Goal: Communication & Community: Share content

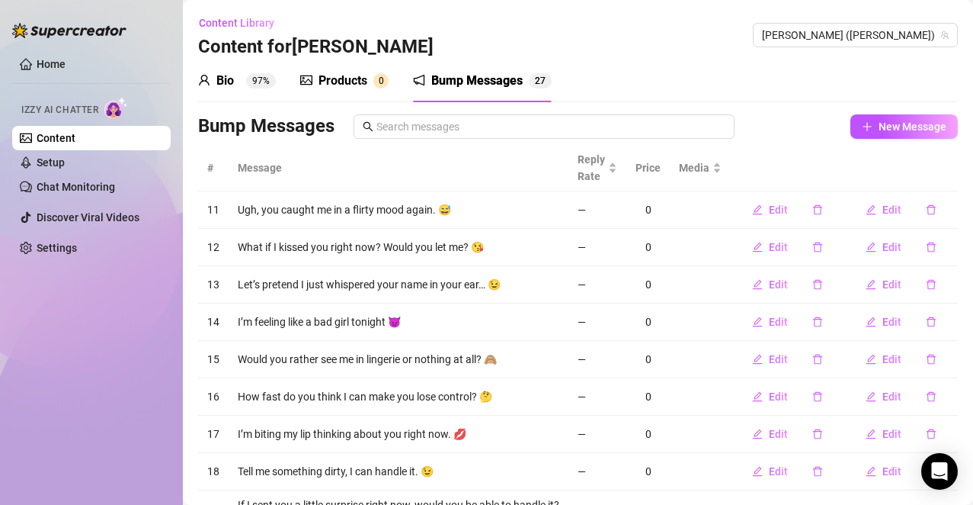
click at [118, 360] on div "Home Izzy AI Chatter Content Setup Chat Monitoring Discover Viral Videos Settin…" at bounding box center [91, 245] width 159 height 491
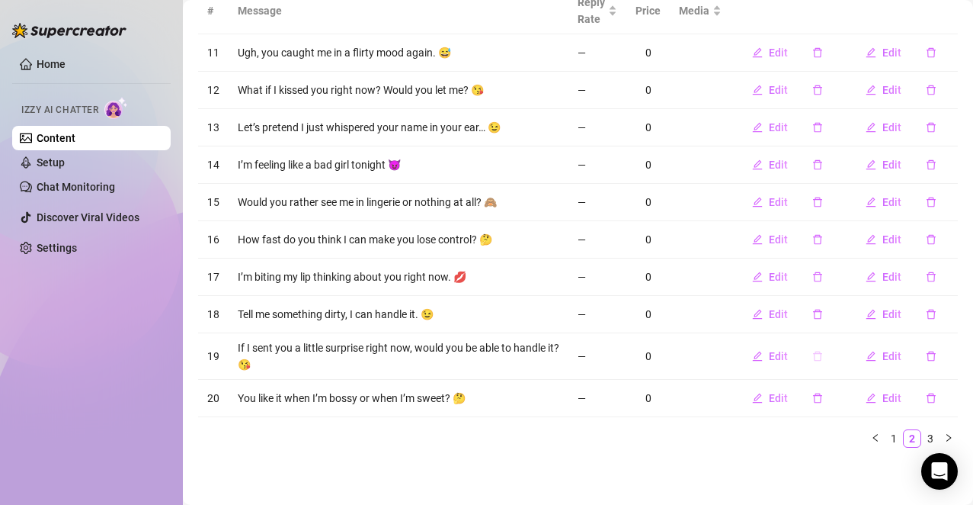
scroll to position [158, 0]
click at [922, 435] on link "3" at bounding box center [930, 437] width 17 height 17
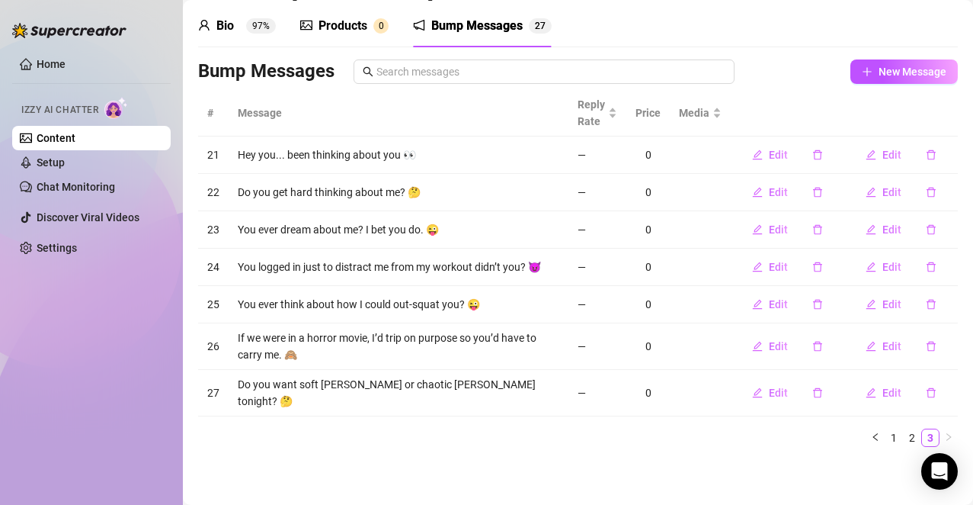
scroll to position [46, 0]
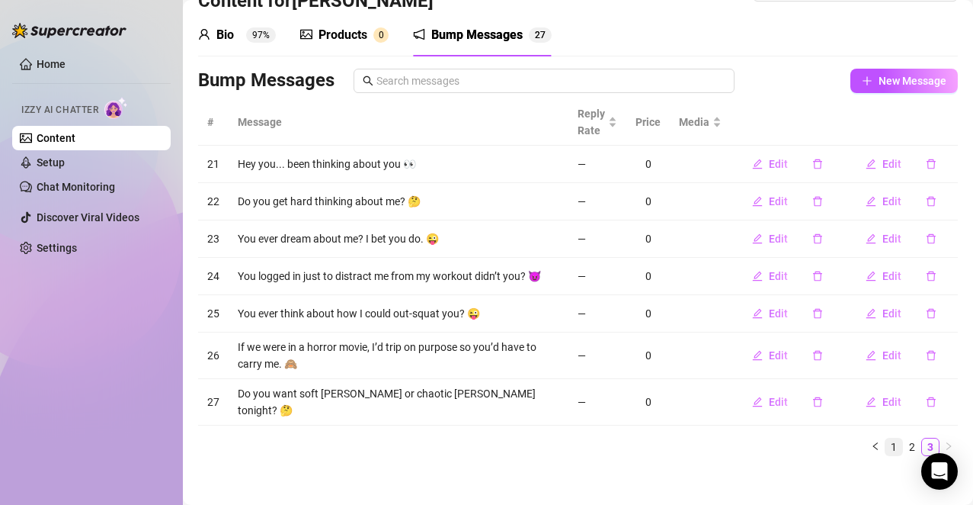
click at [886, 443] on link "1" at bounding box center [894, 446] width 17 height 17
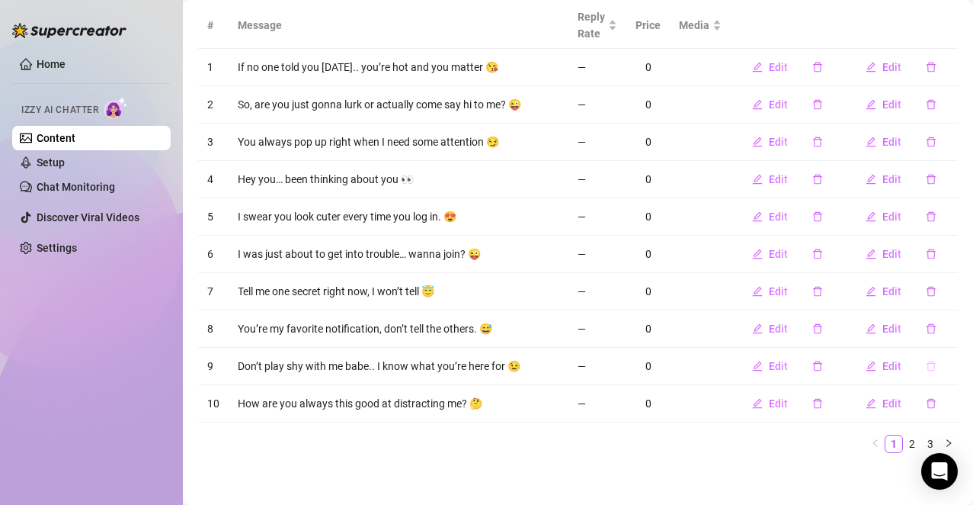
scroll to position [149, 0]
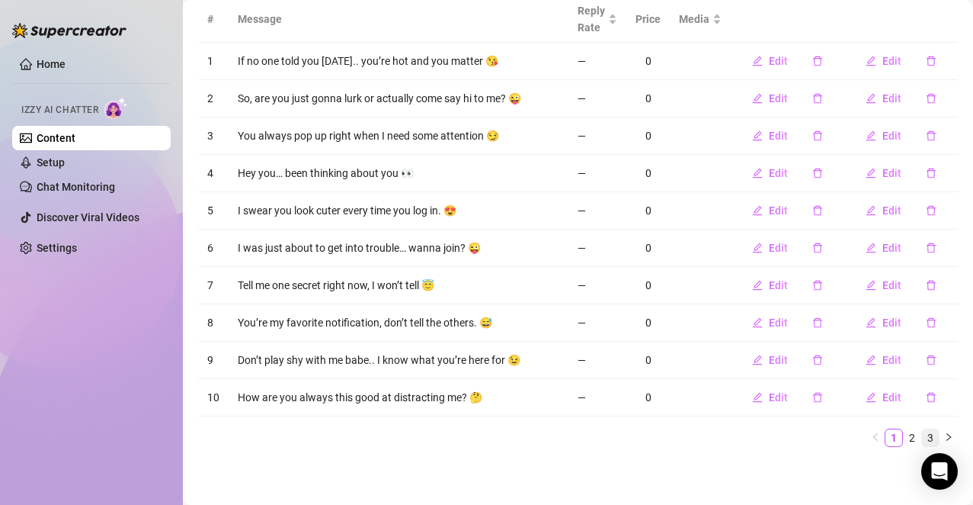
click at [922, 437] on link "3" at bounding box center [930, 437] width 17 height 17
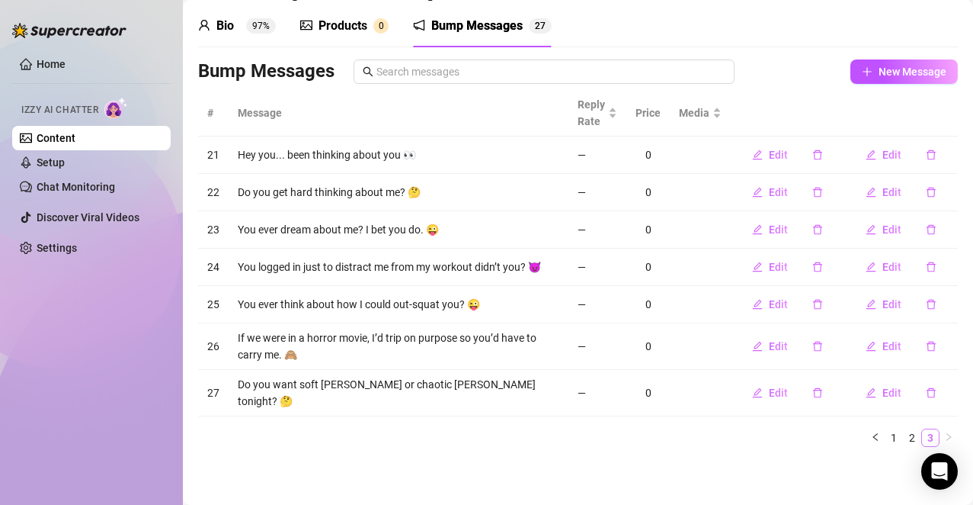
scroll to position [46, 0]
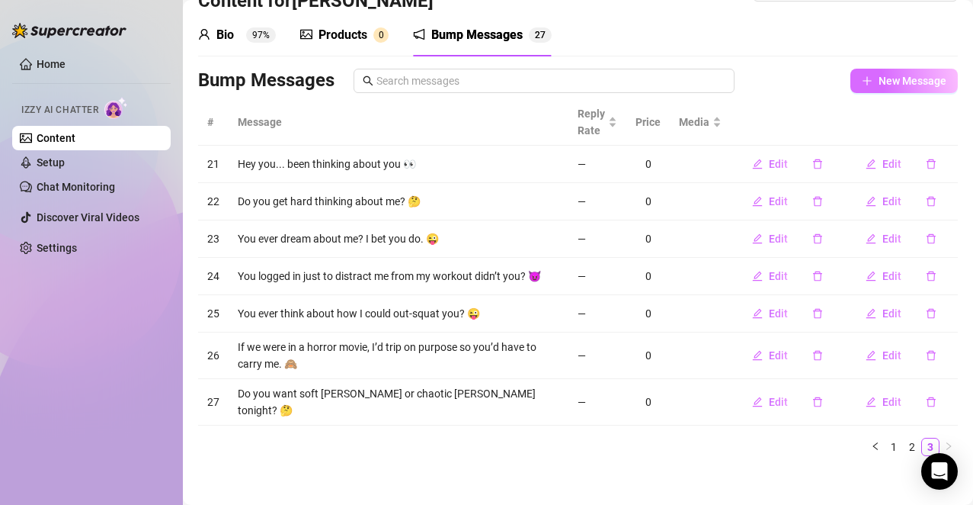
click at [903, 82] on span "New Message" at bounding box center [913, 81] width 68 height 12
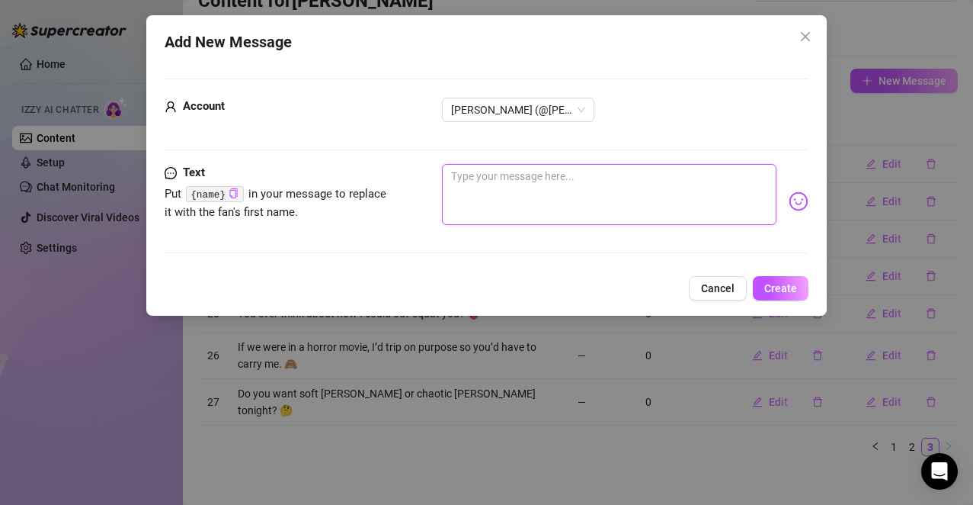
click at [527, 171] on textarea at bounding box center [609, 194] width 335 height 61
paste textarea "I’m so bored… wanna entertain me, babe?"
type textarea "I’m so bored… wanna entertain me, babe?"
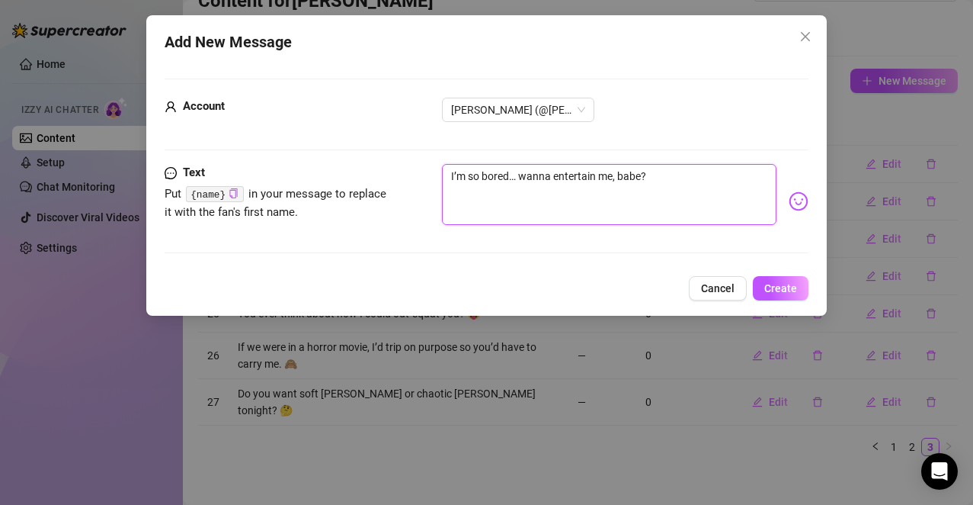
type textarea "I’m so bored… wanna entertain me, babe?"
click at [789, 196] on img at bounding box center [799, 201] width 20 height 20
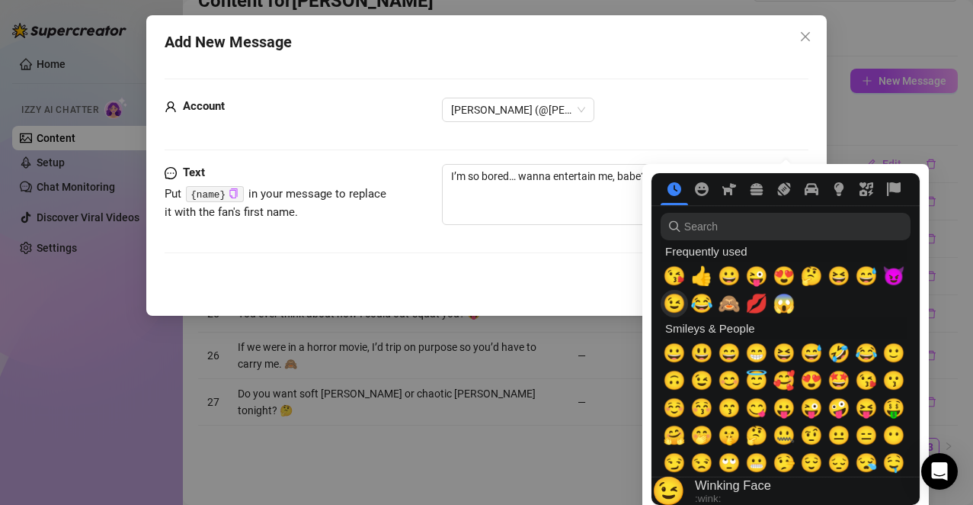
click at [681, 302] on span "😉" at bounding box center [674, 303] width 23 height 21
type textarea "I’m so bored… wanna entertain me, babe? 😉"
click at [755, 300] on span "💋" at bounding box center [757, 303] width 23 height 21
type textarea "I’m so bored… wanna entertain me, babe? 😉💋"
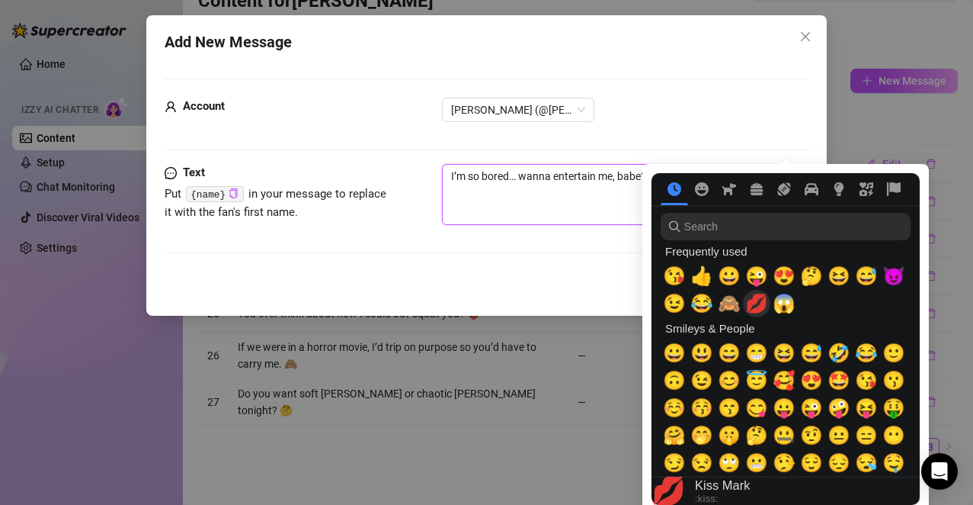
type textarea "I’m so bored… wanna entertain me, babe? 😉💋"
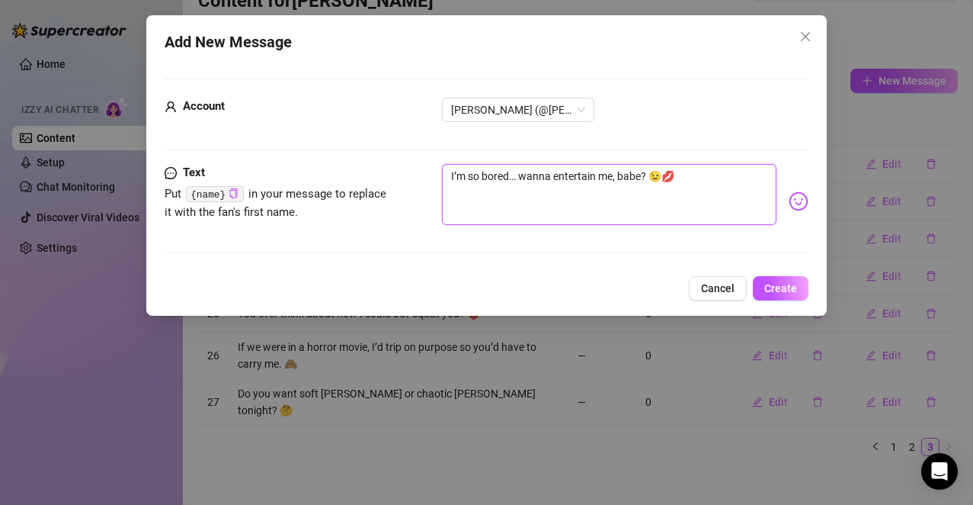
click at [616, 204] on textarea "I’m so bored… wanna entertain me, babe? 😉💋" at bounding box center [609, 194] width 335 height 61
click at [666, 176] on textarea "I’m so bored… wanna entertain me, babe? 😉💋" at bounding box center [609, 194] width 335 height 61
type textarea "I’m so bored… wanna entertain me, babe? 💋"
click at [780, 287] on span "Create" at bounding box center [781, 288] width 33 height 12
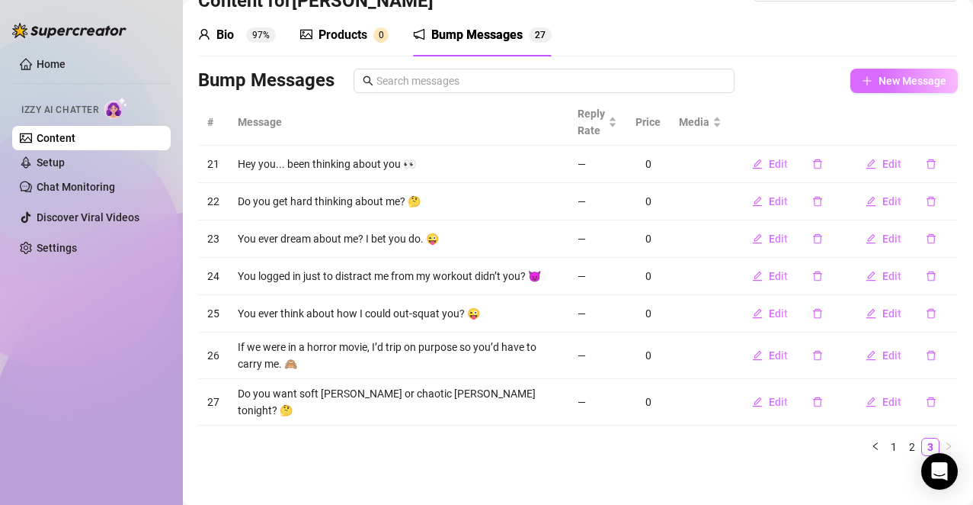
click at [896, 83] on span "New Message" at bounding box center [913, 81] width 68 height 12
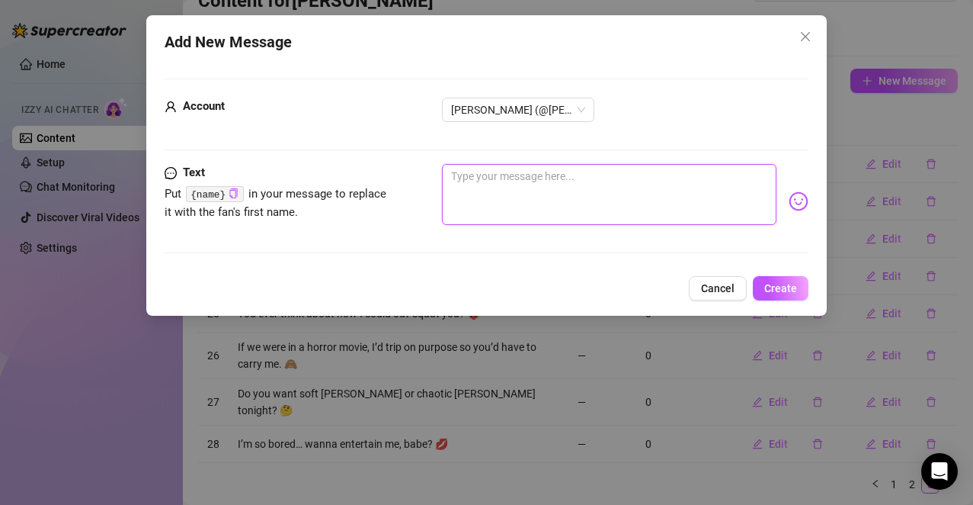
click at [594, 196] on textarea at bounding box center [609, 194] width 335 height 61
paste textarea "“If I sent you a risky pic right now, would you keep it to yourself?”"
type textarea "“If I sent you a risky pic right now, would you keep it to yourself?”"
click at [454, 177] on textarea "“If I sent you a risky pic right now, would you keep it to yourself?”" at bounding box center [609, 194] width 335 height 61
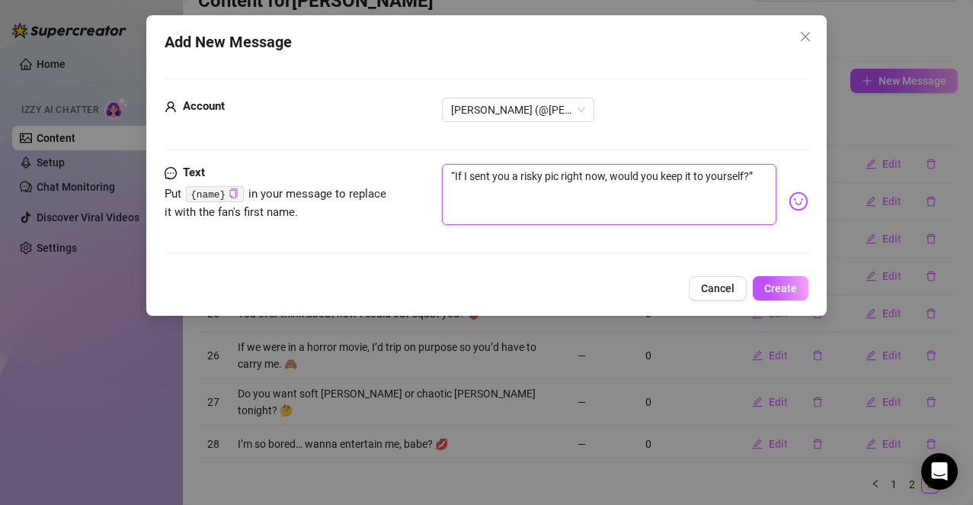
type textarea "If I sent you a risky pic right now, would you keep it to yourself?”"
click at [756, 169] on textarea "If I sent you a risky pic right now, would you keep it to yourself?”" at bounding box center [609, 194] width 335 height 61
type textarea "If I sent you a risky pic right now, would you keep it to yourself?"
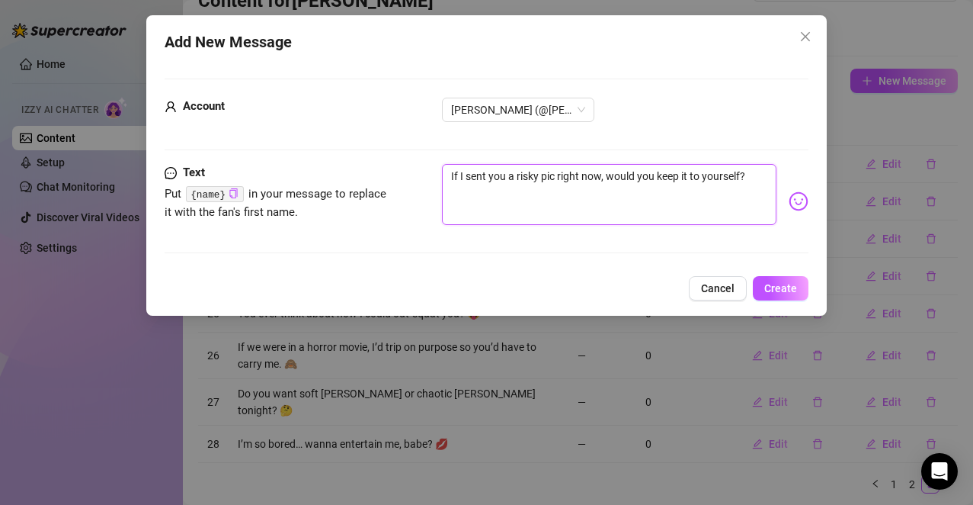
type textarea "If I sent you a risky pic right now, would you keep it to yourself?"
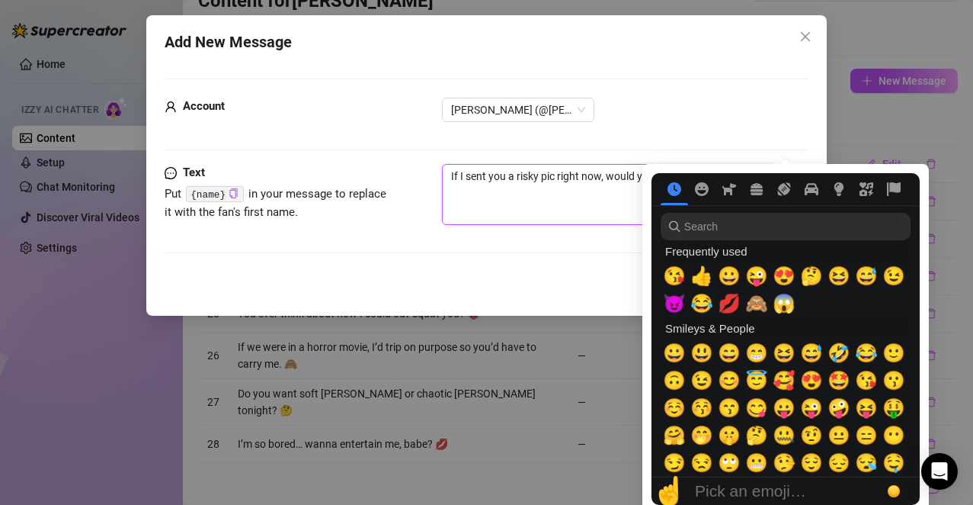
type textarea "If I sent you a risky pic right now, would you keep it to yourself?"
click at [787, 200] on nav at bounding box center [786, 189] width 268 height 32
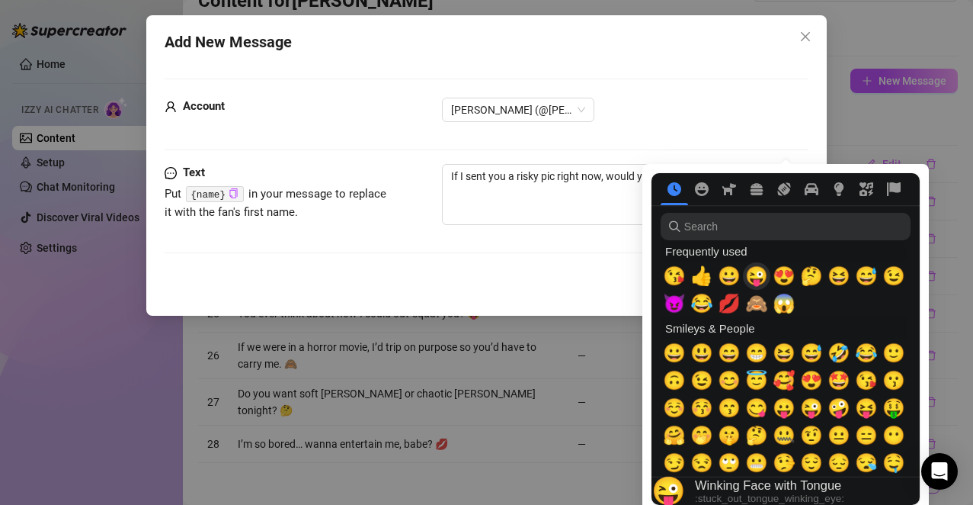
click at [762, 277] on span "😜" at bounding box center [757, 275] width 23 height 21
type textarea "If I sent you a risky pic right now, would you keep it to yourself? 😜"
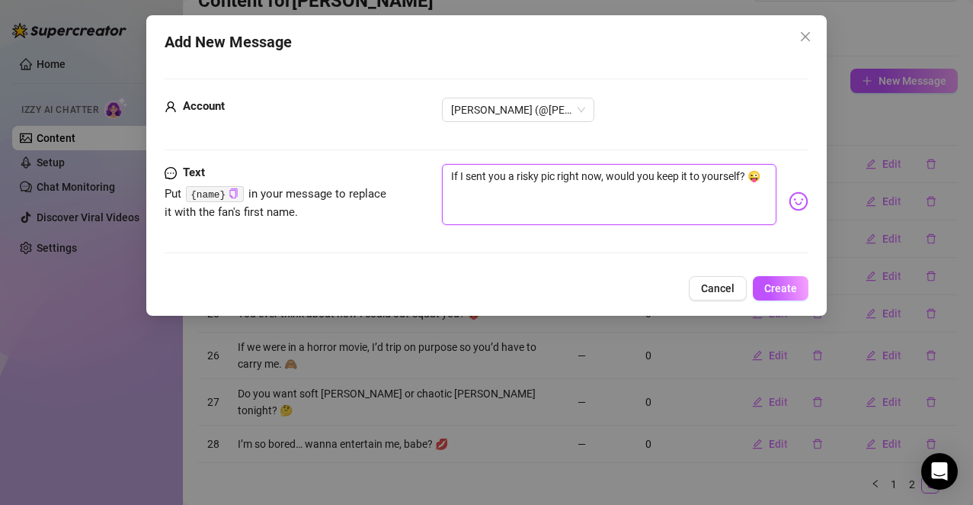
click at [577, 213] on textarea "If I sent you a risky pic right now, would you keep it to yourself? 😜" at bounding box center [609, 194] width 335 height 61
type textarea "If I sent you a risky pic right now, would you keep it to yourself? 😜"
click at [787, 286] on span "Create" at bounding box center [781, 288] width 33 height 12
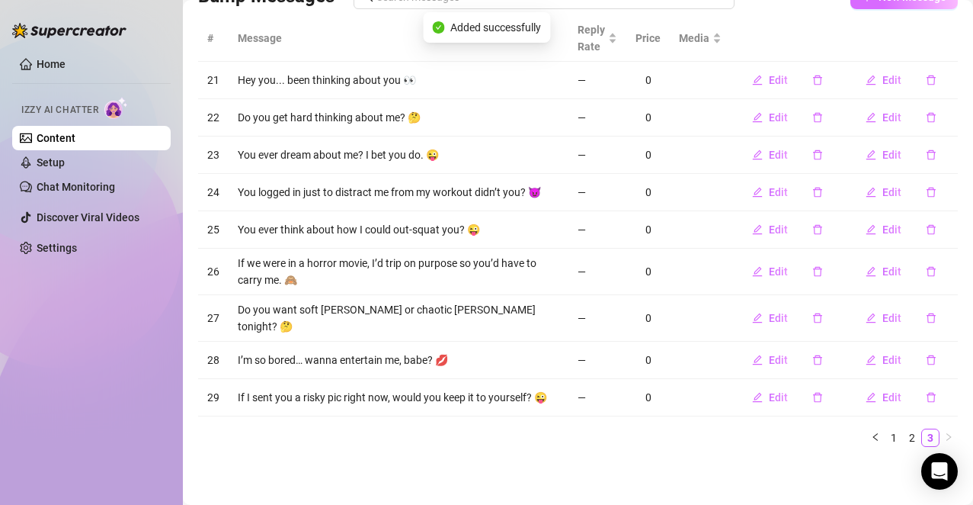
scroll to position [0, 0]
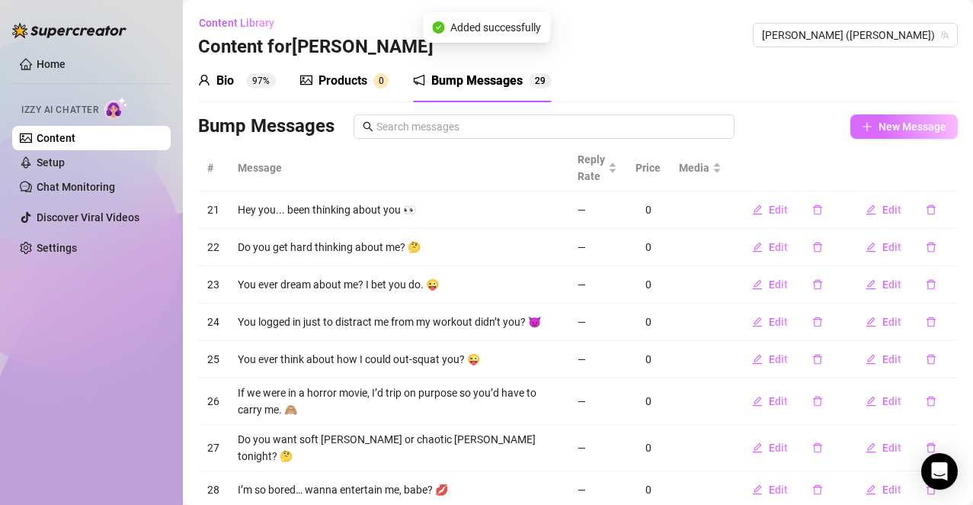
click at [882, 123] on span "New Message" at bounding box center [913, 126] width 68 height 12
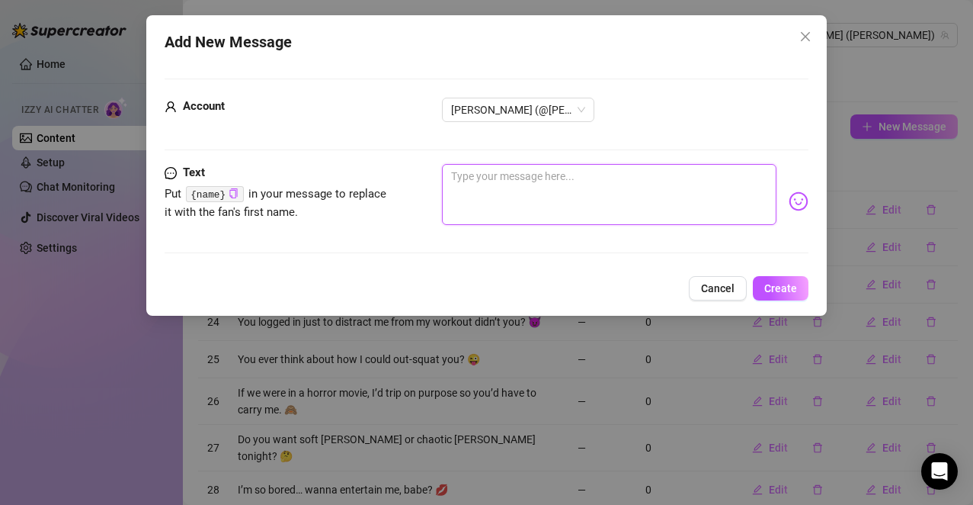
click at [664, 204] on textarea at bounding box center [609, 194] width 335 height 61
paste textarea "Do you ever wonder how good I’d taste?”"
type textarea "Do you ever wonder how good I’d taste?”"
type textarea "Do you ever wonder how good I’d taste?"
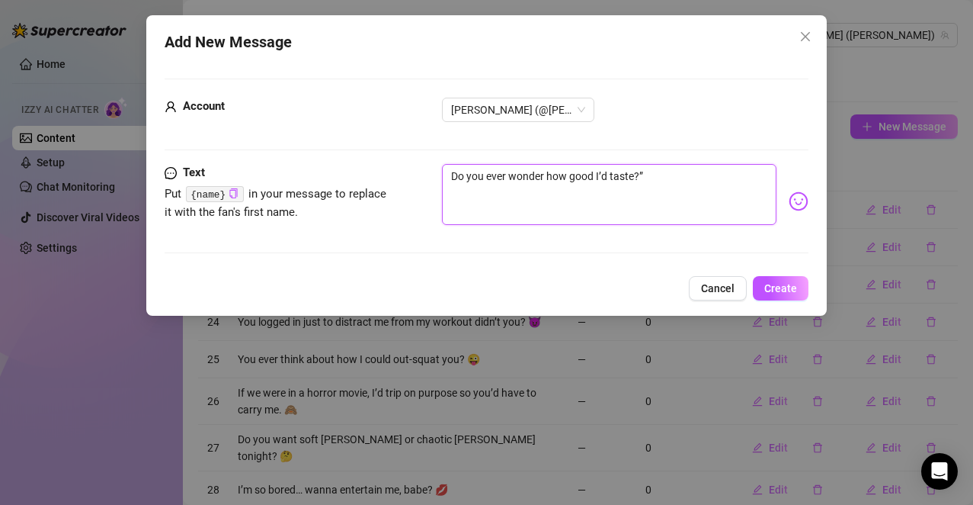
type textarea "Do you ever wonder how good I’d taste?"
click at [784, 200] on body "Home Izzy AI Chatter Content Setup Chat Monitoring Discover Viral Videos Settin…" at bounding box center [486, 252] width 973 height 505
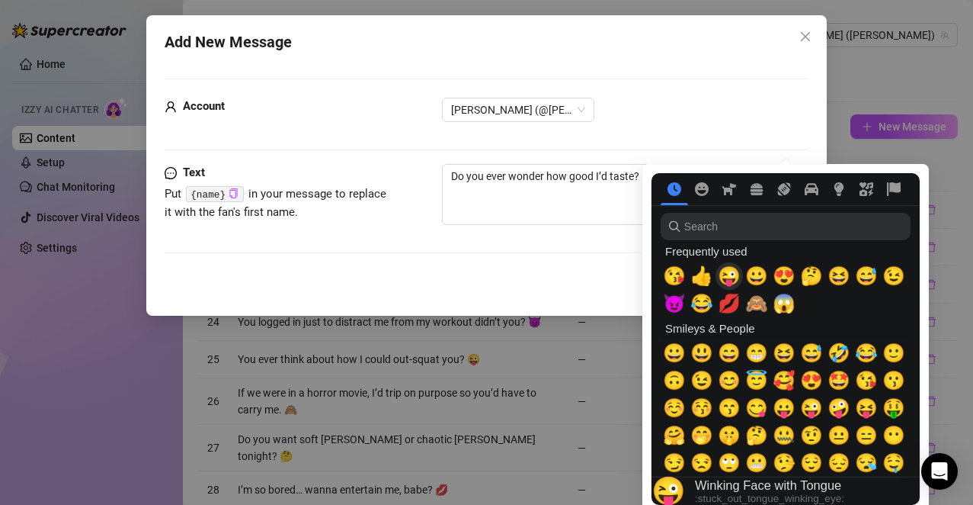
click at [735, 280] on span "😜" at bounding box center [729, 275] width 23 height 21
type textarea "Do you ever wonder how good I’d taste? 😜"
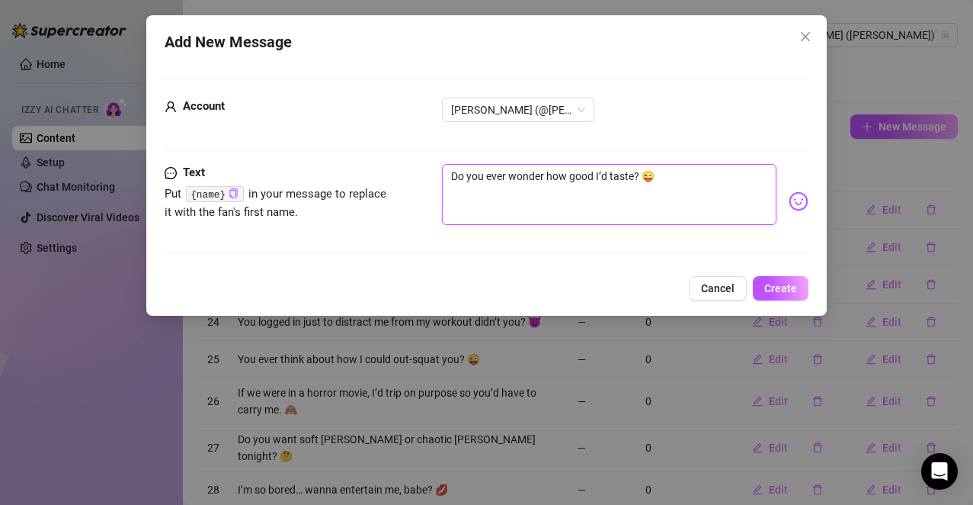
click at [601, 198] on textarea "Do you ever wonder how good I’d taste? 😜" at bounding box center [609, 194] width 335 height 61
click at [688, 179] on textarea "Do you ever wonder how good I’d taste? 😜" at bounding box center [609, 194] width 335 height 61
type textarea "Do you ever wonder how good I’d taste? 😜"
click at [771, 289] on span "Create" at bounding box center [781, 288] width 33 height 12
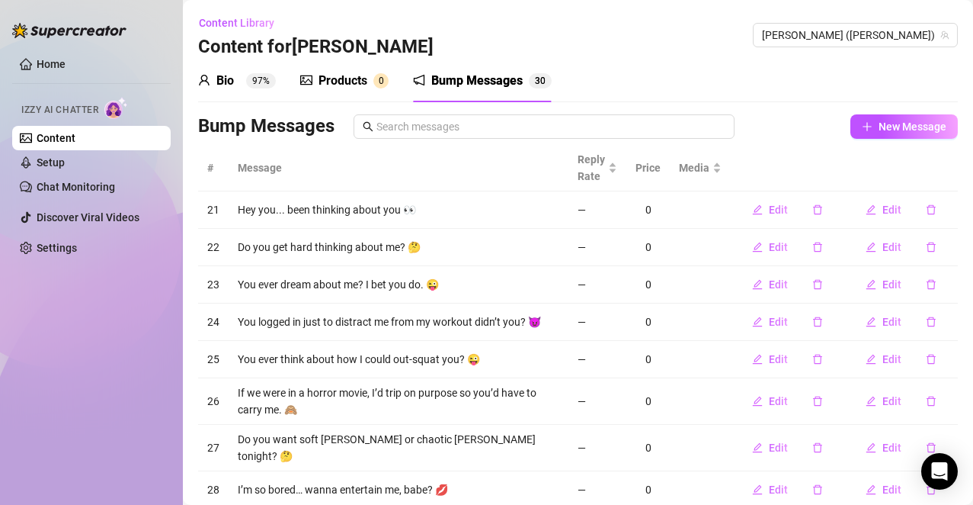
click at [45, 139] on link "Content" at bounding box center [56, 138] width 39 height 12
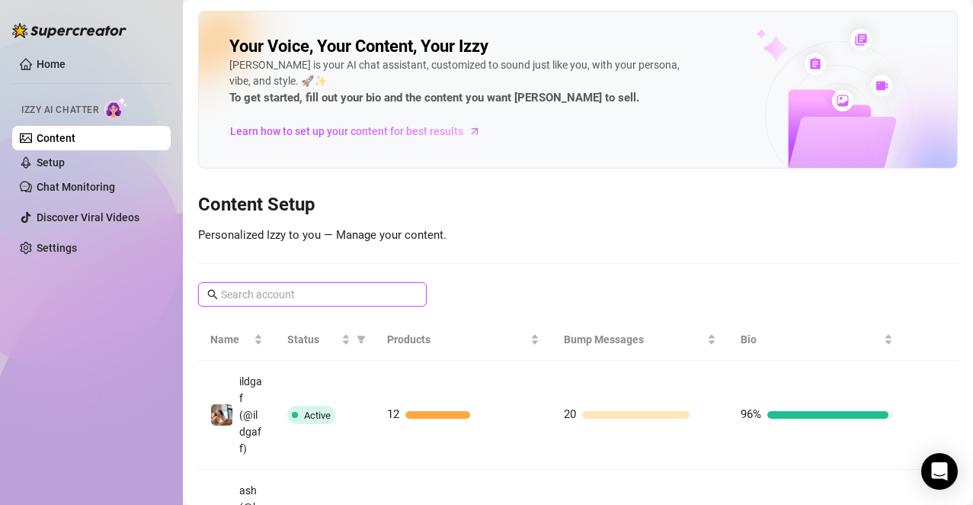
click at [262, 299] on input "text" at bounding box center [313, 294] width 184 height 17
type input "biker"
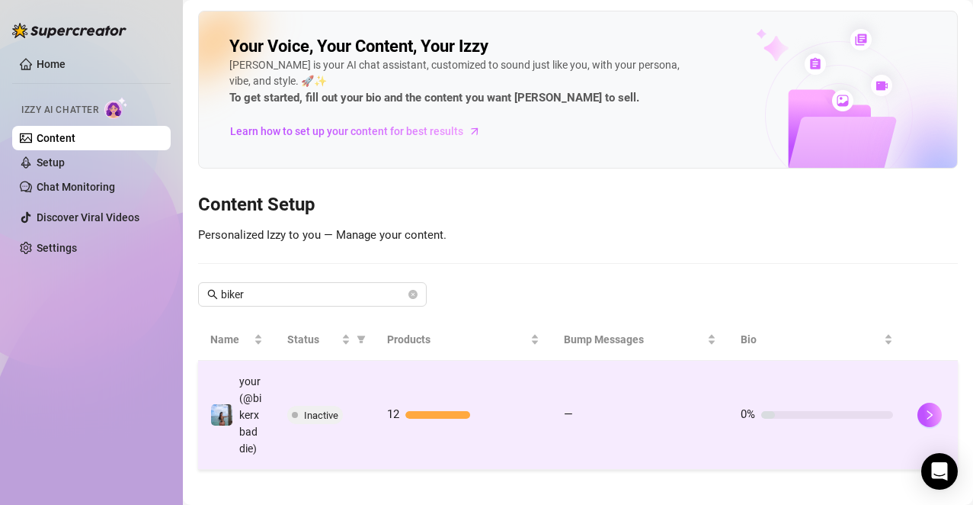
click at [261, 436] on td "your (@bikerxbaddie)" at bounding box center [236, 415] width 77 height 109
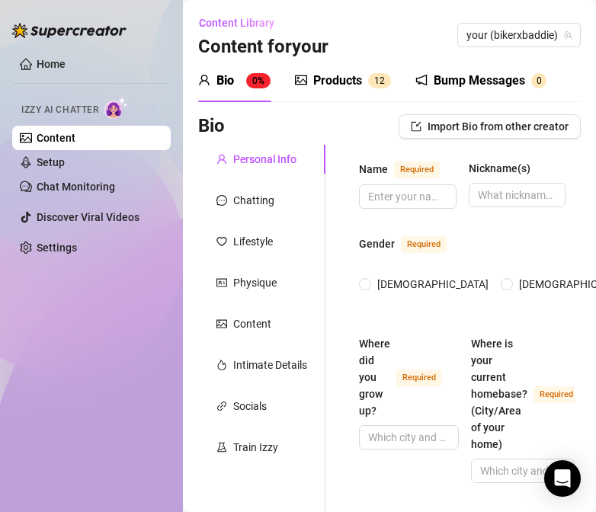
click at [511, 79] on div "Bump Messages" at bounding box center [479, 81] width 91 height 18
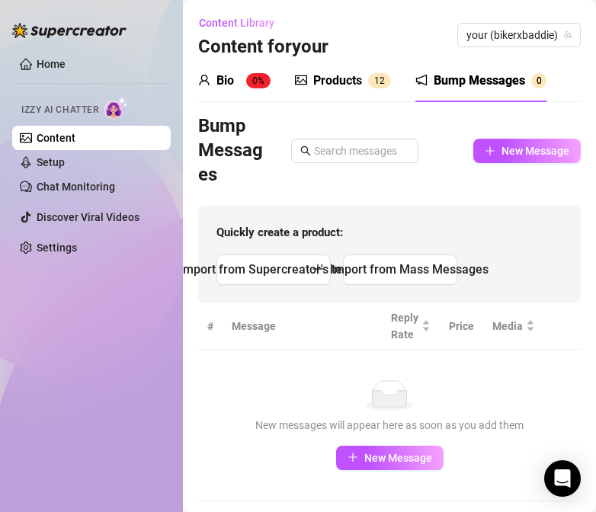
click at [467, 78] on div "Bump Messages" at bounding box center [479, 81] width 91 height 18
click at [521, 135] on div "Bump Messages New Message" at bounding box center [389, 150] width 383 height 73
click at [516, 150] on span "New Message" at bounding box center [536, 151] width 68 height 12
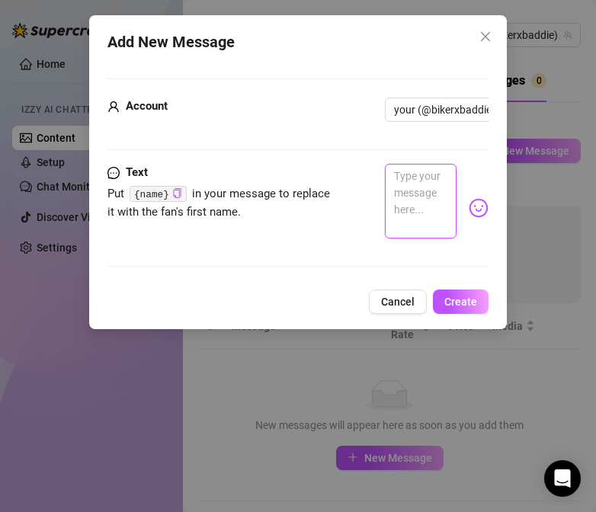
click at [404, 205] on textarea at bounding box center [420, 201] width 71 height 75
paste textarea "Well look who finally showed up… you trying to make me miss you?"
type textarea "Well look who finally showed up… you trying to make me miss you?"
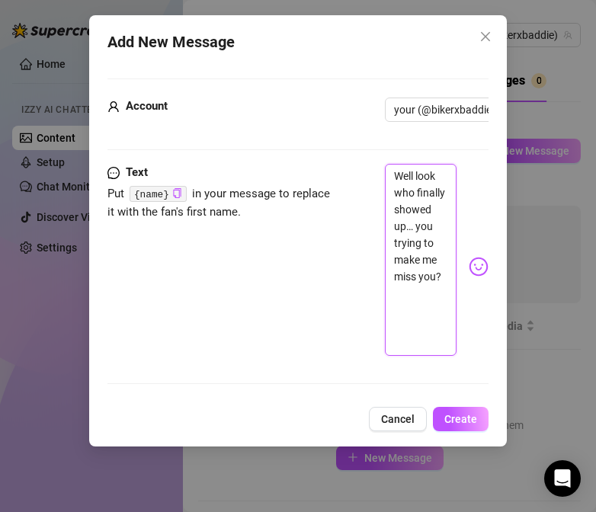
click at [431, 346] on textarea "Well look who finally showed up… you trying to make me miss you?" at bounding box center [420, 260] width 71 height 192
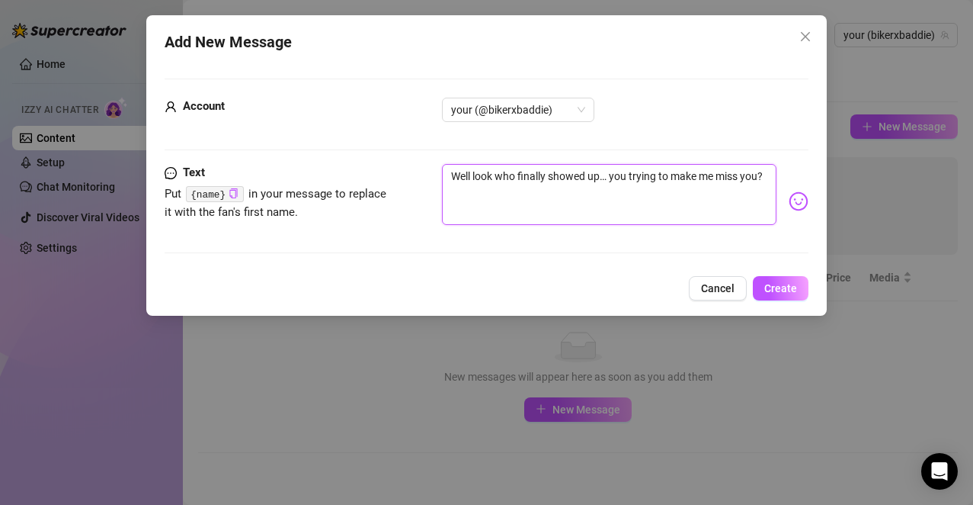
type textarea "Well look who finally showed up… you trying to make me miss you?"
click at [789, 197] on img at bounding box center [799, 201] width 20 height 20
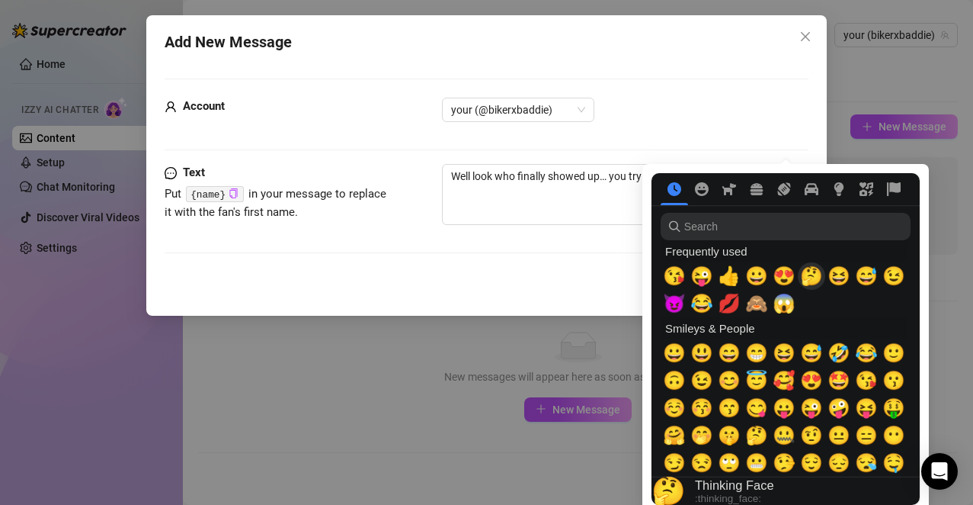
click at [811, 279] on span "🤔" at bounding box center [811, 275] width 23 height 21
type textarea "Well look who finally showed up… you trying to make me miss you? 🤔"
click at [780, 276] on span "😍" at bounding box center [784, 275] width 23 height 21
type textarea "Well look who finally showed up… you trying to make me miss you? 🤔😍"
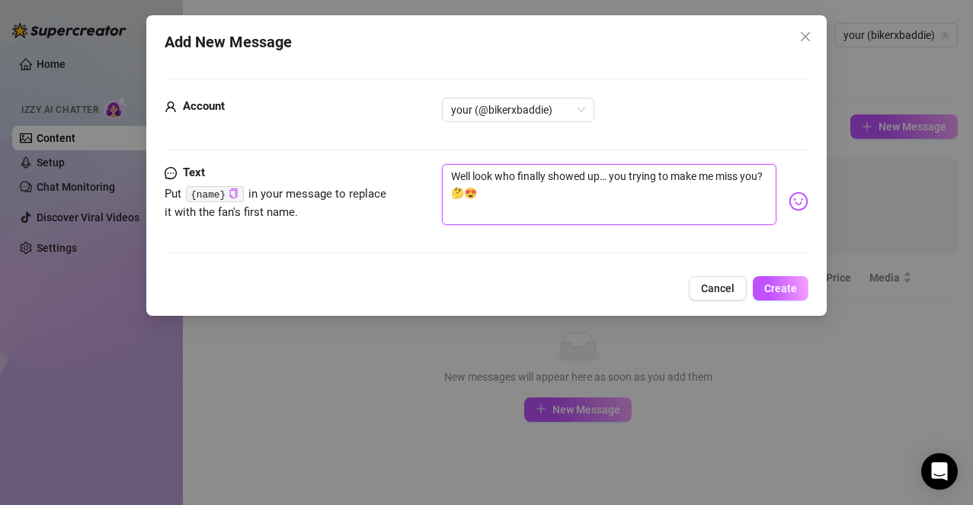
click at [540, 198] on textarea "Well look who finally showed up… you trying to make me miss you? 🤔😍" at bounding box center [609, 194] width 335 height 61
type textarea "Well look who finally showed up… you trying to make me miss you? 🤔😍"
click at [769, 289] on span "Create" at bounding box center [781, 288] width 33 height 12
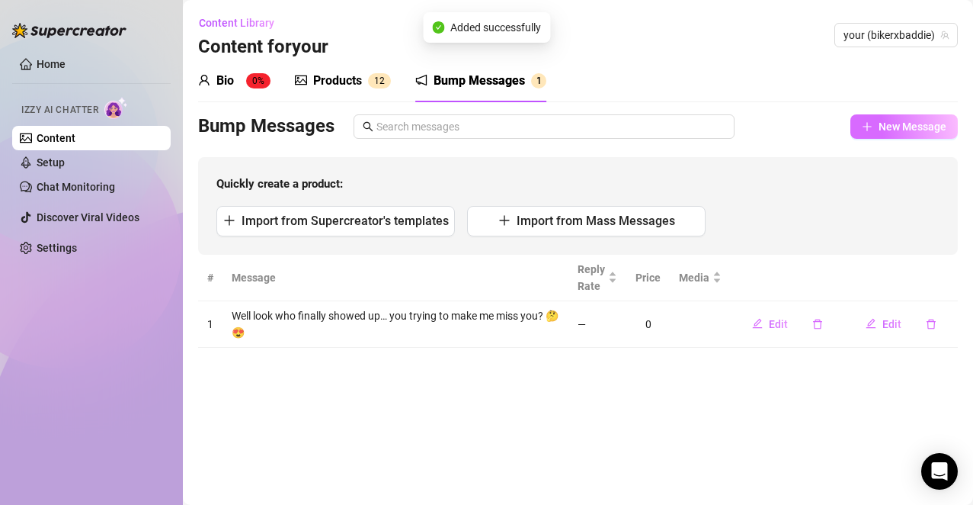
click at [909, 125] on span "New Message" at bounding box center [913, 126] width 68 height 12
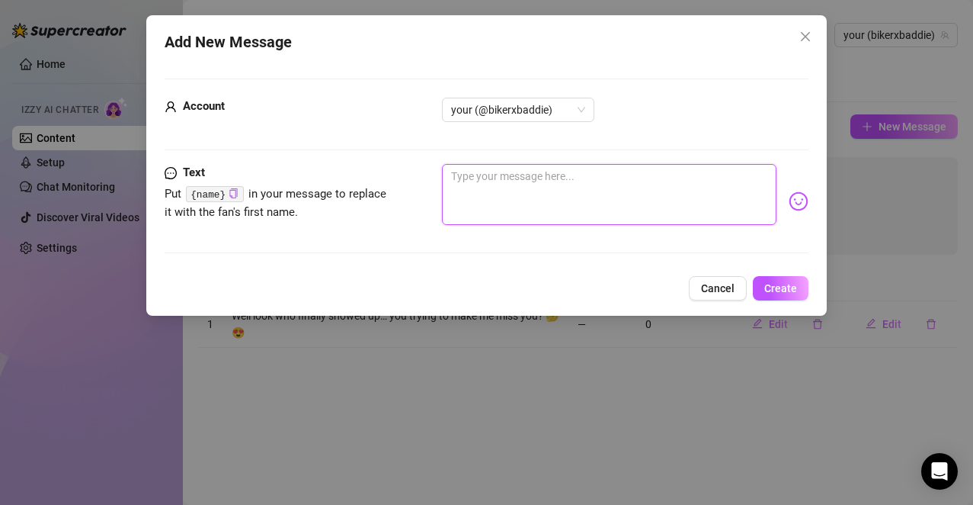
click at [669, 191] on textarea at bounding box center [609, 194] width 335 height 61
paste textarea "You better not scroll past me without saying hi 👀"
type textarea "You better not scroll past me without saying hi 👀"
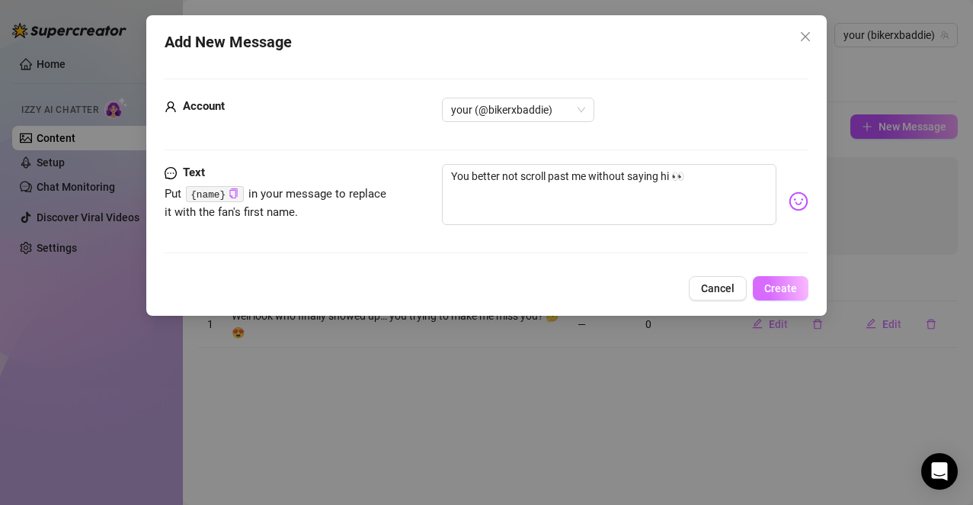
click at [791, 291] on span "Create" at bounding box center [781, 288] width 33 height 12
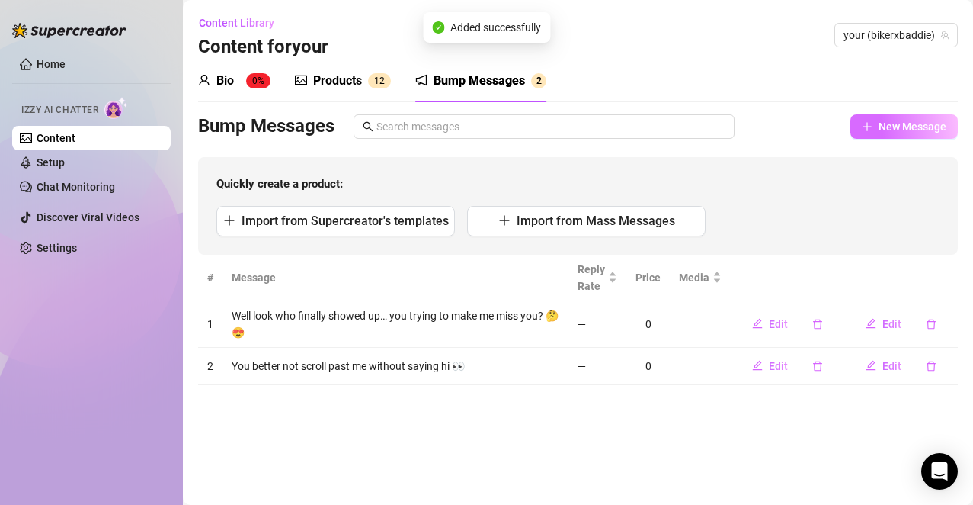
click at [915, 130] on span "New Message" at bounding box center [913, 126] width 68 height 12
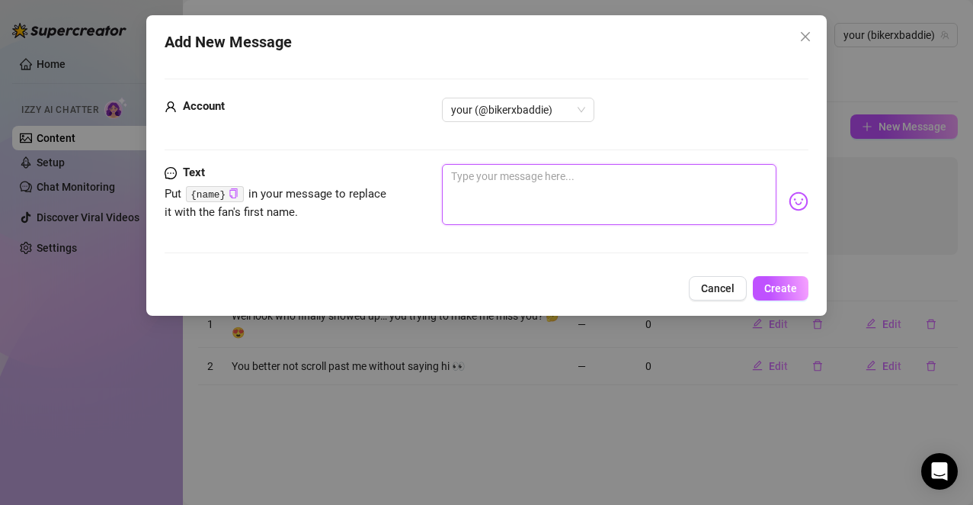
click at [577, 197] on textarea at bounding box center [609, 194] width 335 height 61
paste textarea "I was just thinking about you tbh."
type textarea "I was just thinking about you tbh."
click at [789, 200] on img at bounding box center [799, 201] width 20 height 20
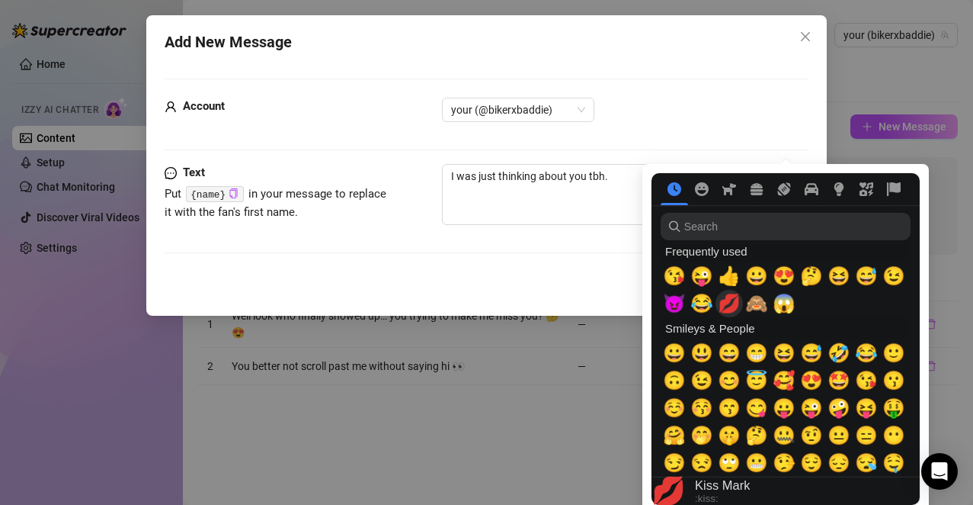
click at [732, 305] on span "💋" at bounding box center [729, 303] width 23 height 21
type textarea "I was just thinking about you tbh.💋"
click at [678, 278] on span "😘" at bounding box center [674, 275] width 23 height 21
type textarea "I was just thinking about you tbh.💋😘"
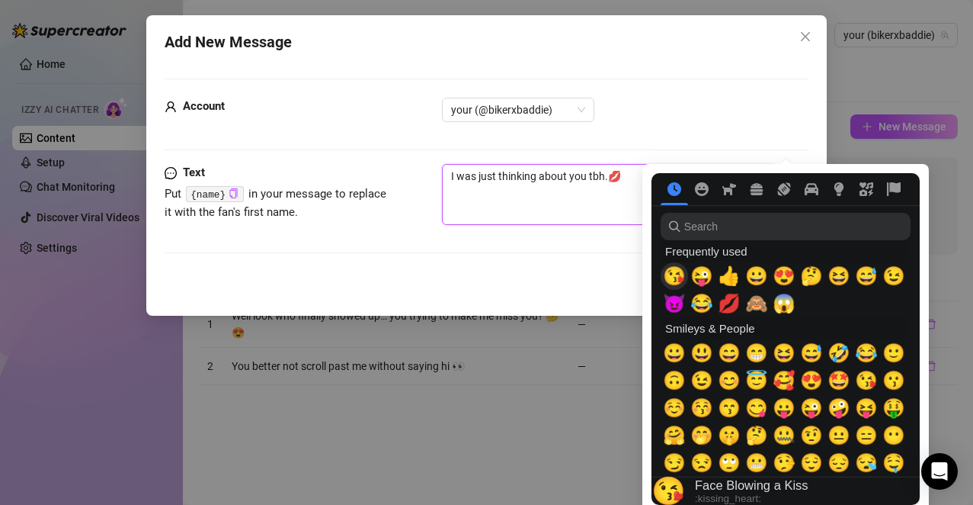
type textarea "I was just thinking about you tbh.💋😘"
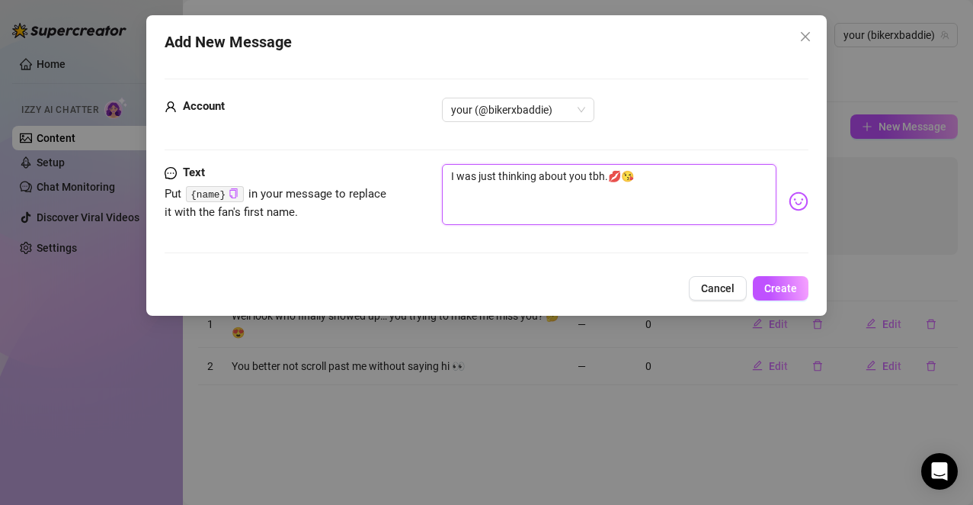
type textarea "I was just thinking about you tbh.💋"
click at [607, 173] on textarea "I was just thinking about you tbh.💋" at bounding box center [609, 194] width 335 height 61
click at [644, 162] on div "Account your (@bikerxbaddie)" at bounding box center [487, 131] width 645 height 66
click at [643, 177] on textarea "I was just thinking about you tbh.💋" at bounding box center [609, 194] width 335 height 61
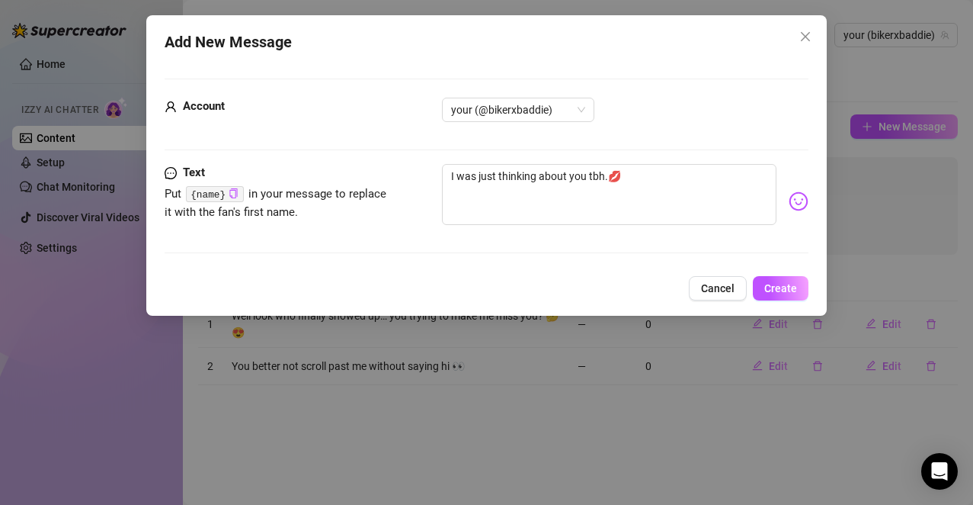
click at [786, 207] on body "Home Izzy AI Chatter Content Setup Chat Monitoring Discover Viral Videos Settin…" at bounding box center [486, 252] width 973 height 505
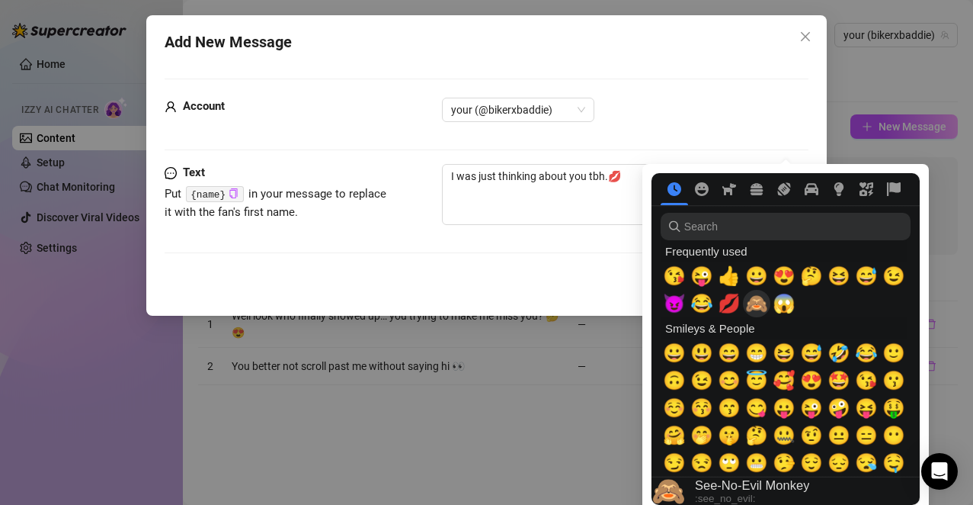
click at [751, 300] on span "🙈" at bounding box center [757, 303] width 23 height 21
type textarea "I was just thinking about you tbh.💋🙈"
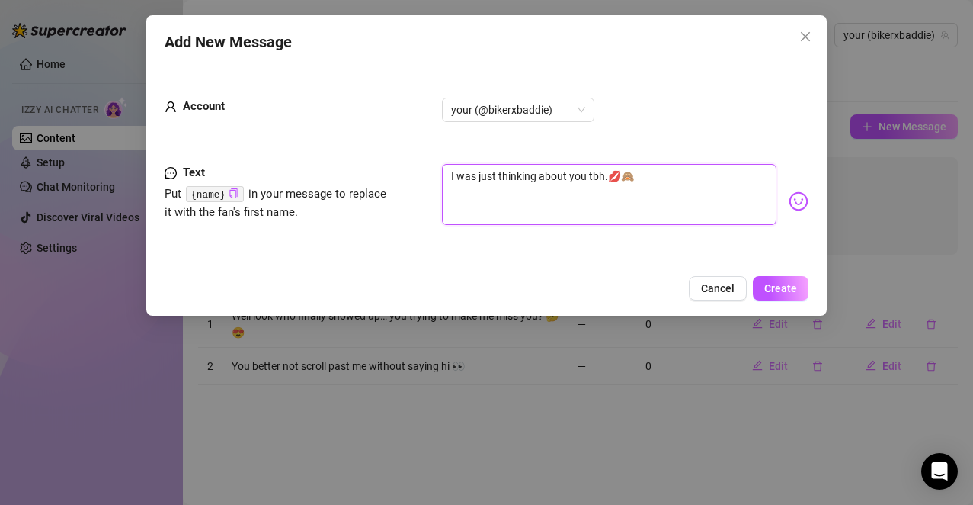
click at [627, 204] on textarea "I was just thinking about you tbh.💋🙈" at bounding box center [609, 194] width 335 height 61
type textarea "I was just thinking about you tbh.💋🙈"
click at [782, 287] on span "Create" at bounding box center [781, 288] width 33 height 12
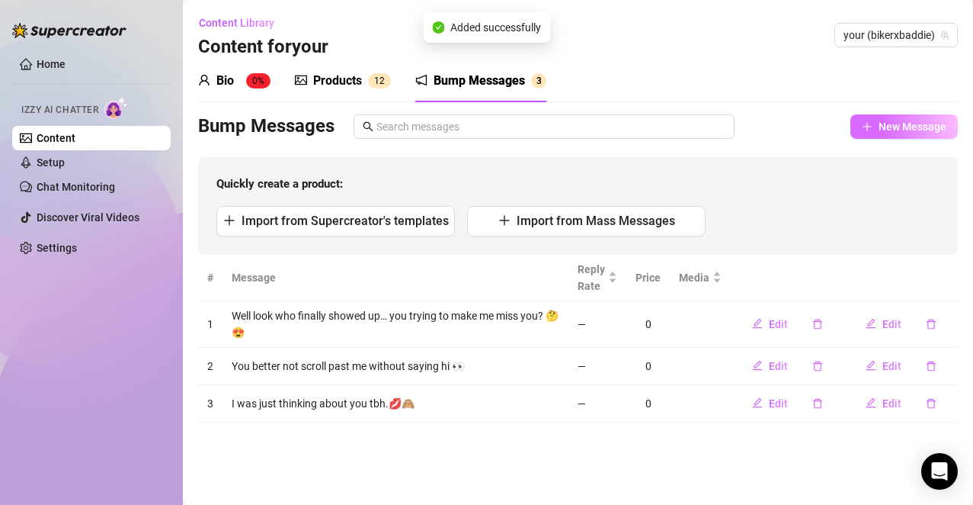
click at [903, 130] on span "New Message" at bounding box center [913, 126] width 68 height 12
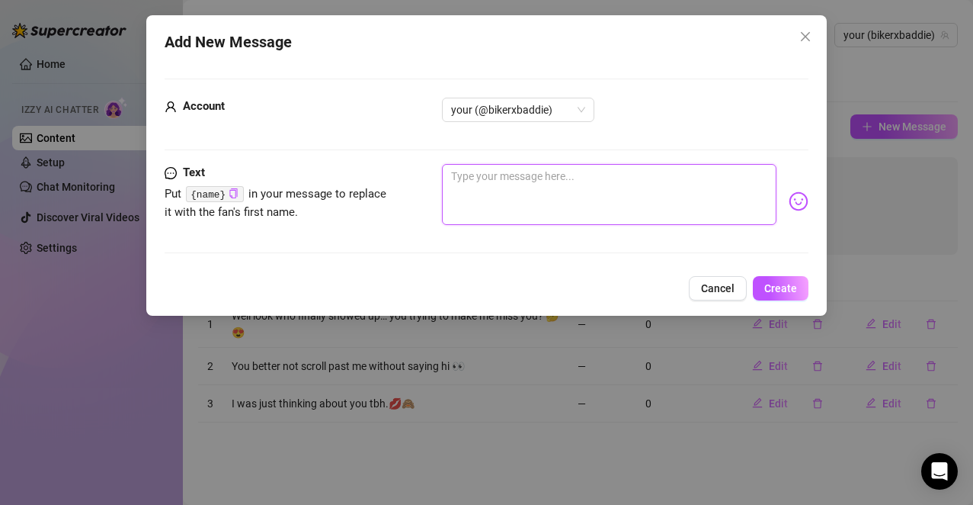
click at [646, 187] on textarea at bounding box center [609, 194] width 335 height 61
paste textarea "Tell me the first naughty thought that pops into your head rn."
type textarea "Tell me the first naughty thought that pops into your head rn."
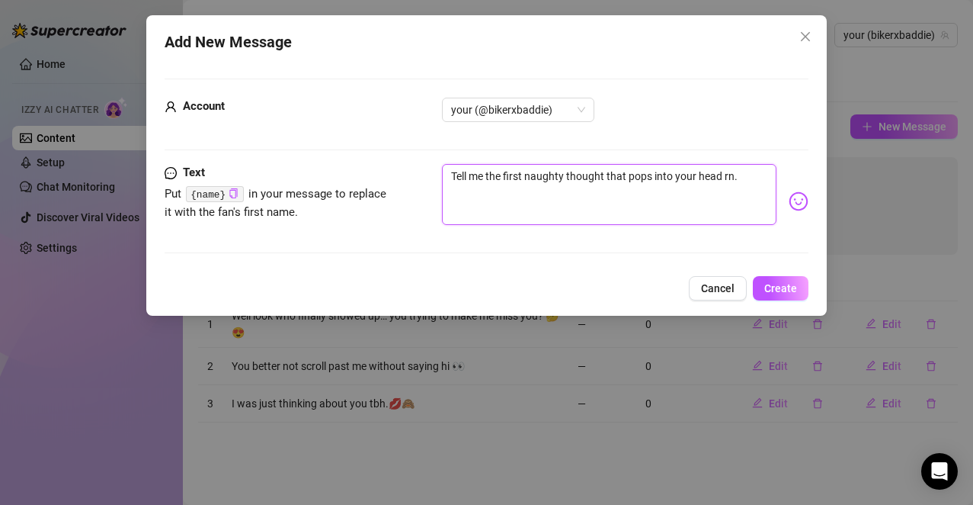
type textarea "Tell me the first naughty thought that pops into your head rn."
type textarea "Tell me the first naughty thought that pops into your head rn.n"
type textarea "Tell me the first naughty thought that pops into your head rn."
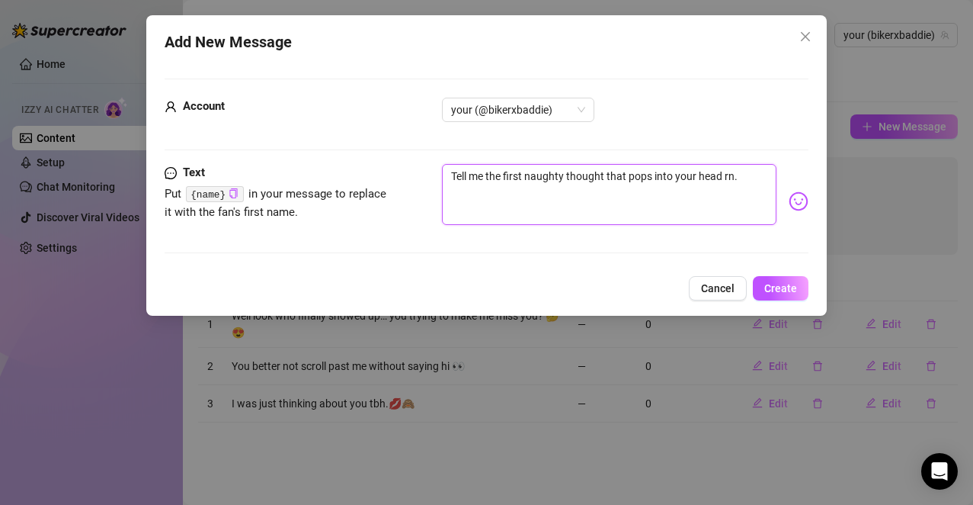
type textarea "Tell me the first naughty thought that pops into your head rn."
click at [791, 204] on img at bounding box center [799, 201] width 20 height 20
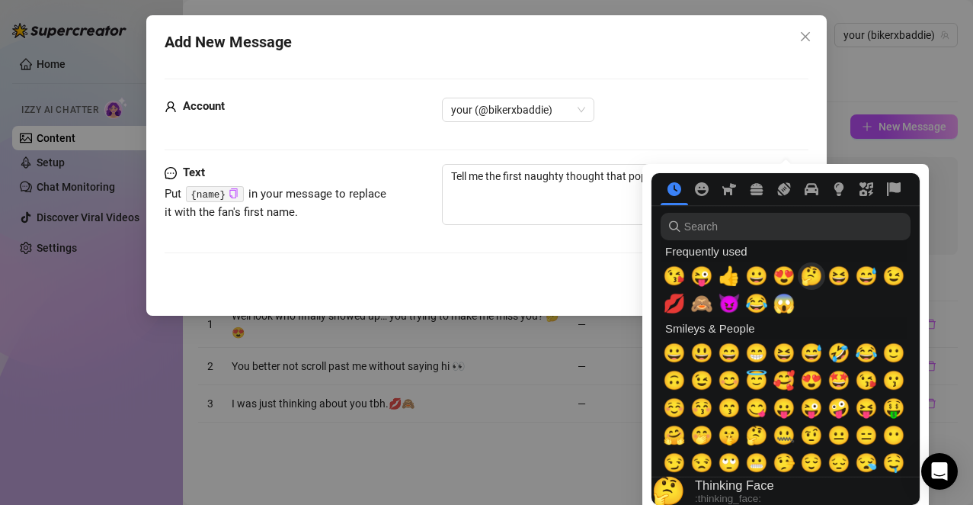
click at [812, 280] on span "🤔" at bounding box center [811, 275] width 23 height 21
type textarea "Tell me the first naughty thought that pops into your head rn. 🤔"
click at [625, 208] on textarea "Tell me the first naughty thought that pops into your head rn. 🤔" at bounding box center [609, 194] width 335 height 61
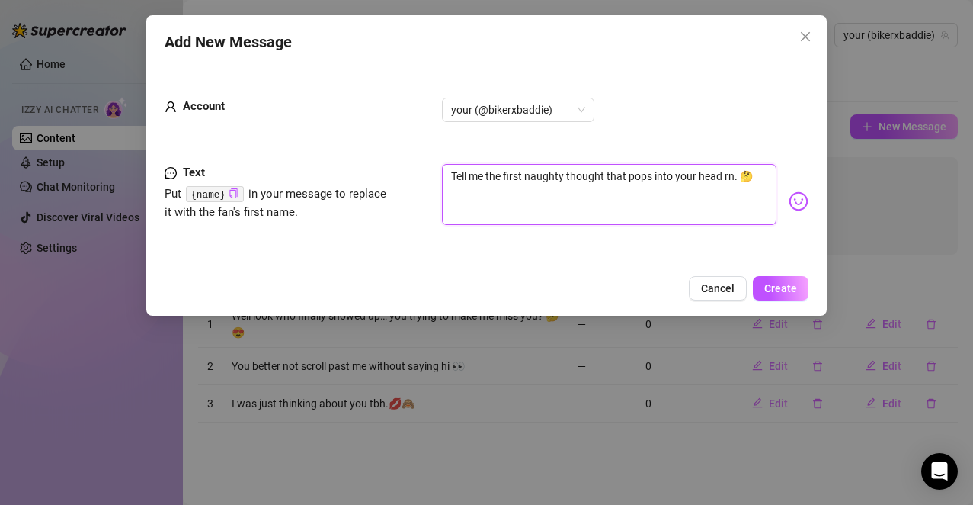
type textarea "Tell me the first naughty thought that pops into your head rn. 🤔"
click at [768, 287] on span "Create" at bounding box center [781, 288] width 33 height 12
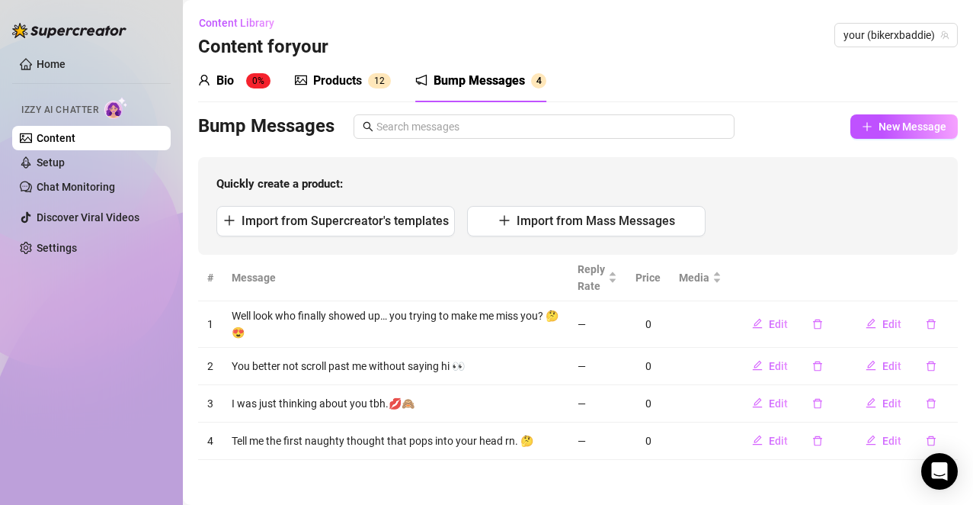
click at [888, 149] on div "Bump Messages New Message Quickly create a product: Import from Supercreator's …" at bounding box center [578, 184] width 760 height 140
click at [893, 130] on span "New Message" at bounding box center [913, 126] width 68 height 12
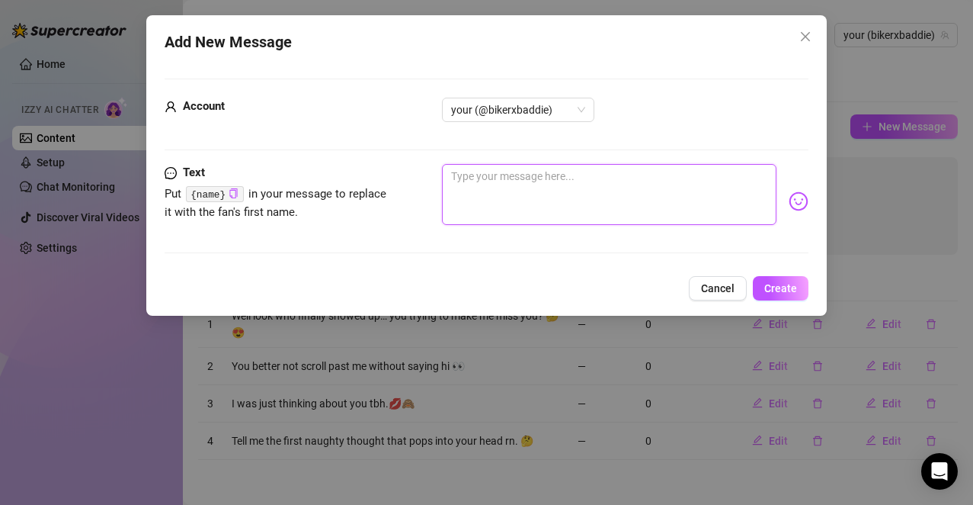
click at [632, 197] on textarea at bounding box center [609, 194] width 335 height 61
paste textarea "Bet you can’t make me blush."
type textarea "Bet you can’t make me blush."
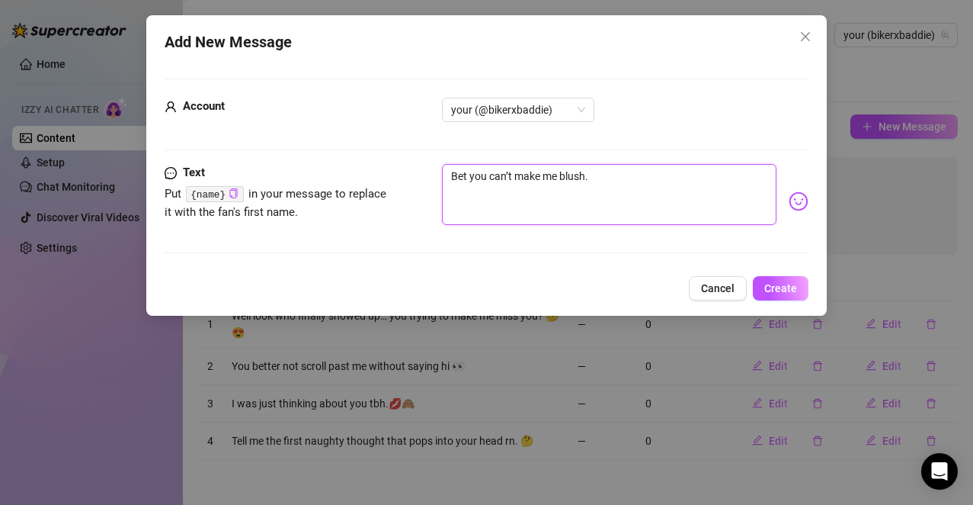
type textarea "Bet you can’t make me blush."
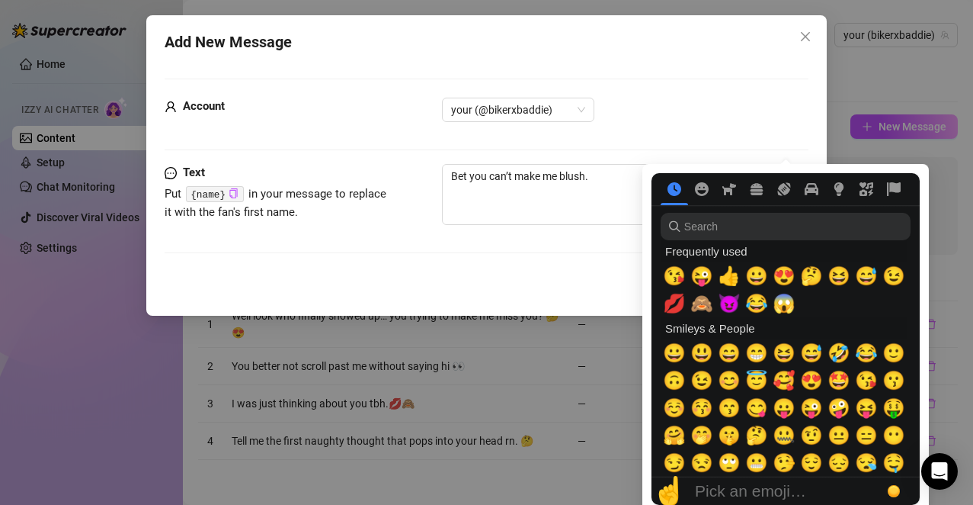
click at [788, 204] on nav at bounding box center [786, 189] width 268 height 32
click at [707, 301] on span "🙈" at bounding box center [702, 303] width 23 height 21
type textarea "Bet you can’t make me blush. 🙈"
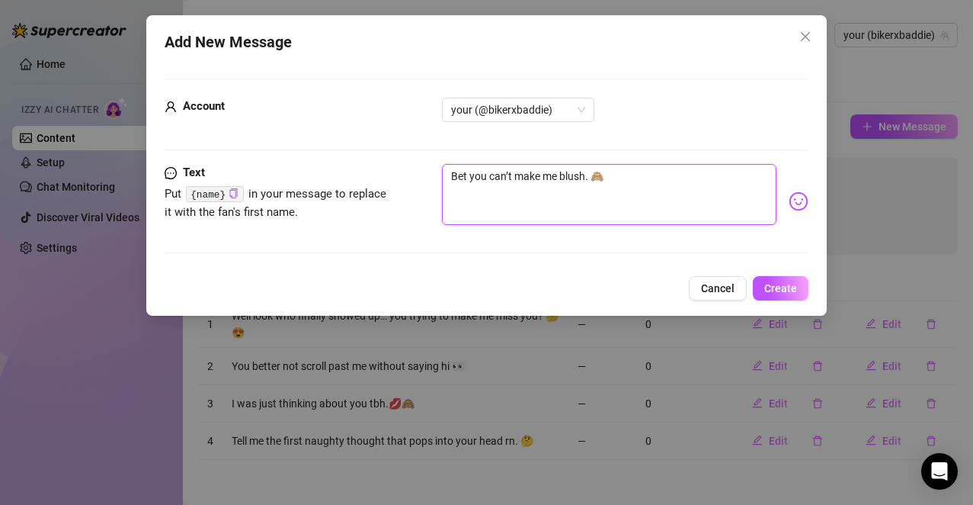
type textarea "Bet you can’t make me blush."
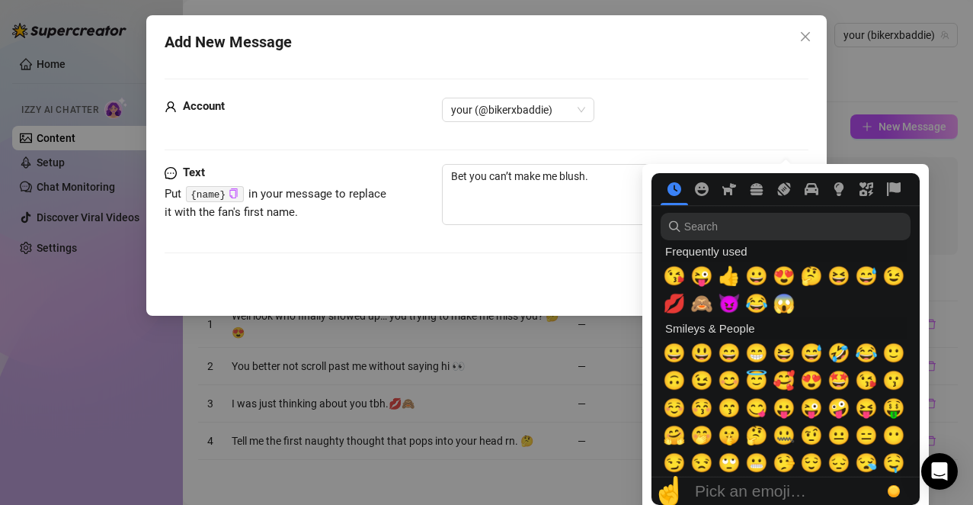
click at [787, 198] on nav at bounding box center [786, 189] width 268 height 32
click at [701, 270] on span "😜" at bounding box center [702, 275] width 23 height 21
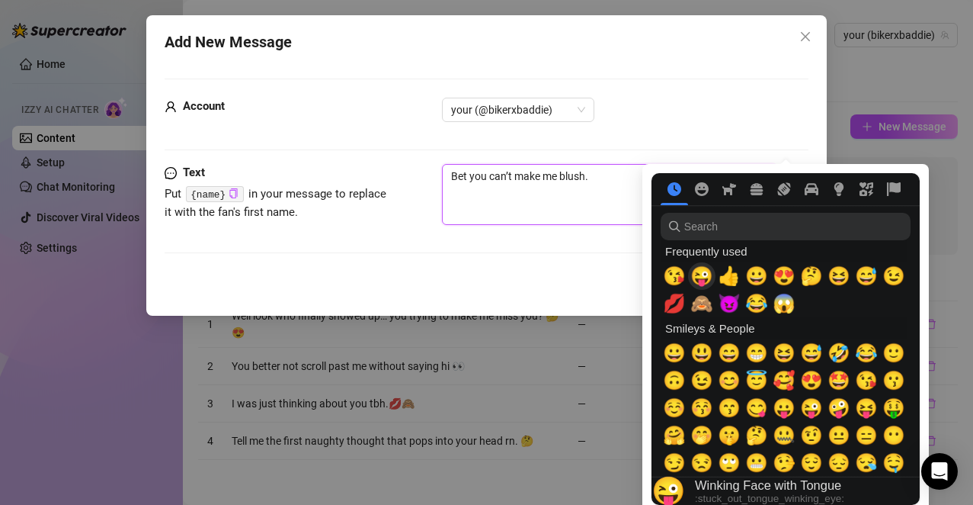
type textarea "Bet you can’t make me blush. 😜"
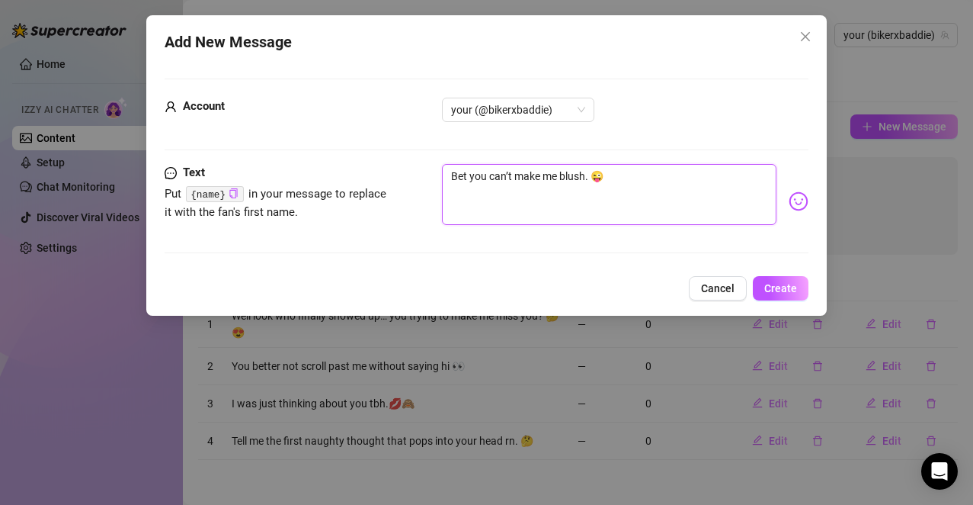
click at [612, 196] on textarea "Bet you can’t make me blush. 😜" at bounding box center [609, 194] width 335 height 61
type textarea "Bet you can’t make me blush. 😜"
click at [779, 292] on span "Create" at bounding box center [781, 288] width 33 height 12
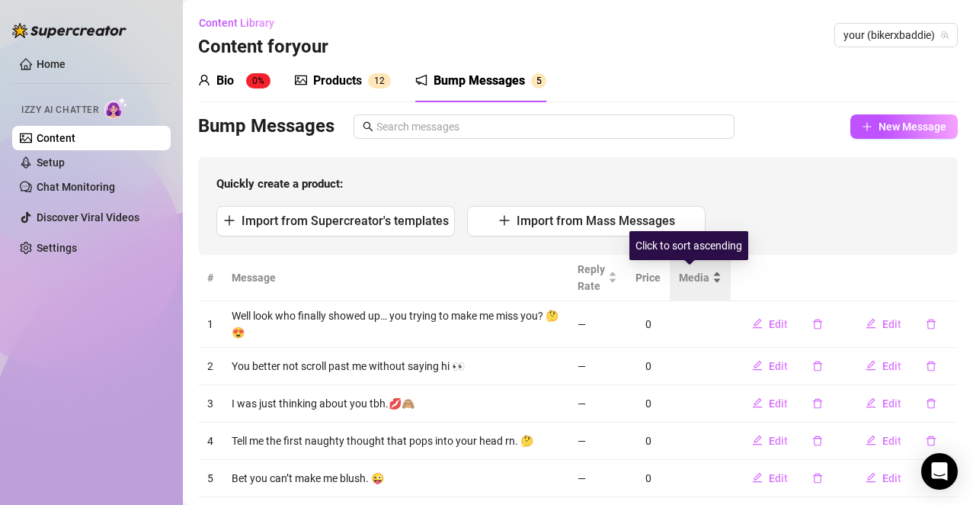
scroll to position [38, 0]
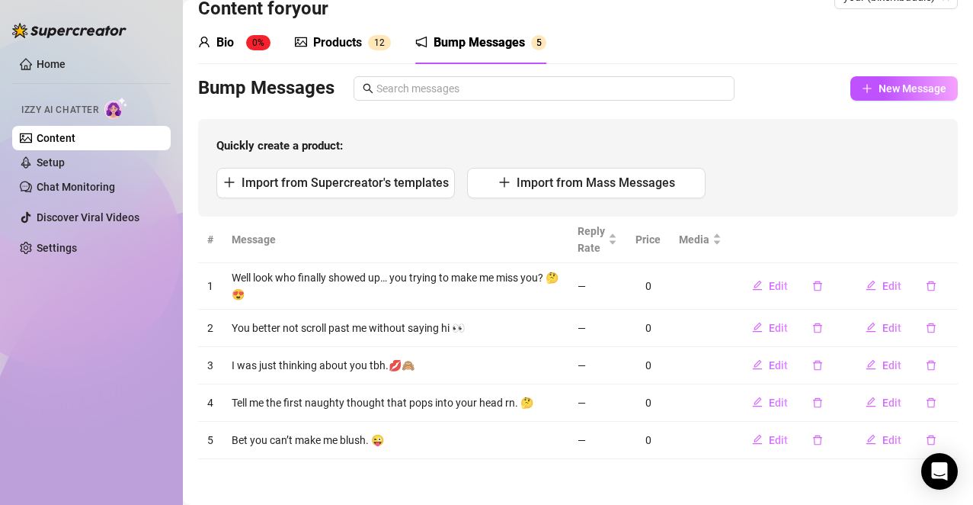
click at [903, 117] on div "Bump Messages New Message Quickly create a product: Import from Supercreator's …" at bounding box center [578, 146] width 760 height 140
click at [900, 101] on div "Bump Messages New Message Quickly create a product: Import from Supercreator's …" at bounding box center [578, 146] width 760 height 140
click at [903, 94] on span "New Message" at bounding box center [913, 88] width 68 height 12
type textarea "Type your message here..."
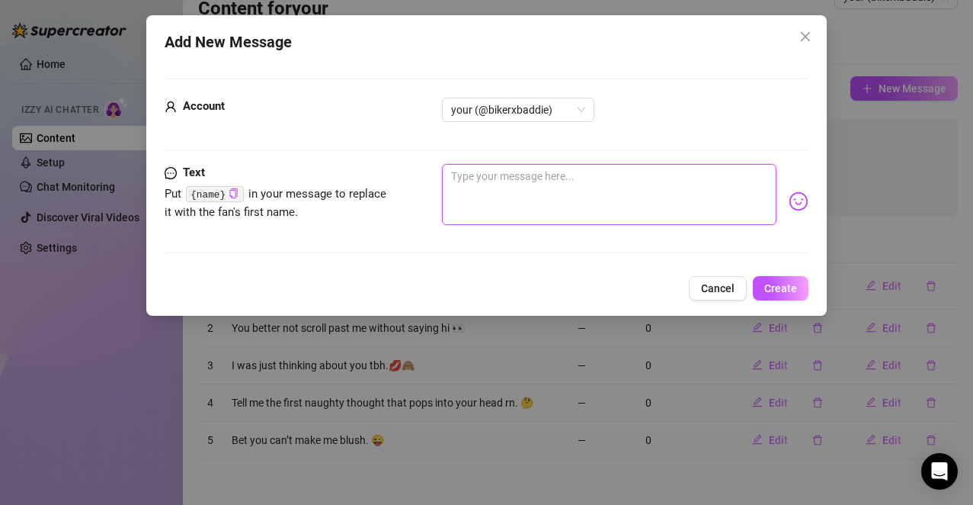
click at [527, 182] on textarea at bounding box center [609, 194] width 335 height 61
paste textarea "I’ve been waiting for you to get on all day."
type textarea "I’ve been waiting for you to get on all day."
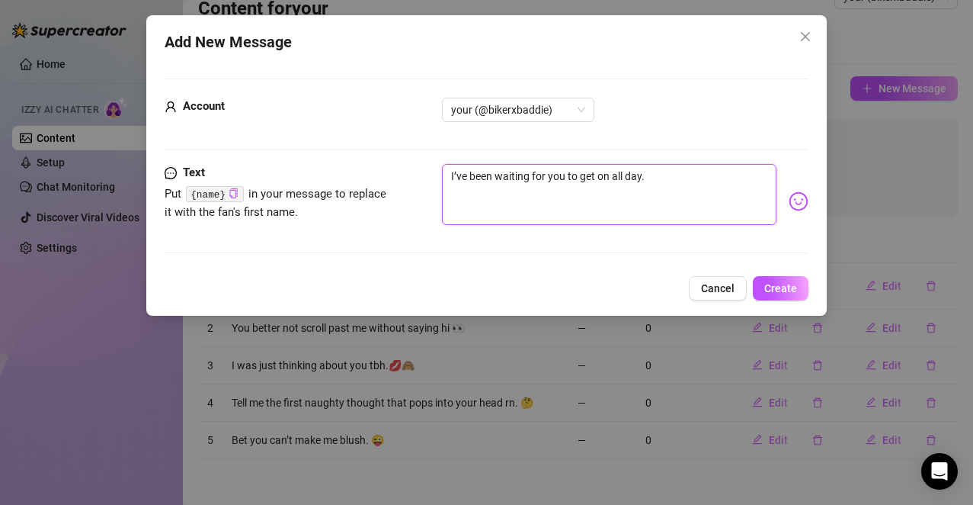
type textarea "I’ve been waiting for you to get on all day."
click at [789, 207] on img at bounding box center [799, 201] width 20 height 20
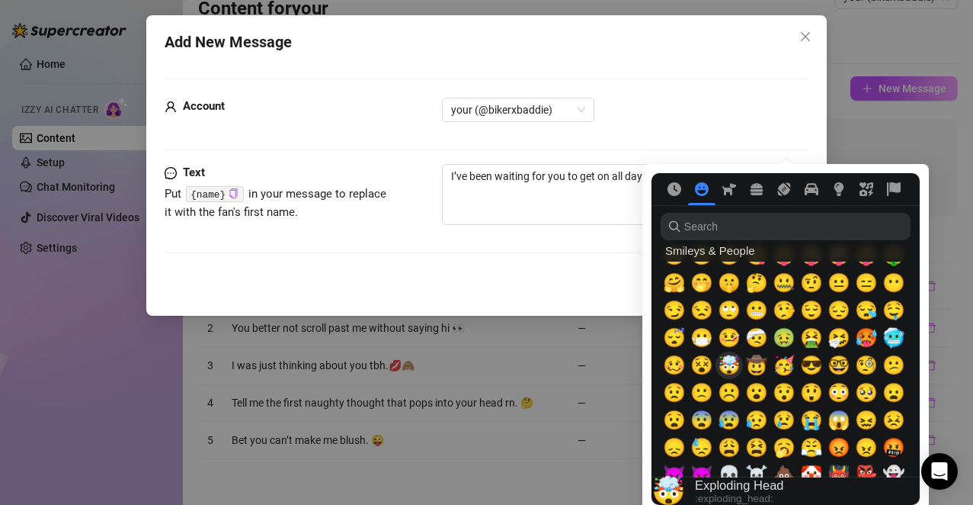
scroll to position [229, 0]
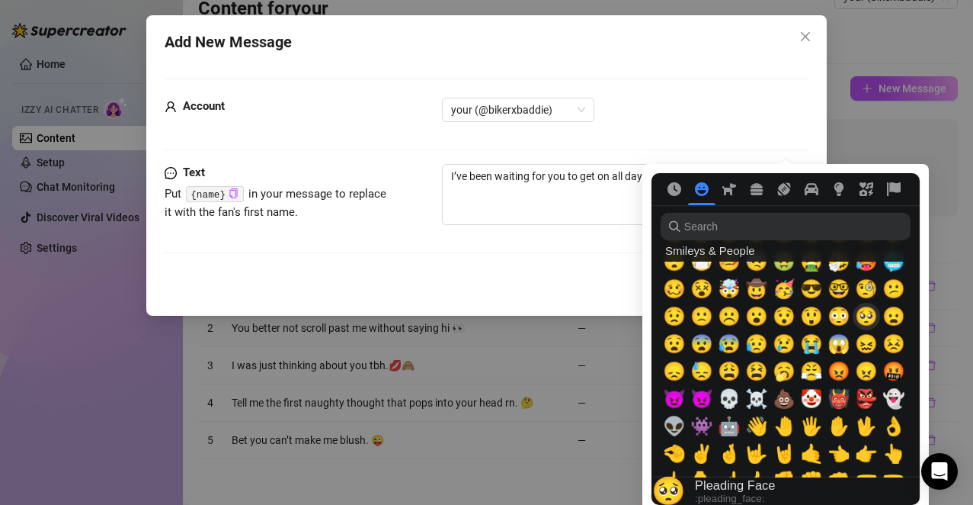
click at [864, 319] on span "🥺" at bounding box center [866, 316] width 23 height 21
type textarea "I’ve been waiting for you to get on all day. 🥺"
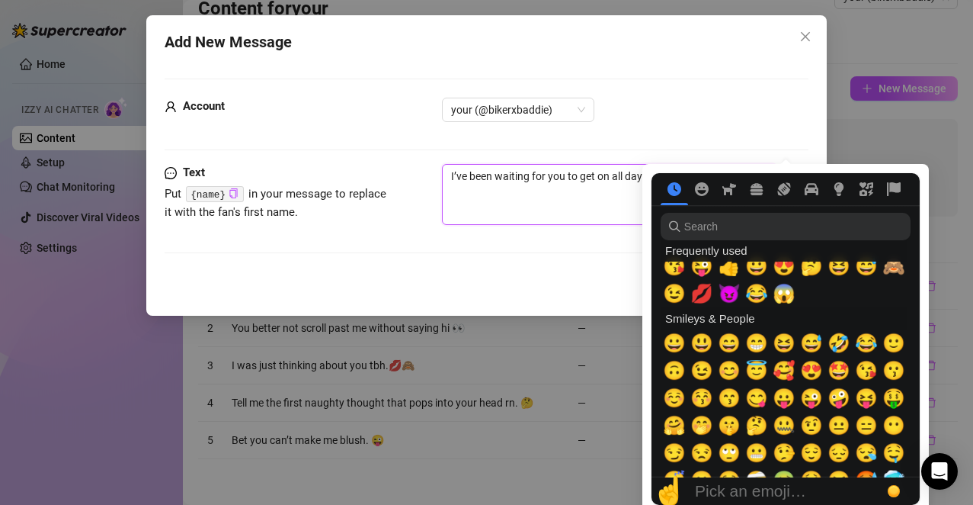
scroll to position [0, 0]
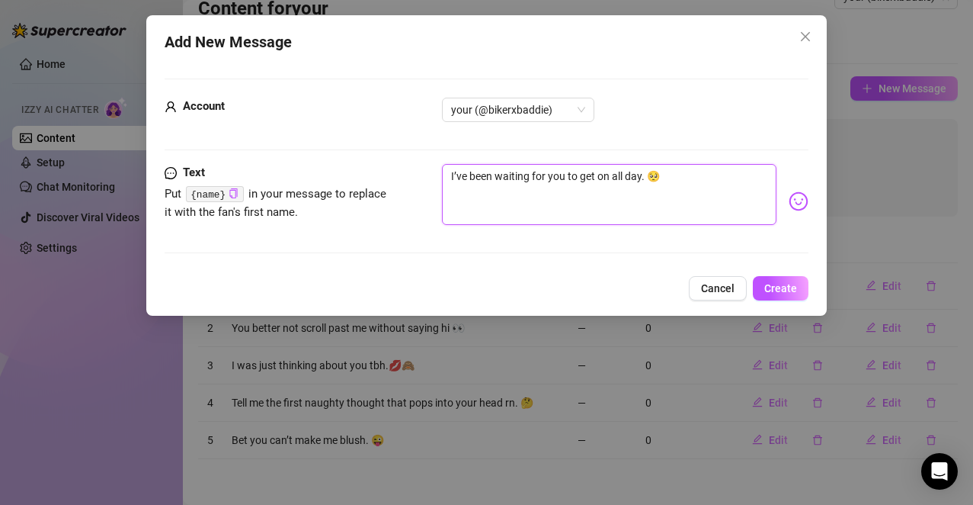
click at [599, 214] on textarea "I’ve been waiting for you to get on all day. 🥺" at bounding box center [609, 194] width 335 height 61
click at [693, 181] on textarea "I’ve been waiting for you to get on all day. 🥺" at bounding box center [609, 194] width 335 height 61
type textarea "I’ve been waiting for you to get on all day. 🥺"
click at [795, 294] on span "Create" at bounding box center [781, 288] width 33 height 12
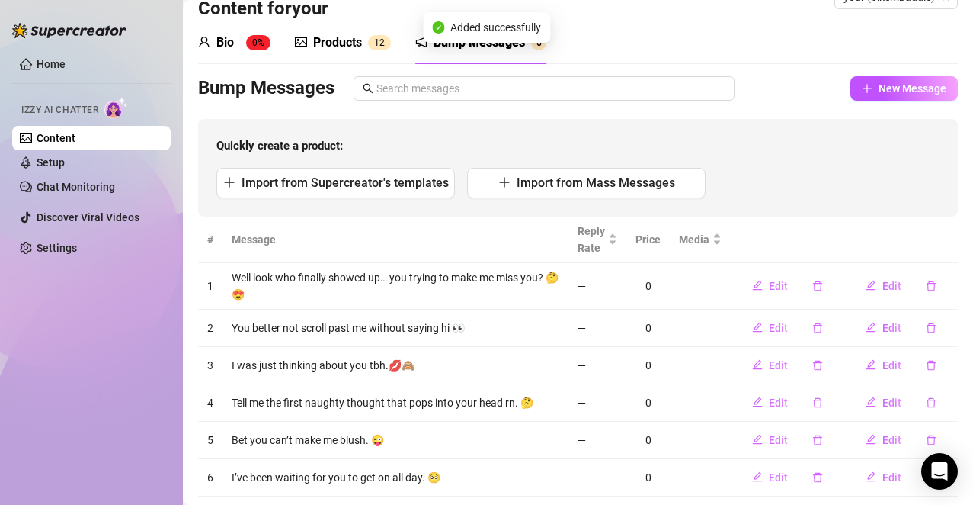
scroll to position [75, 0]
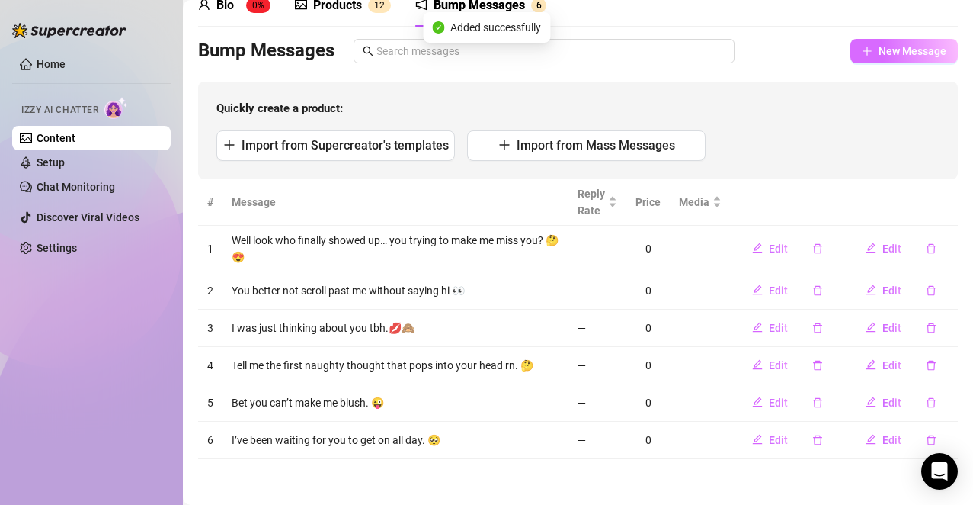
click at [887, 57] on span "New Message" at bounding box center [913, 51] width 68 height 12
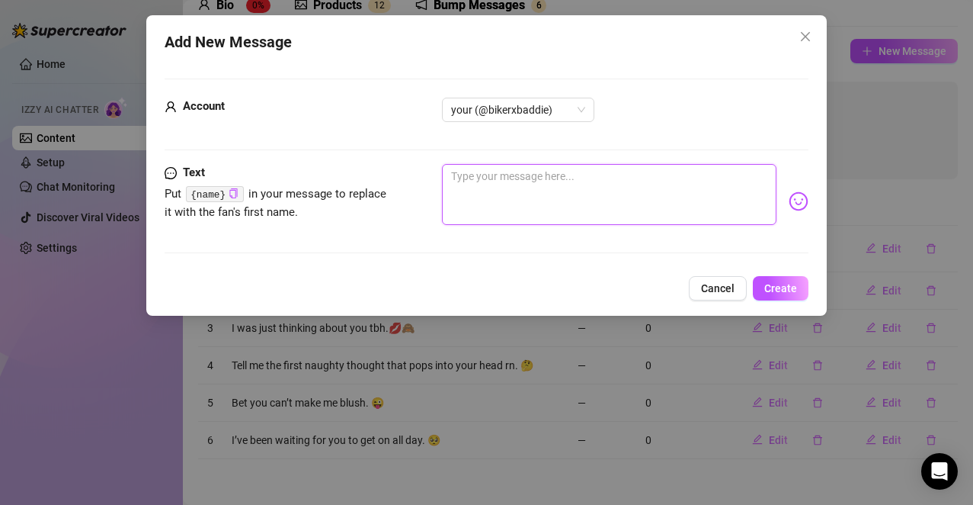
click at [629, 189] on textarea at bounding box center [609, 194] width 335 height 61
paste textarea "If I told you a secret, would you keep it?"
type textarea "If I told you a secret, would you keep it?"
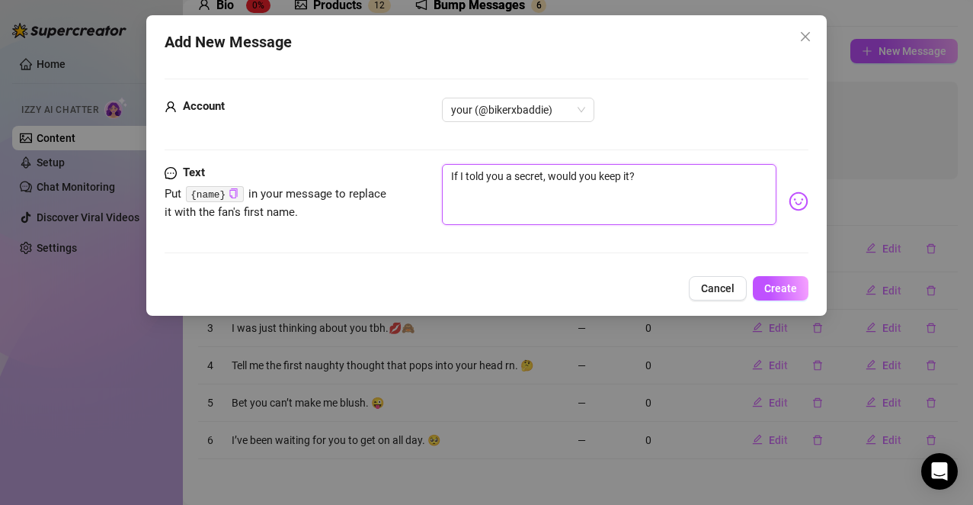
type textarea "If I told you a secret, would you keep it?"
click at [789, 195] on img at bounding box center [799, 201] width 20 height 20
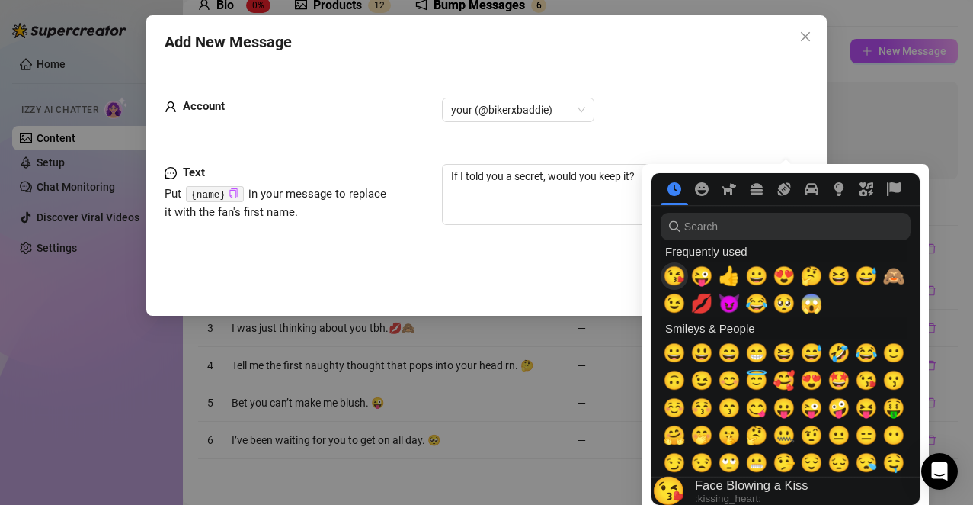
click at [694, 302] on span "💋" at bounding box center [702, 303] width 23 height 21
type textarea "If I told you a secret, would you keep it? 💋"
click at [610, 166] on textarea "If I told you a secret, would you keep it? 💋" at bounding box center [609, 194] width 335 height 61
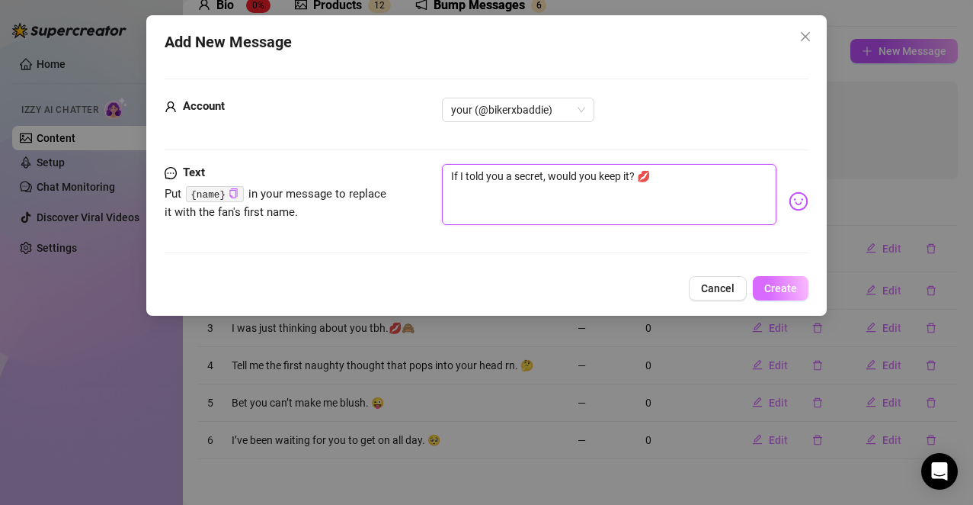
type textarea "If I told you a secret, would you keep it? 💋"
click at [777, 297] on button "Create" at bounding box center [781, 288] width 56 height 24
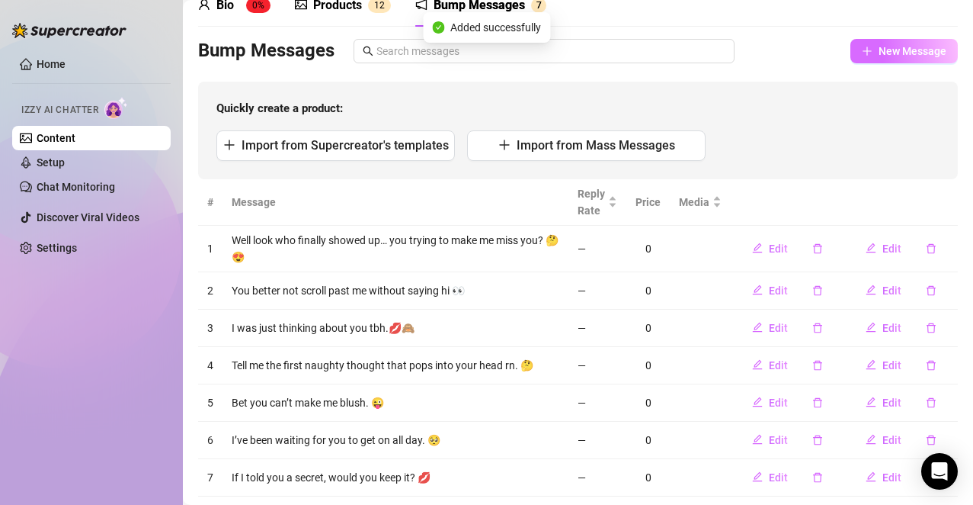
click at [883, 47] on span "New Message" at bounding box center [913, 51] width 68 height 12
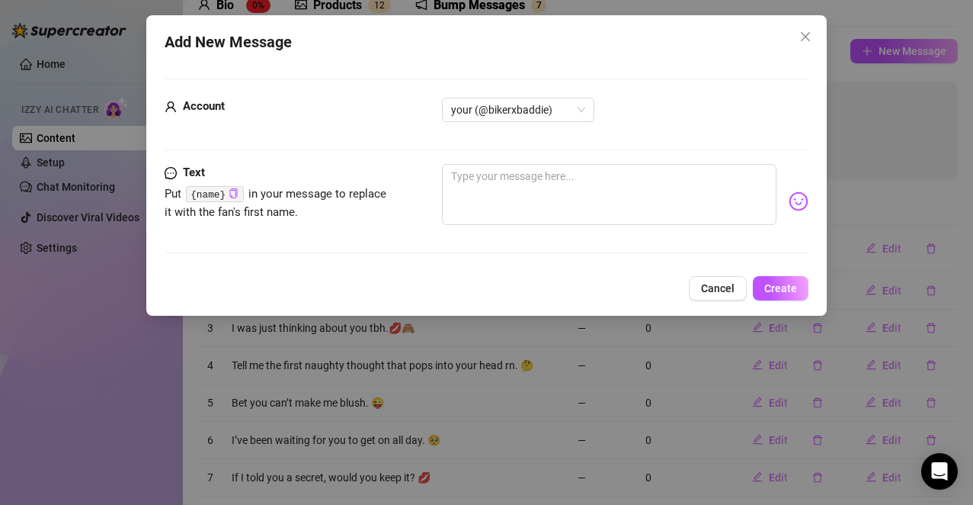
click at [537, 153] on div "Account your (@bikerxbaddie)" at bounding box center [487, 131] width 645 height 66
click at [528, 183] on textarea at bounding box center [609, 194] width 335 height 61
paste textarea "You always show up when I’m in a *mood*."
type textarea "You always show up when I’m in a *mood*."
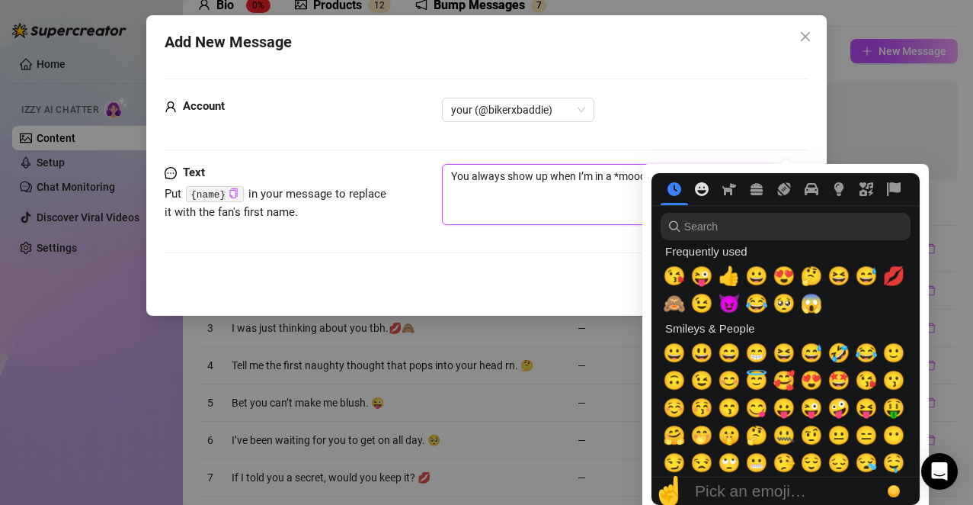
click at [710, 191] on button "Smileys & People" at bounding box center [701, 189] width 27 height 14
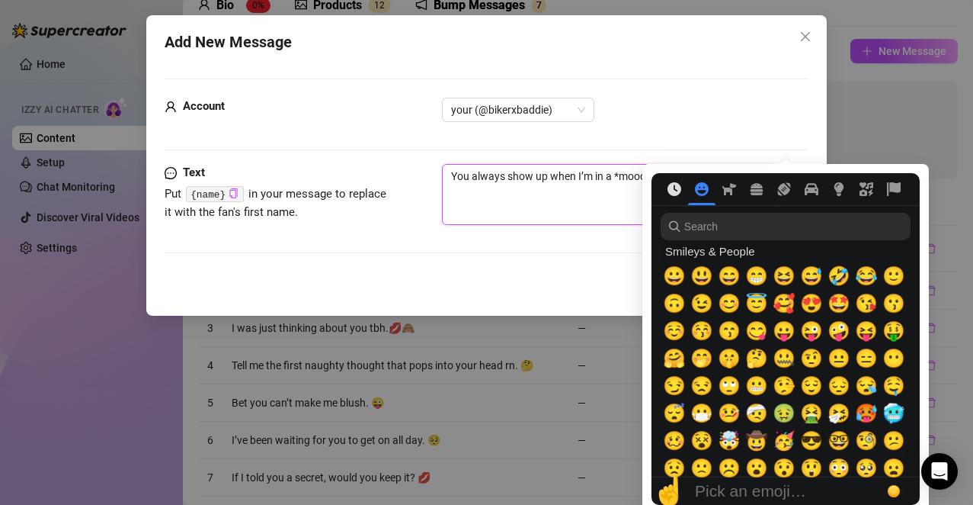
click at [677, 188] on icon "Frequently used" at bounding box center [675, 189] width 14 height 14
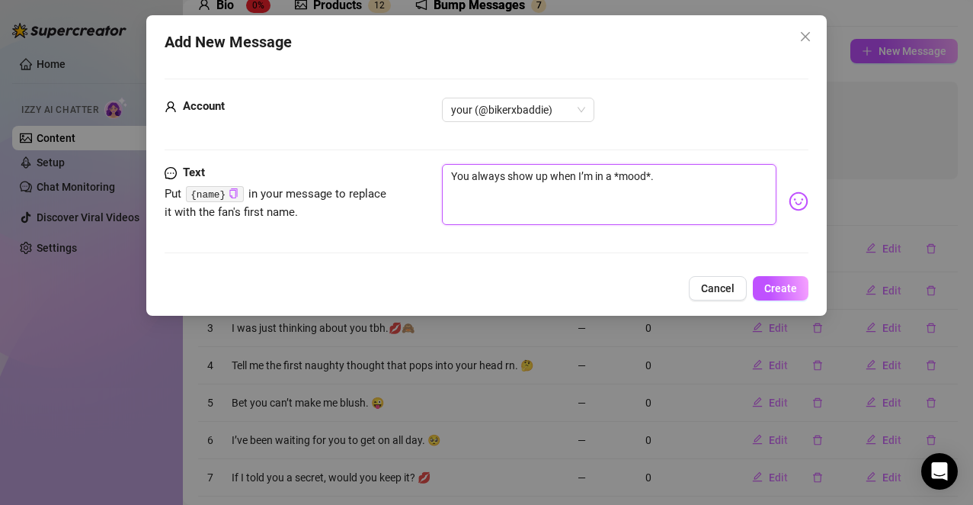
type textarea "You always show up when I’m in a *mood*."
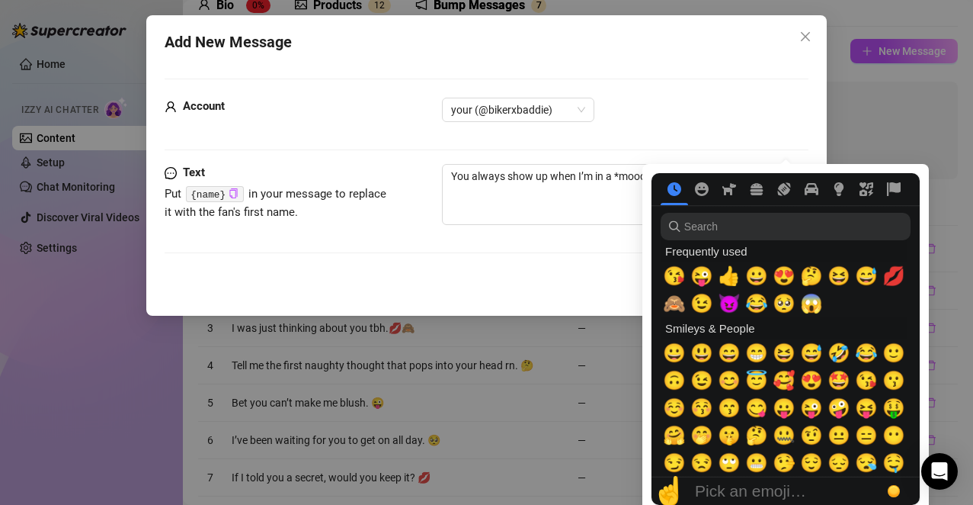
click at [786, 202] on nav at bounding box center [786, 189] width 268 height 32
click at [678, 300] on span "🙈" at bounding box center [674, 303] width 23 height 21
type textarea "You always show up when I’m in a *mood*. 🙈"
click at [889, 280] on span "💋" at bounding box center [894, 275] width 23 height 21
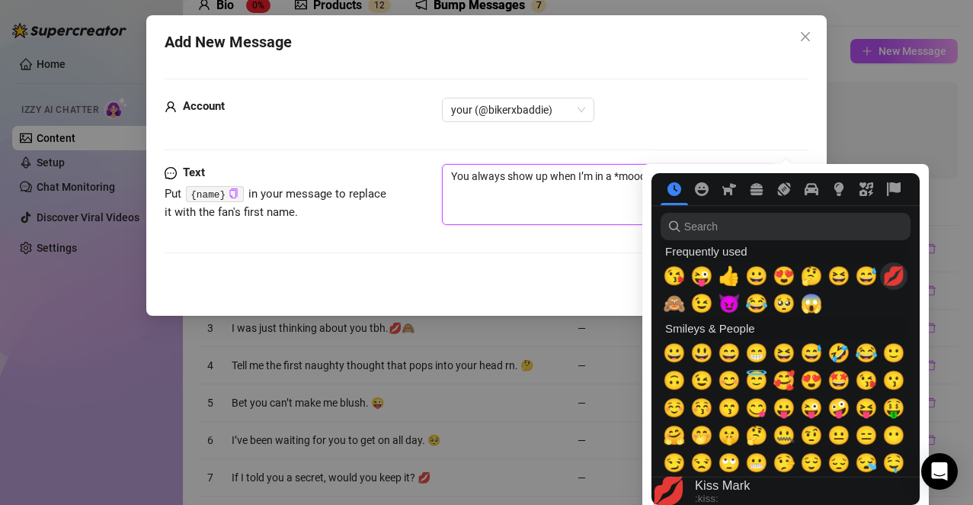
click at [614, 204] on textarea "You always show up when I’m in a *mood*. 🙈" at bounding box center [609, 194] width 335 height 61
type textarea "You always show up when I’m in a *mood*. 🙈💋"
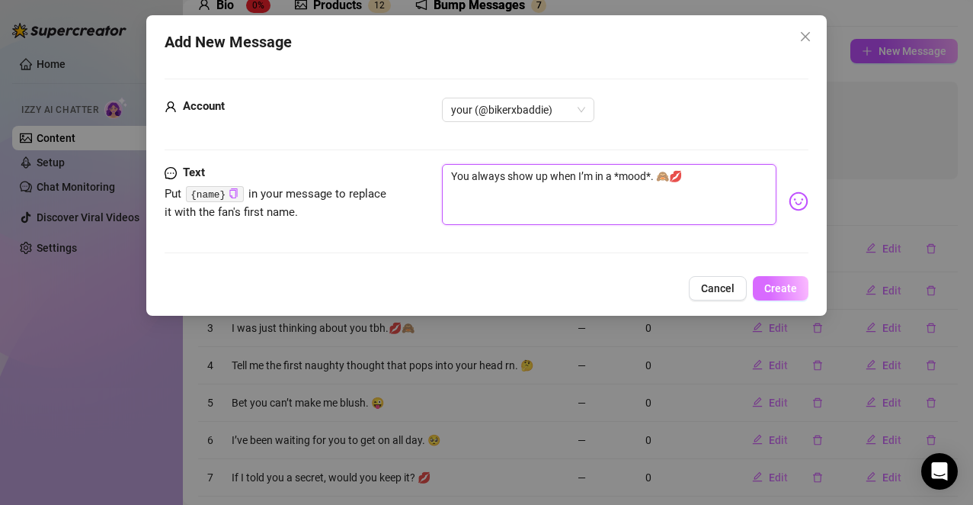
type textarea "You always show up when I’m in a *mood*. 🙈💋"
click at [784, 283] on span "Create" at bounding box center [781, 288] width 33 height 12
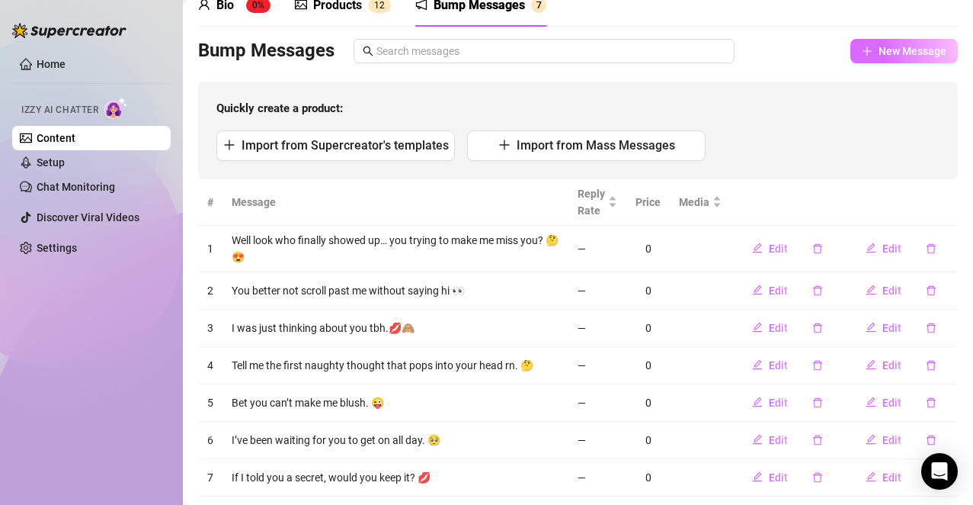
click at [896, 49] on span "New Message" at bounding box center [913, 51] width 68 height 12
type textarea "Type your message here..."
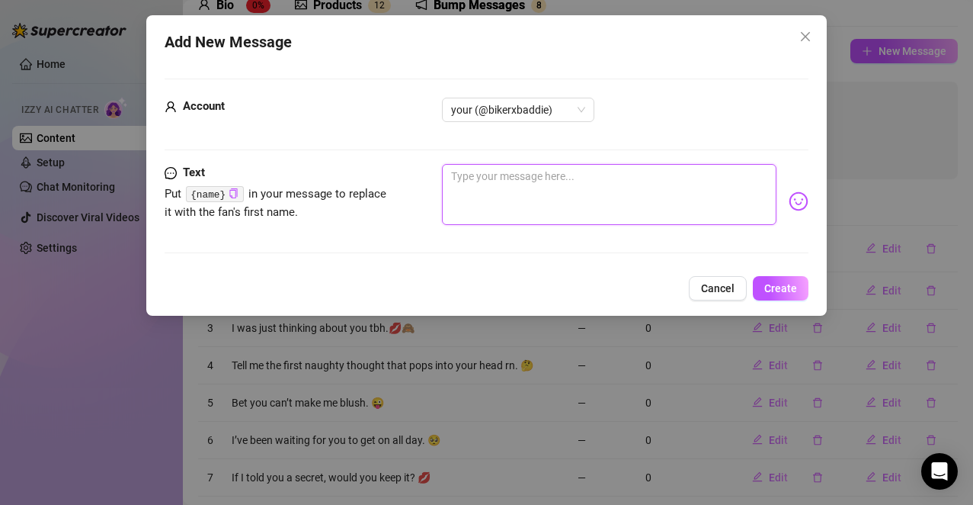
click at [537, 184] on textarea at bounding box center [609, 194] width 335 height 61
paste textarea "What if I dared you to tell me your favorite position?"
type textarea "What if I dared you to tell me your favorite position?"
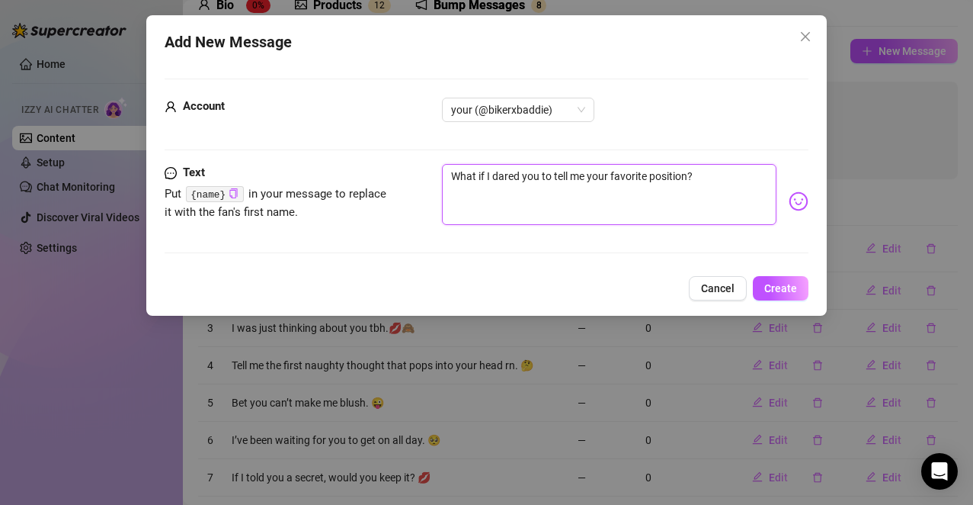
type textarea "What if I dared you to tell me your favorite position?"
click at [789, 200] on img at bounding box center [799, 201] width 20 height 20
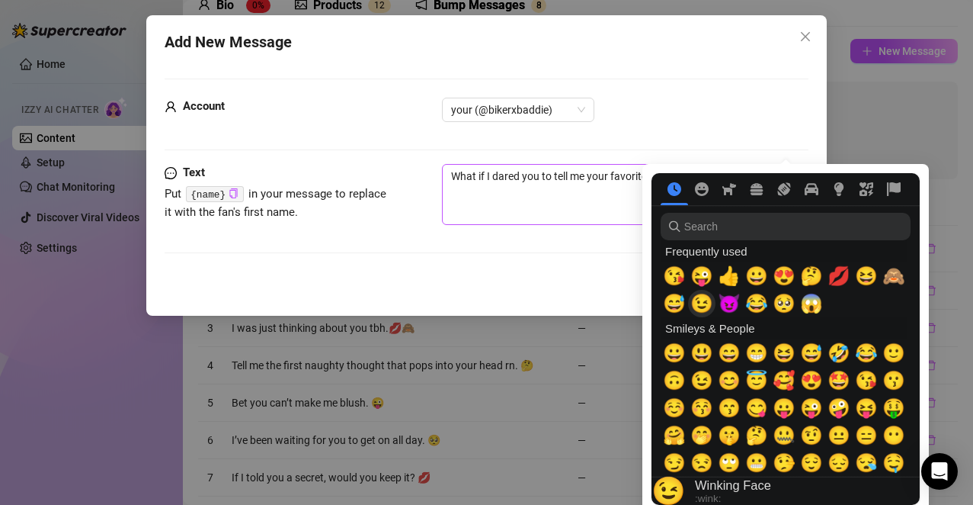
click at [700, 305] on span "😉" at bounding box center [702, 303] width 23 height 21
type textarea "What if I dared you to tell me your favorite position? 😉"
click at [598, 191] on textarea "What if I dared you to tell me your favorite position? 😉" at bounding box center [609, 194] width 335 height 61
click at [620, 194] on textarea "What if I dared you to tell me your favorite position? 😉" at bounding box center [609, 194] width 335 height 61
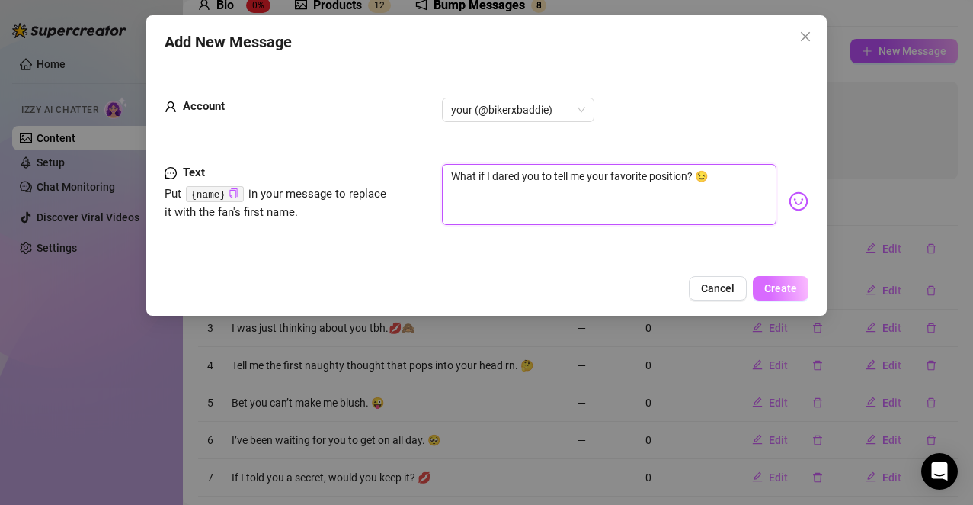
click at [583, 199] on textarea "What if I dared you to tell me your favorite position? 😉" at bounding box center [609, 194] width 335 height 61
click at [729, 178] on textarea "What if I dared you to tell me your favorite position? 😉" at bounding box center [609, 194] width 335 height 61
type textarea "What if I dared you to tell me your favorite position? 😉"
click at [787, 288] on span "Create" at bounding box center [781, 288] width 33 height 12
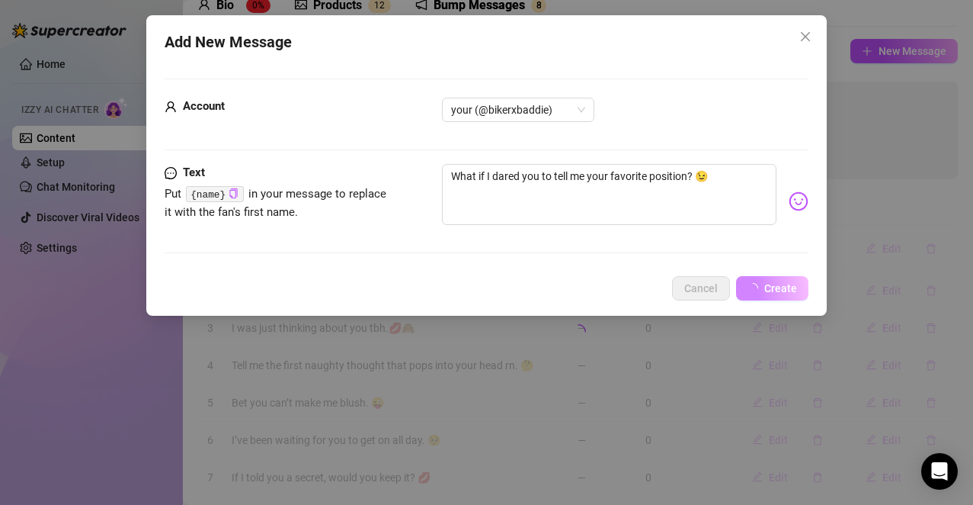
click at [717, 174] on div "Quickly create a product: Import from Supercreator's templates Import from Mass…" at bounding box center [578, 131] width 760 height 98
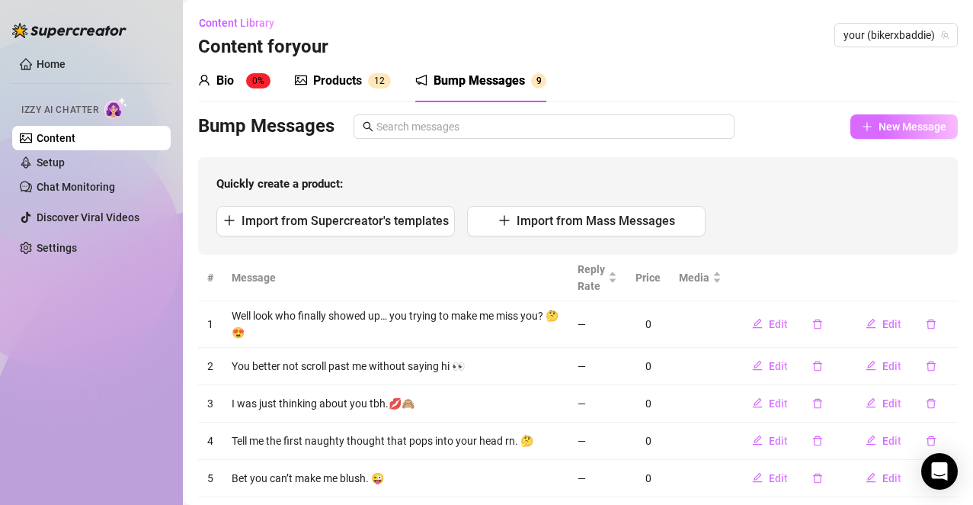
click at [896, 130] on span "New Message" at bounding box center [913, 126] width 68 height 12
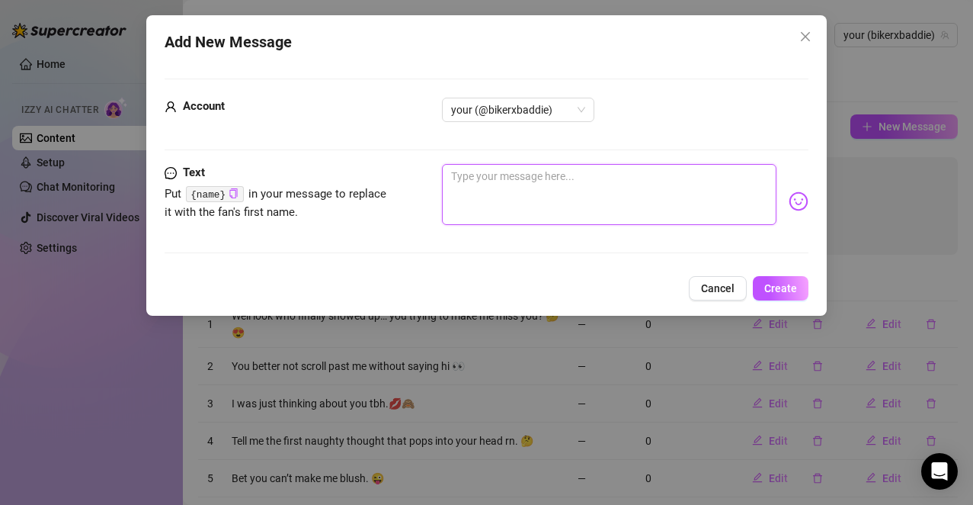
click at [551, 179] on textarea at bounding box center [609, 194] width 335 height 61
paste textarea "I’m curious… what part of me do you think about most?"
type textarea "I’m curious… what part of me do you think about most?"
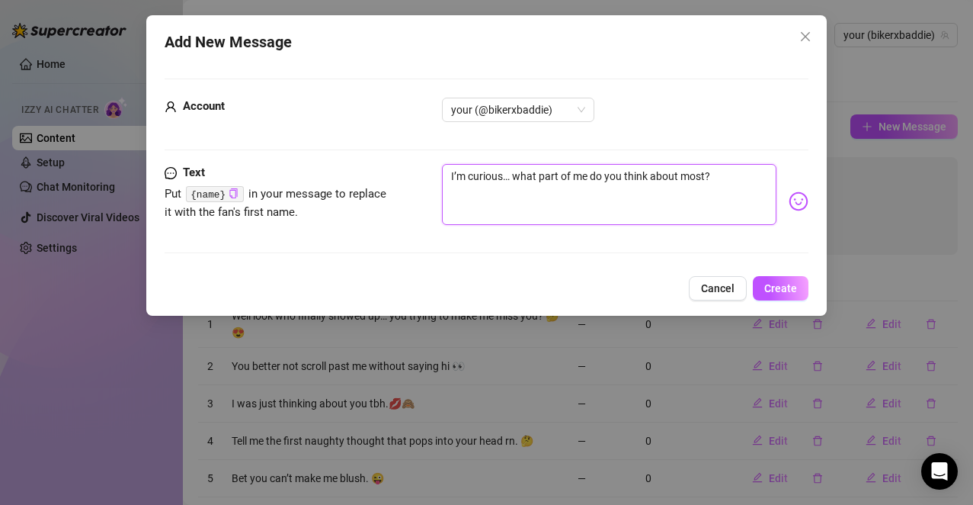
type textarea "I’m curious… what part of me do you think about most?"
click at [789, 202] on img at bounding box center [799, 201] width 20 height 20
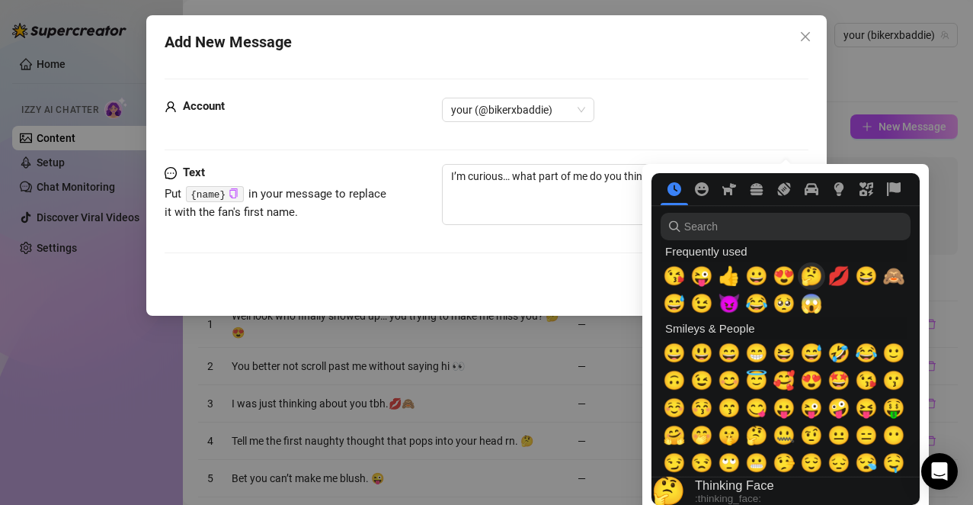
click at [806, 279] on span "🤔" at bounding box center [811, 275] width 23 height 21
type textarea "I’m curious… what part of me do you think about most? 🤔"
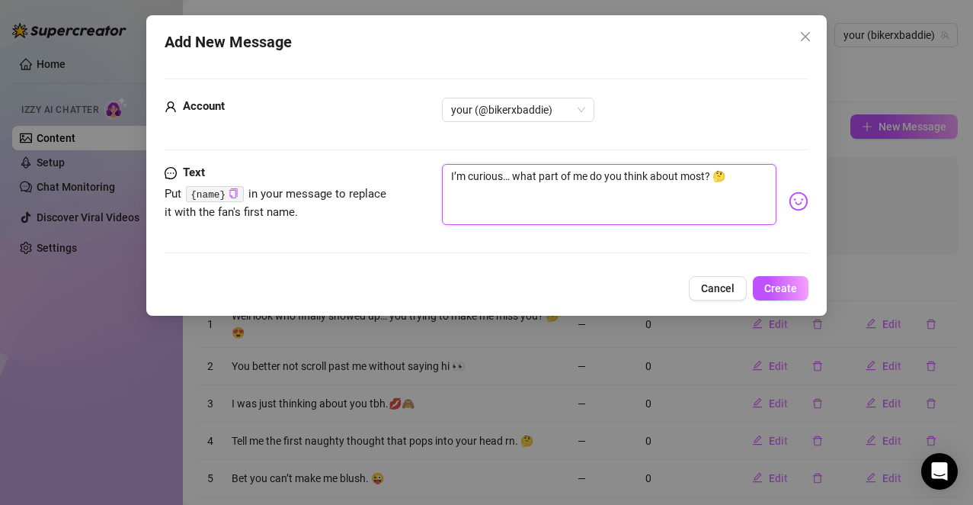
click at [530, 202] on textarea "I’m curious… what part of me do you think about most? 🤔" at bounding box center [609, 194] width 335 height 61
type textarea "I’m curious… what part of me do you think about most? 🤔"
click at [772, 288] on span "Create" at bounding box center [781, 288] width 33 height 12
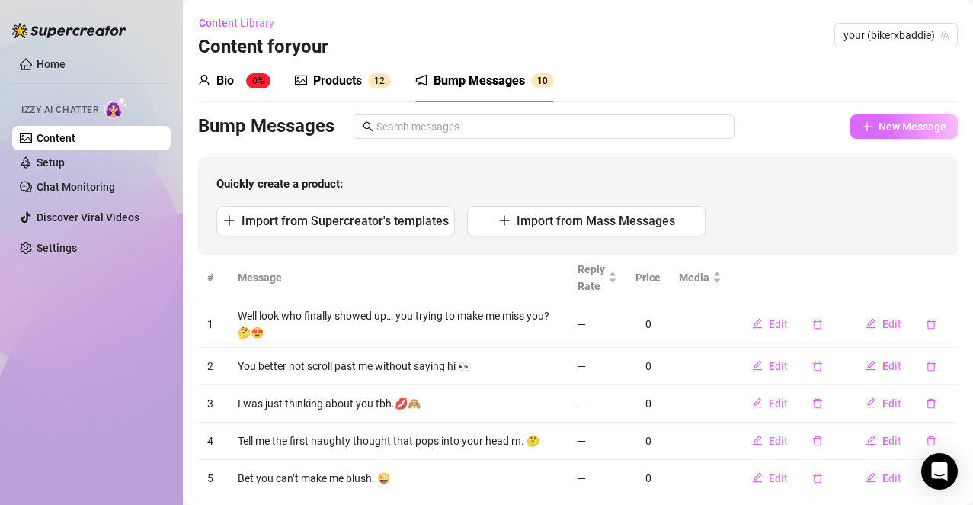
click at [861, 130] on button "New Message" at bounding box center [904, 126] width 107 height 24
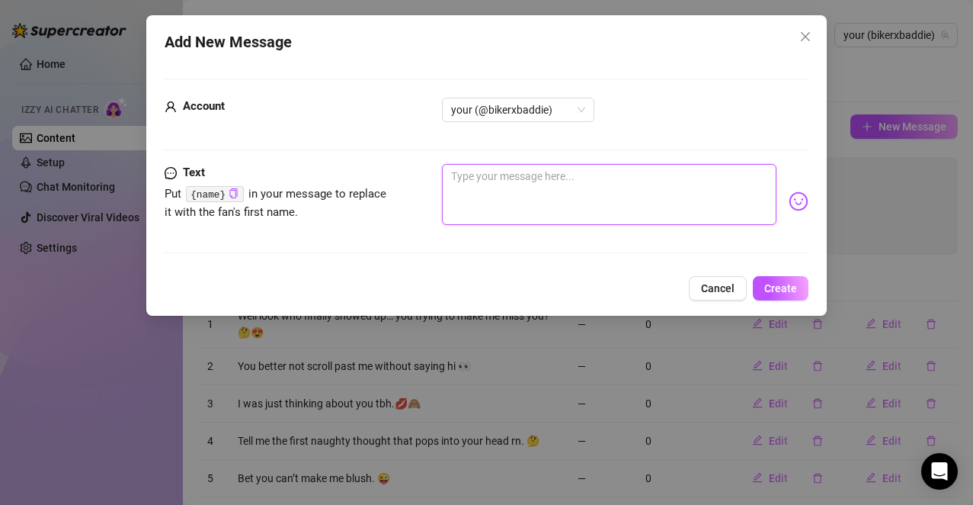
click at [569, 197] on textarea at bounding box center [609, 194] width 335 height 61
paste textarea "How’s your day been so far?"
type textarea "How’s your day been so far?"
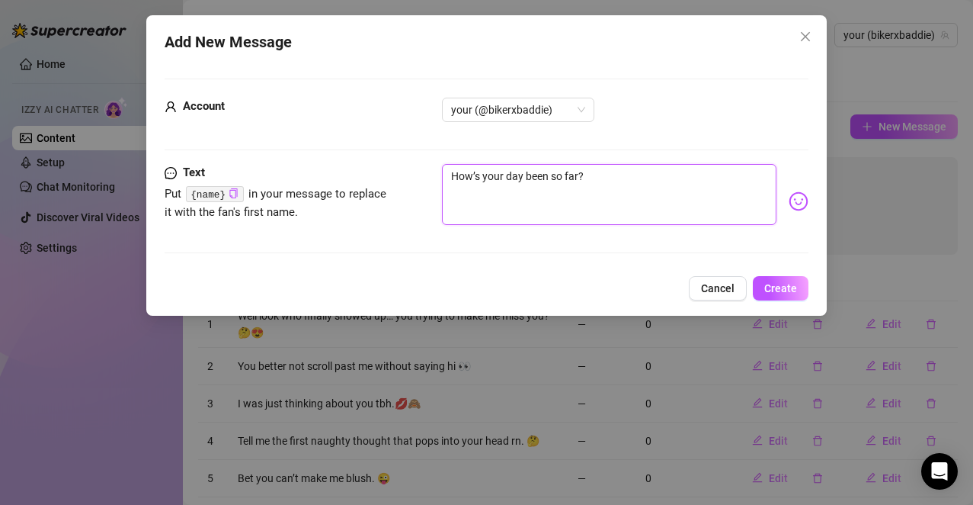
type textarea "How’s your day been so far?"
click at [790, 199] on nav at bounding box center [786, 189] width 268 height 32
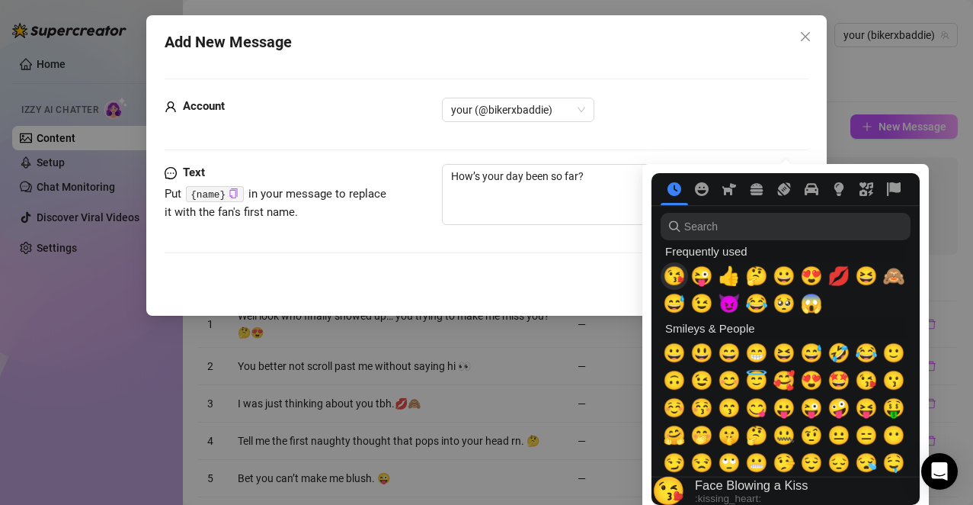
click at [675, 281] on span "😘" at bounding box center [674, 275] width 23 height 21
type textarea "How’s your day been so far? 😘"
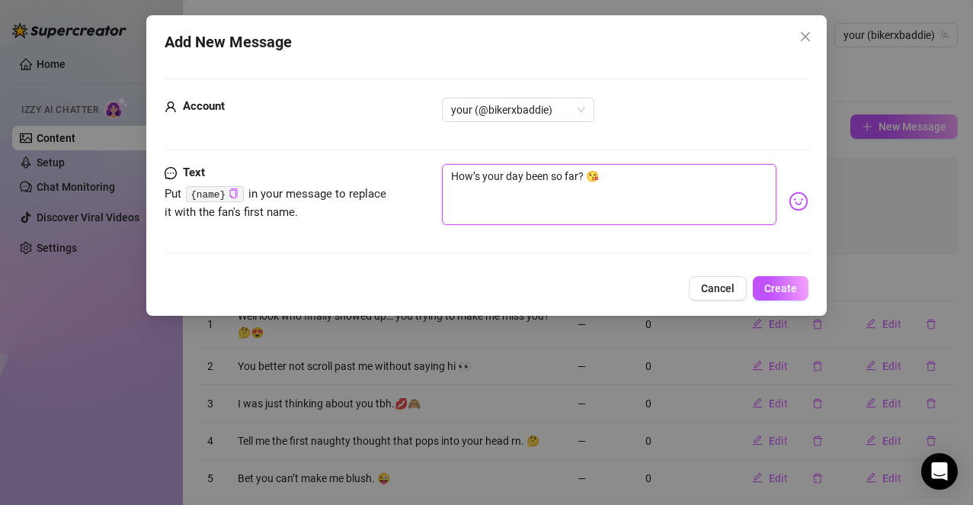
click at [605, 199] on textarea "How’s your day been so far? 😘" at bounding box center [609, 194] width 335 height 61
type textarea "How’s your day been so far? 😘"
click at [781, 287] on span "Create" at bounding box center [781, 288] width 33 height 12
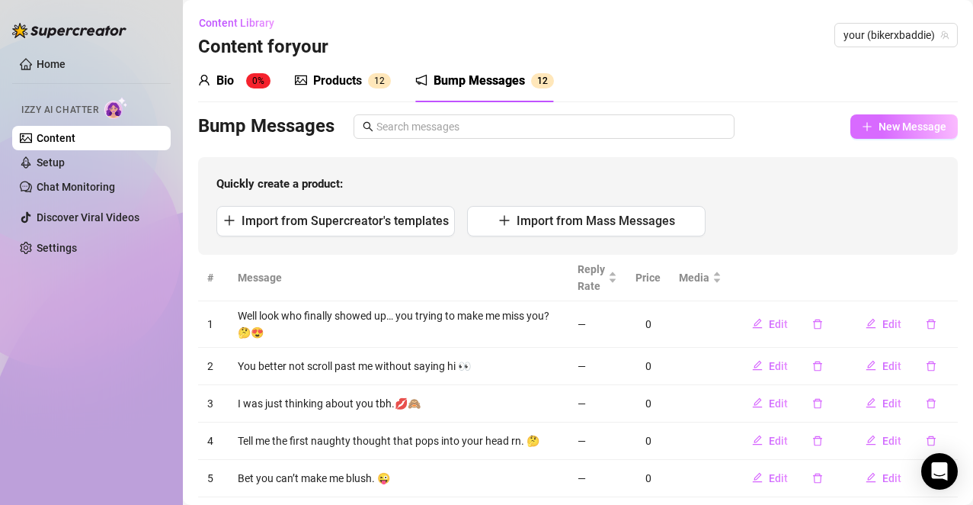
click at [872, 134] on button "New Message" at bounding box center [904, 126] width 107 height 24
type textarea "Type your message here..."
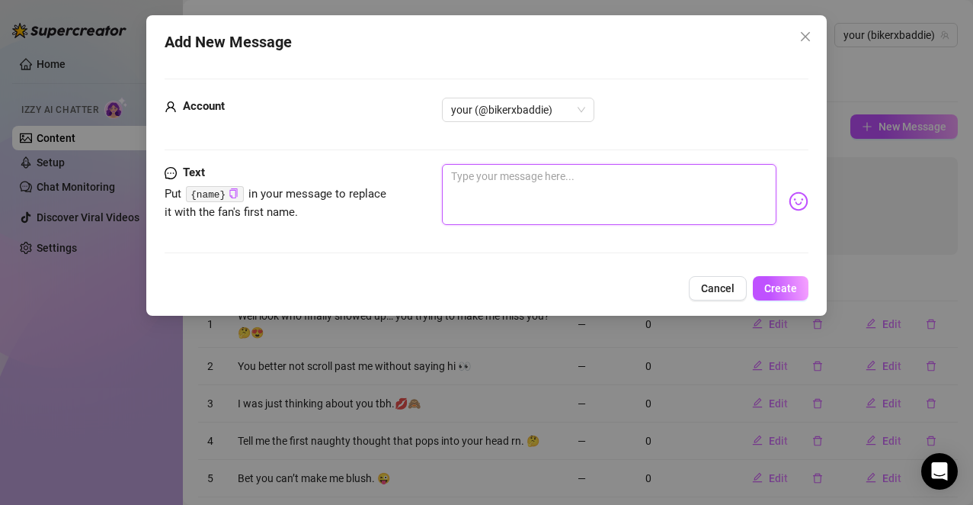
click at [592, 190] on textarea at bounding box center [609, 194] width 335 height 61
paste textarea "Wanna know my dirtiest thought of the day?"
type textarea "Wanna know my dirtiest thought of the day?"
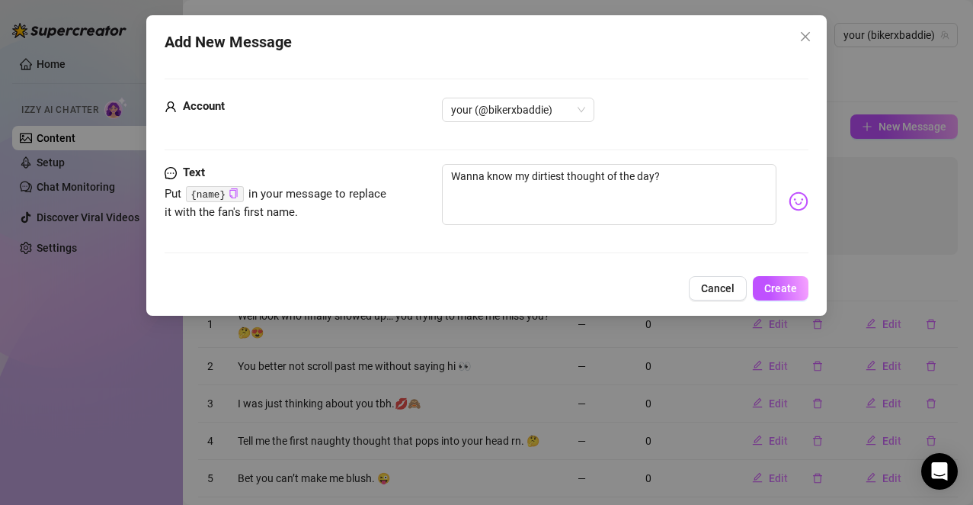
click at [789, 202] on img at bounding box center [799, 201] width 20 height 20
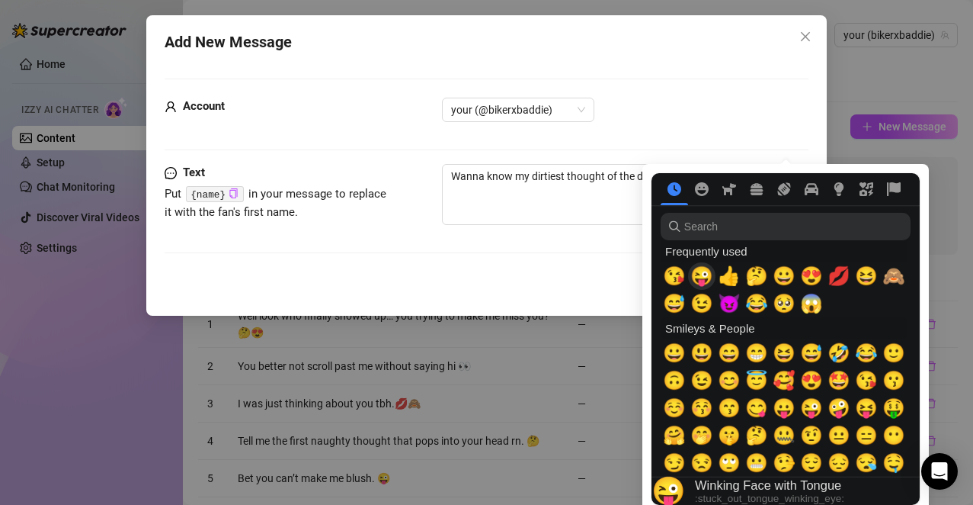
click at [713, 276] on span "😜" at bounding box center [702, 275] width 23 height 21
type textarea "Wanna know my dirtiest thought of the day? 😜"
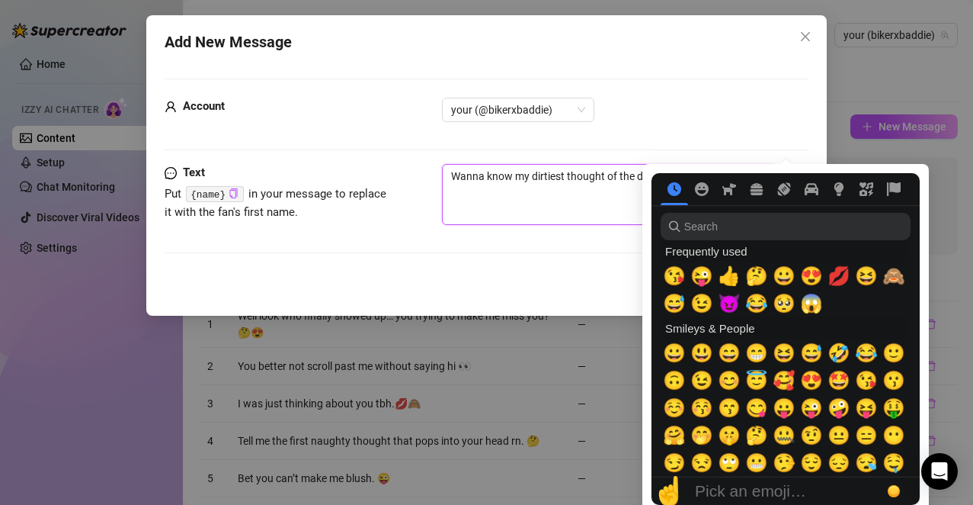
click at [608, 209] on textarea "Wanna know my dirtiest thought of the day? 😜" at bounding box center [609, 194] width 335 height 61
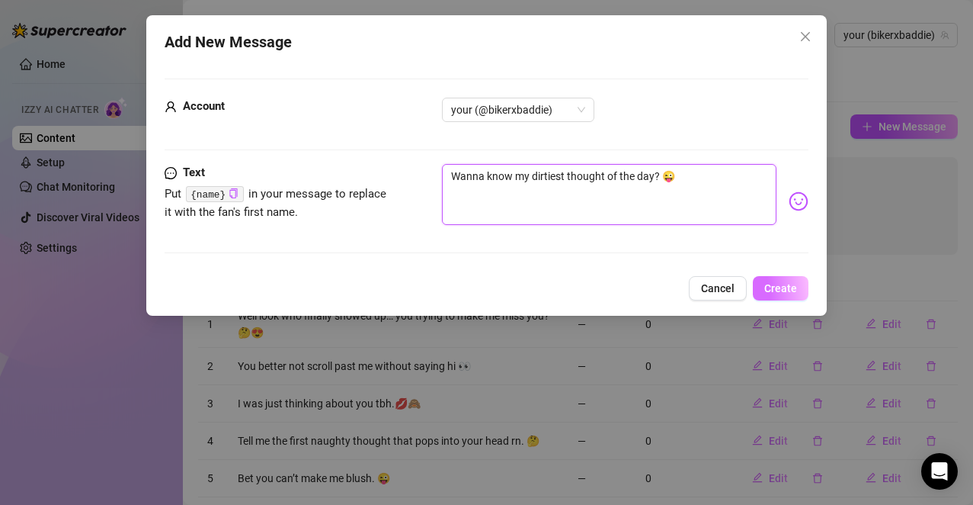
type textarea "Wanna know my dirtiest thought of the day? 😜"
click at [769, 290] on span "Create" at bounding box center [781, 288] width 33 height 12
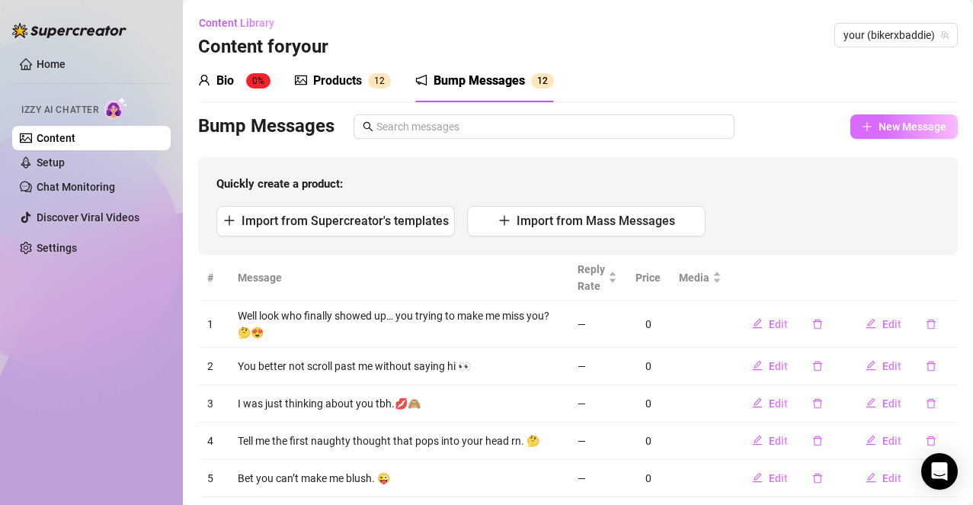
click at [879, 121] on span "New Message" at bounding box center [913, 126] width 68 height 12
type textarea "Type your message here..."
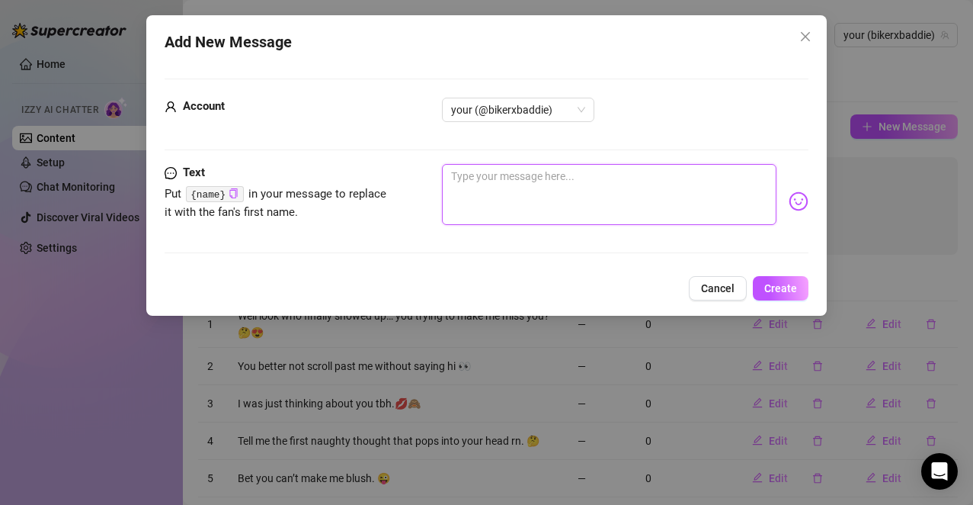
click at [549, 193] on textarea at bounding box center [609, 194] width 335 height 61
paste textarea "Lowkey touching myself while thinking of you 👀"
type textarea "Lowkey touching myself while thinking of you 👀"
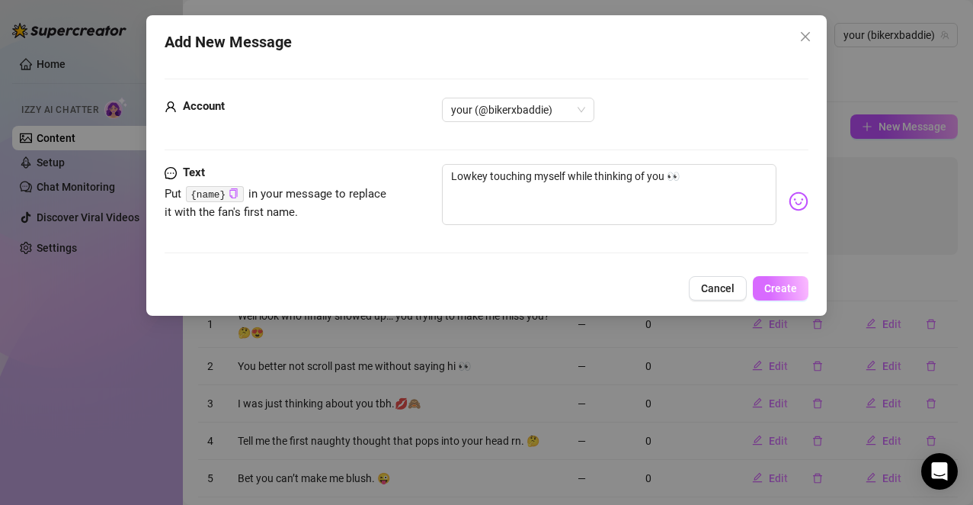
click at [766, 286] on span "Create" at bounding box center [781, 288] width 33 height 12
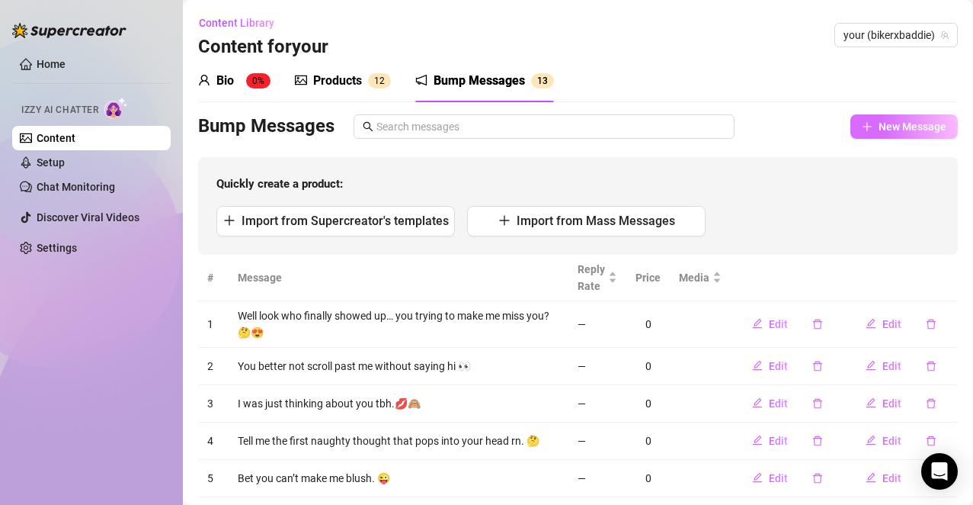
click at [893, 120] on span "New Message" at bounding box center [913, 126] width 68 height 12
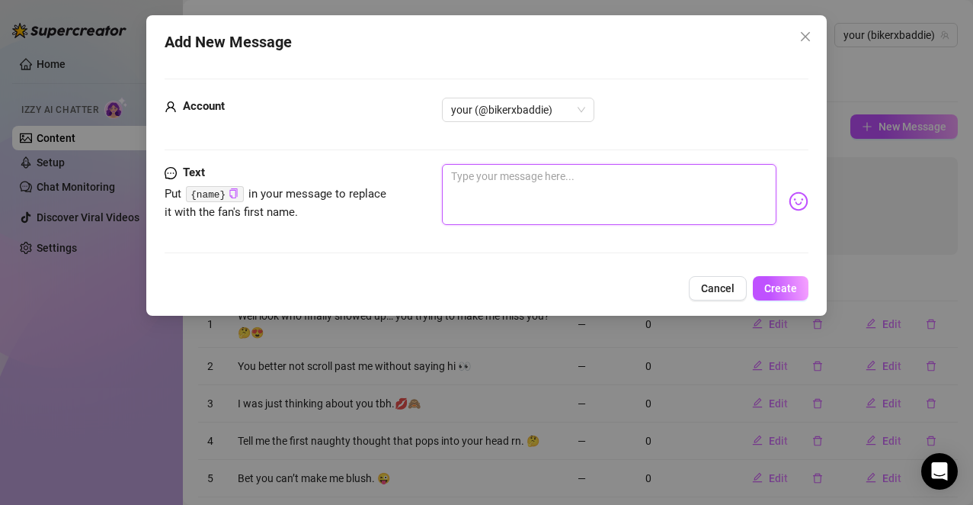
click at [579, 206] on textarea at bounding box center [609, 194] width 335 height 61
paste textarea "I wonder if you taste as good as I imagine."
type textarea "I wonder if you taste as good as I imagine."
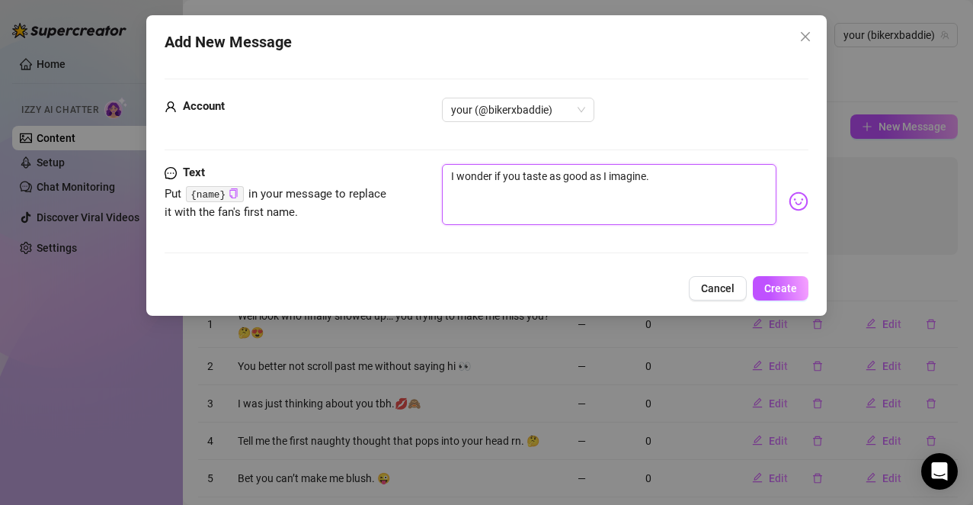
type textarea "I wonder if you taste as good as I imagine."
click at [789, 200] on img at bounding box center [799, 201] width 20 height 20
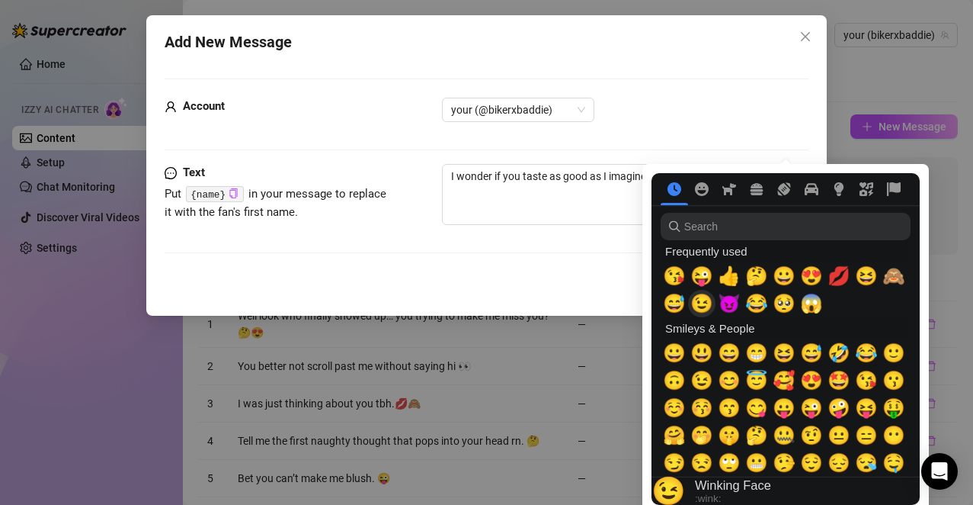
drag, startPoint x: 700, startPoint y: 308, endPoint x: 836, endPoint y: 286, distance: 138.2
click at [701, 307] on span "😉" at bounding box center [702, 303] width 23 height 21
type textarea "I wonder if you taste as good as I imagine. 😉"
click at [838, 280] on span "💋" at bounding box center [839, 275] width 23 height 21
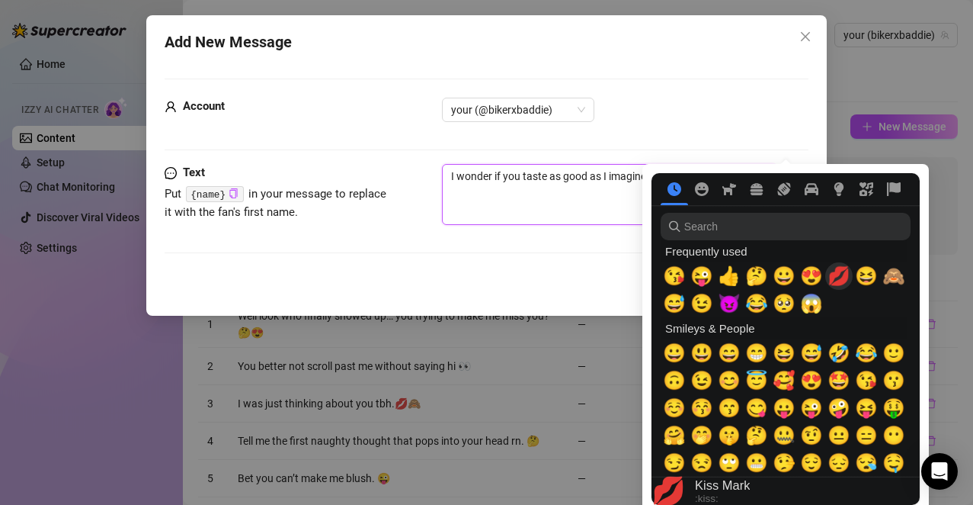
type textarea "I wonder if you taste as good as I imagine. 😉💋"
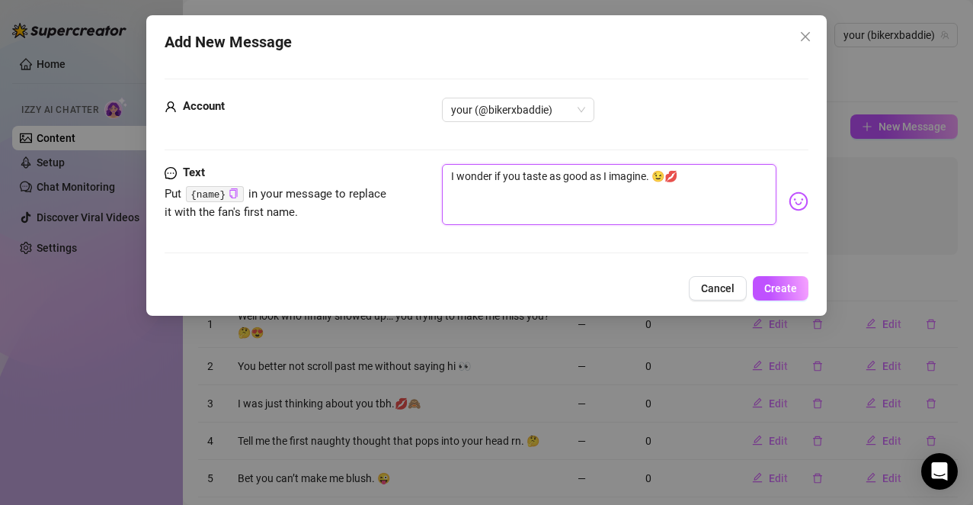
click at [600, 204] on textarea "I wonder if you taste as good as I imagine. 😉💋" at bounding box center [609, 194] width 335 height 61
type textarea "I wonder if you taste as good as I imagine. 😉💋"
click at [781, 295] on button "Create" at bounding box center [781, 288] width 56 height 24
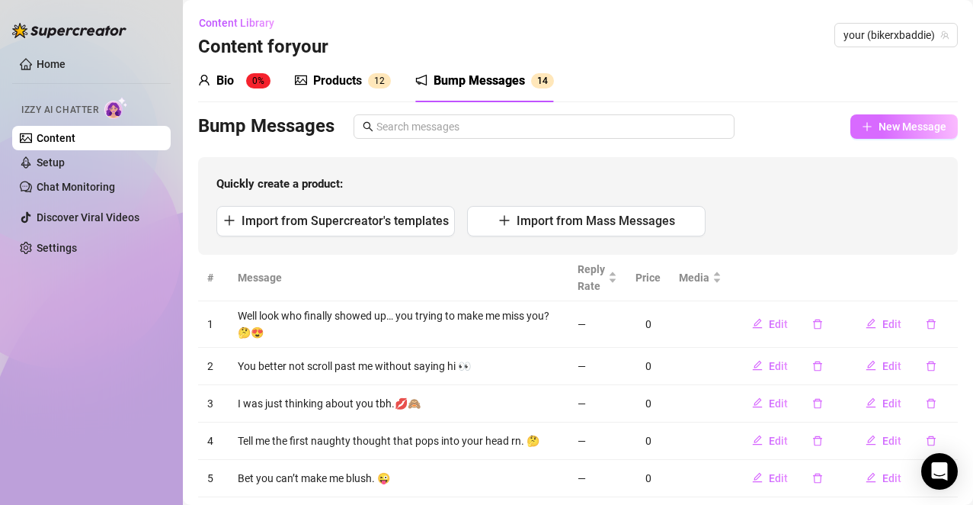
click at [879, 130] on span "New Message" at bounding box center [913, 126] width 68 height 12
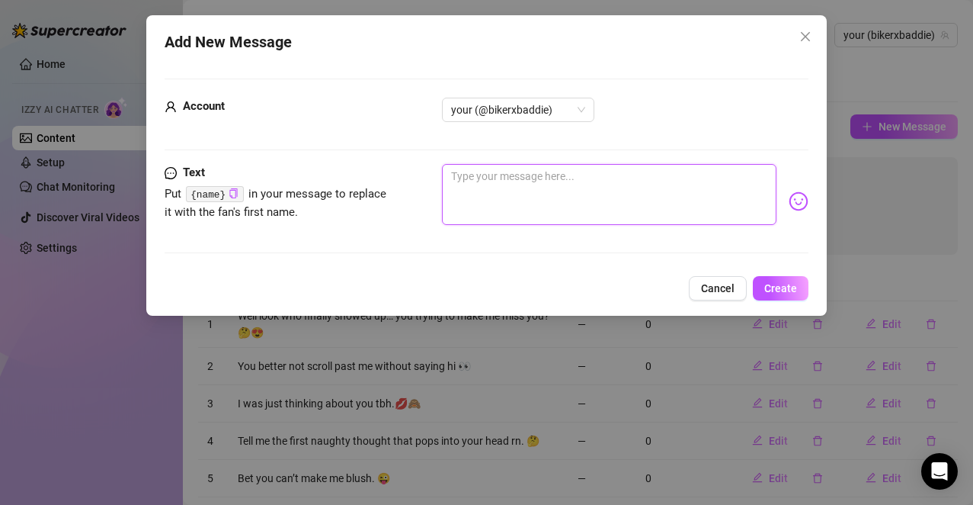
click at [615, 203] on textarea at bounding box center [609, 194] width 335 height 61
paste textarea "Been aching for someone to tell me what to do… you down?"
type textarea "Been aching for someone to tell me what to do… you down?"
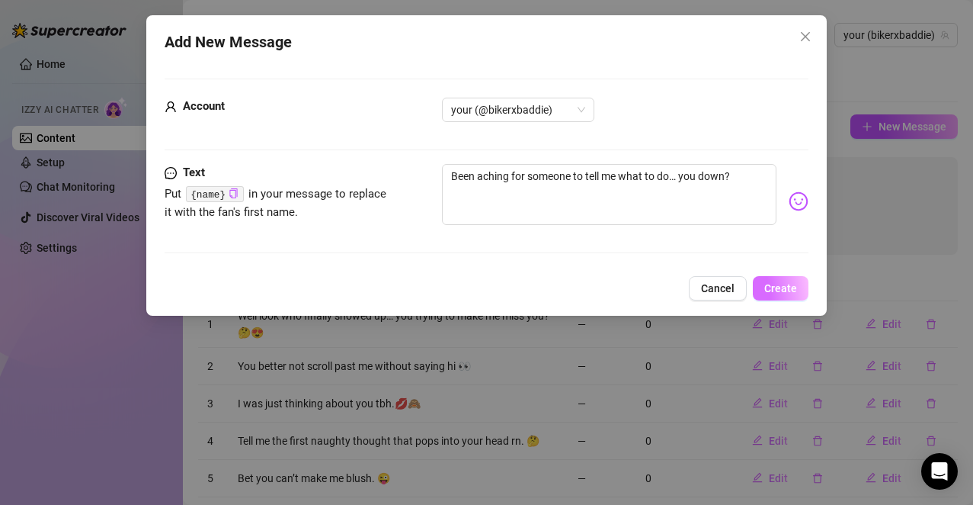
click at [775, 287] on span "Create" at bounding box center [781, 288] width 33 height 12
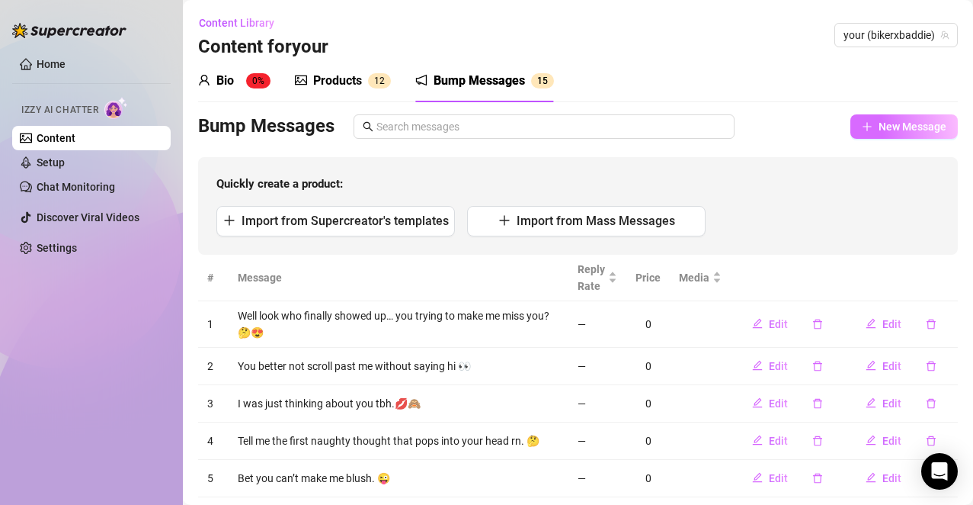
click at [880, 123] on span "New Message" at bounding box center [913, 126] width 68 height 12
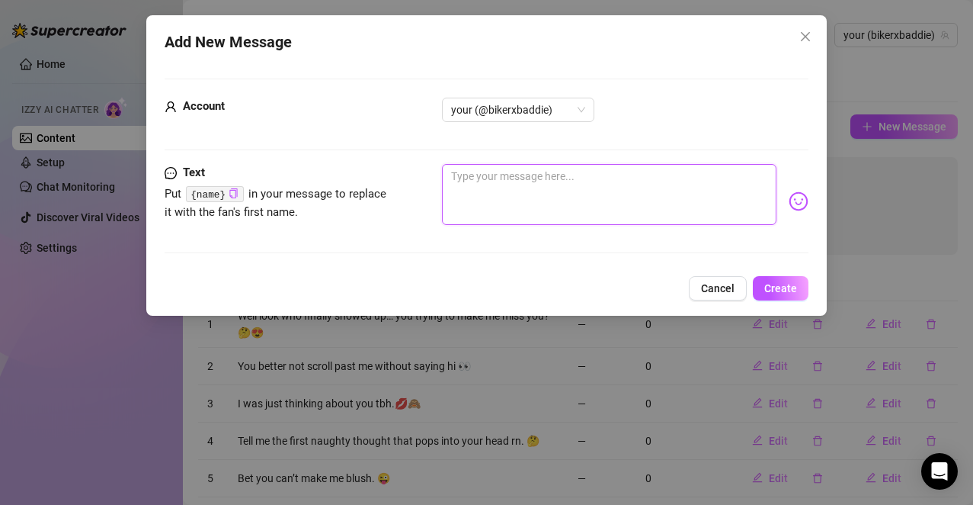
click at [576, 186] on textarea at bounding box center [609, 194] width 335 height 61
paste textarea "I should probably behave… but I don’t feel like it."
type textarea "I should probably behave… but I don’t feel like it."
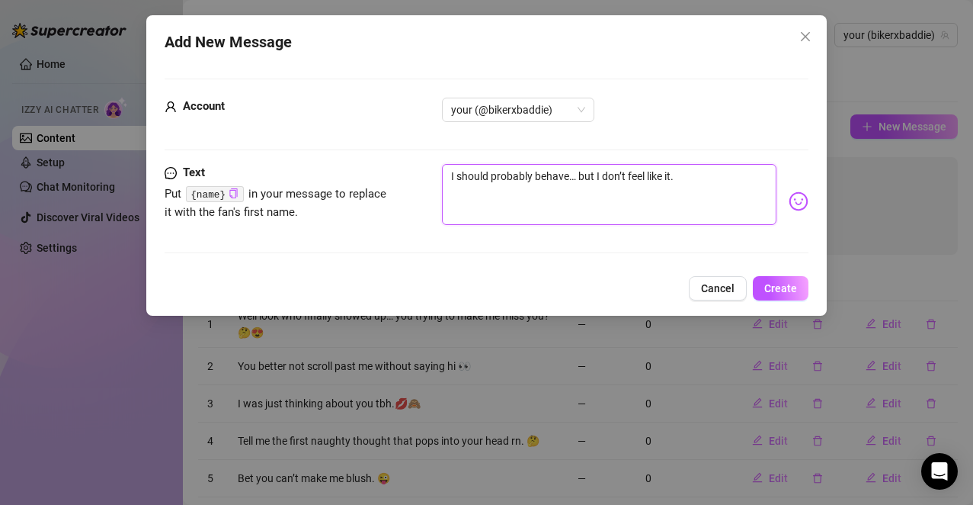
type textarea "I should probably behave… but I don’t feel like it."
click at [789, 200] on img at bounding box center [799, 201] width 20 height 20
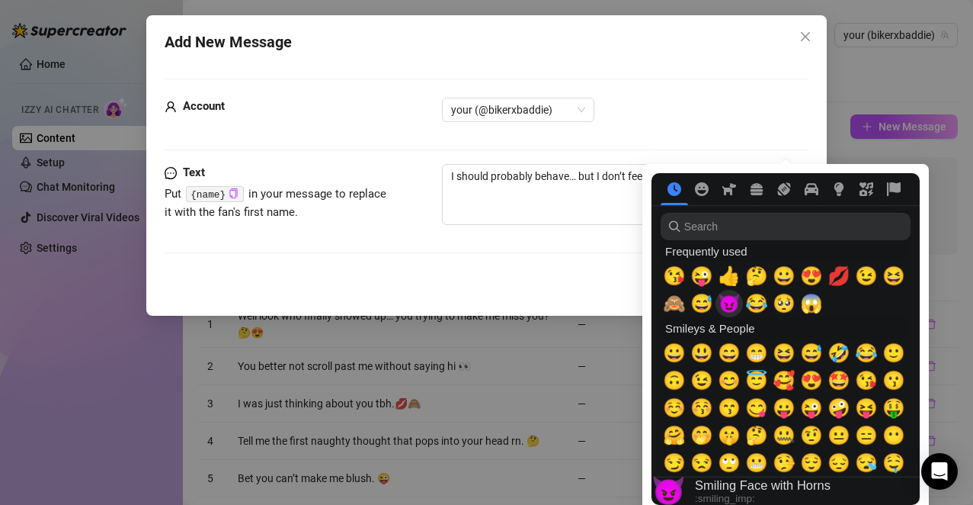
drag, startPoint x: 729, startPoint y: 301, endPoint x: 647, endPoint y: 277, distance: 85.9
click at [729, 302] on span "😈" at bounding box center [729, 303] width 23 height 21
type textarea "I should probably behave… but I don’t feel like it. 😈"
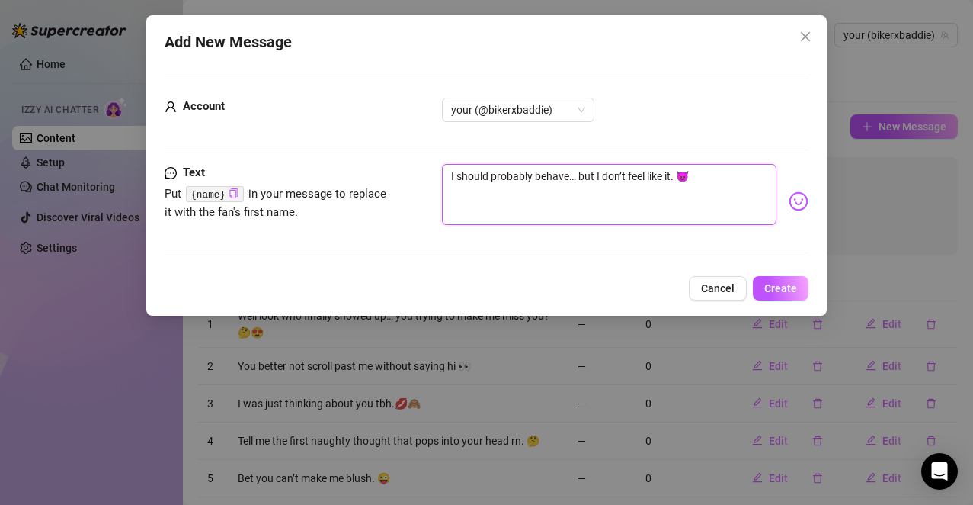
click at [608, 210] on textarea "I should probably behave… but I don’t feel like it. 😈" at bounding box center [609, 194] width 335 height 61
type textarea "I should probably behave… but I don’t feel like it. 😈"
click at [784, 290] on span "Create" at bounding box center [781, 288] width 33 height 12
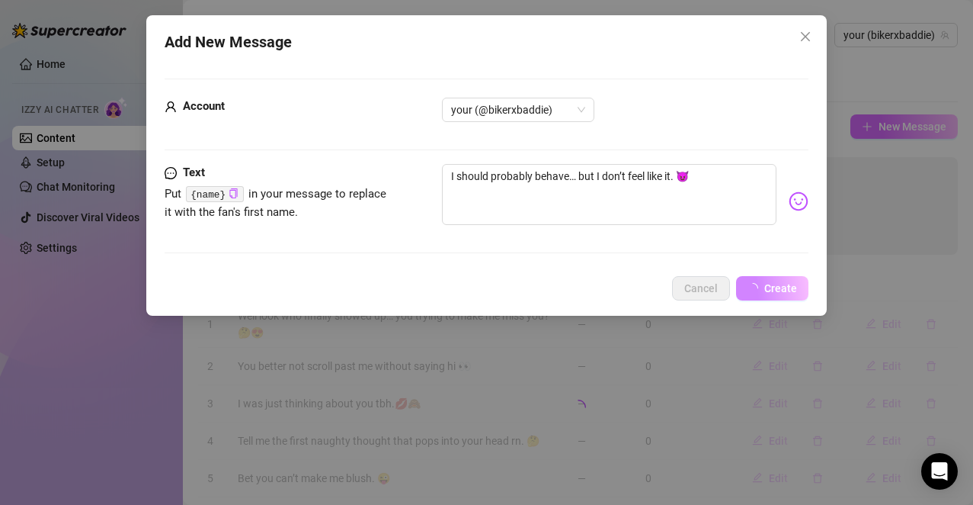
click at [880, 118] on button "New Message" at bounding box center [904, 126] width 107 height 24
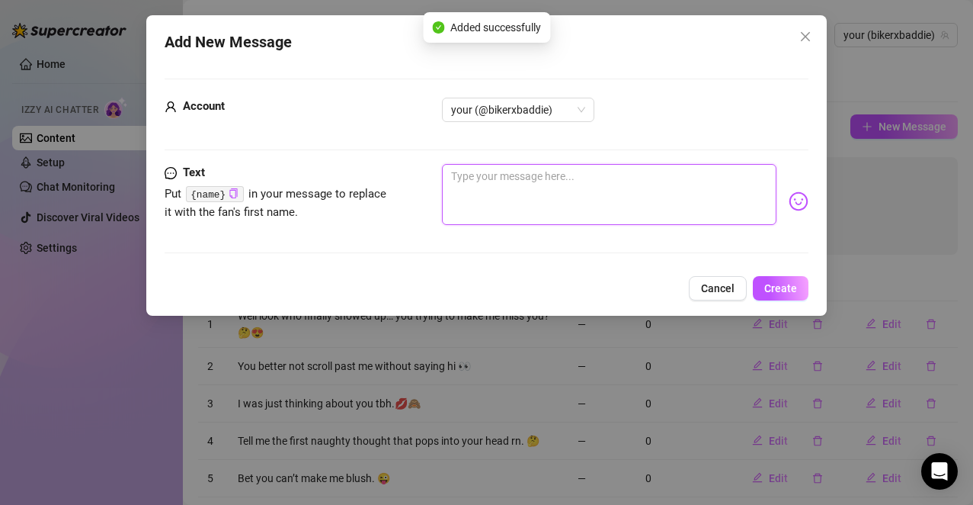
click at [556, 194] on textarea at bounding box center [609, 194] width 335 height 61
paste textarea "Do you ever think about me when you’re alone?"
type textarea "Do you ever think about me when you’re alone?"
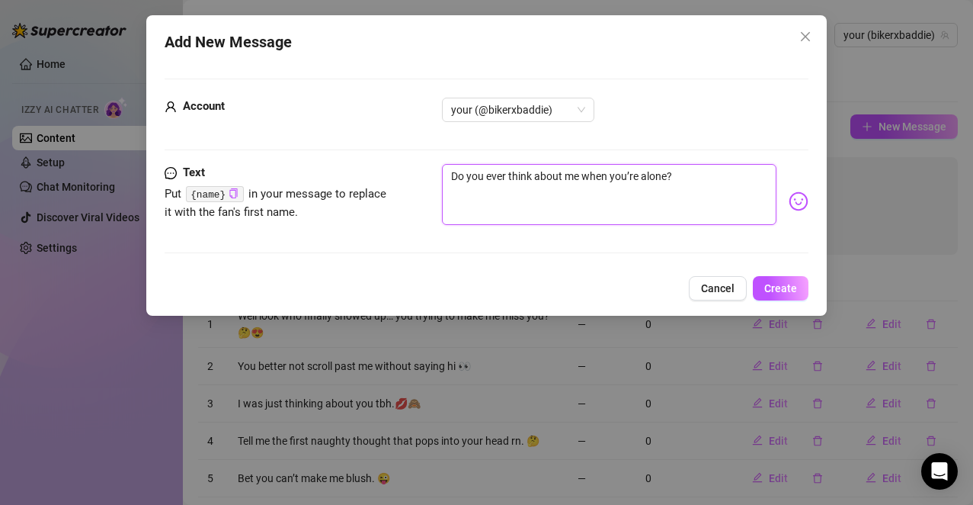
type textarea "Do you ever think about me when you’re alone?"
click at [789, 200] on img at bounding box center [799, 201] width 20 height 20
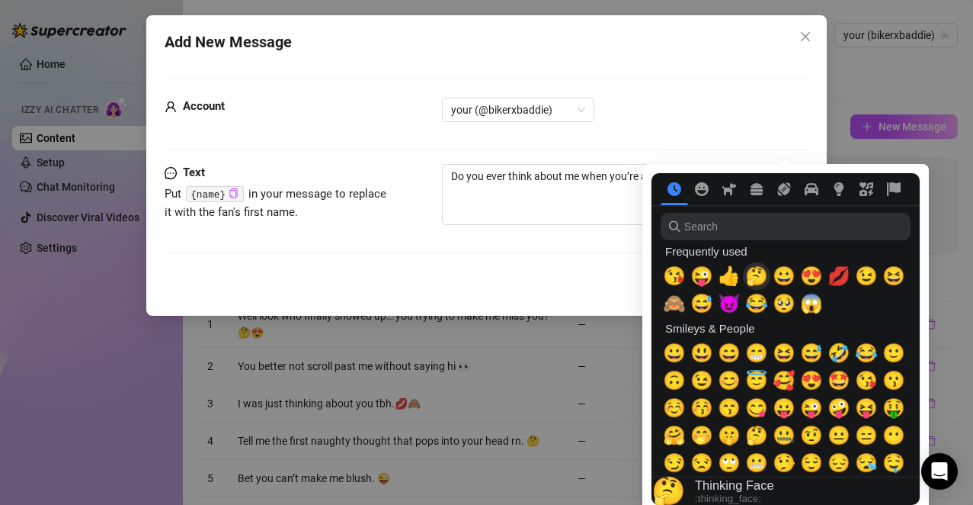
click at [755, 277] on span "🤔" at bounding box center [757, 275] width 23 height 21
type textarea "Do you ever think about me when you’re alone? 🤔"
click at [604, 186] on textarea "Do you ever think about me when you’re alone? 🤔" at bounding box center [609, 194] width 335 height 61
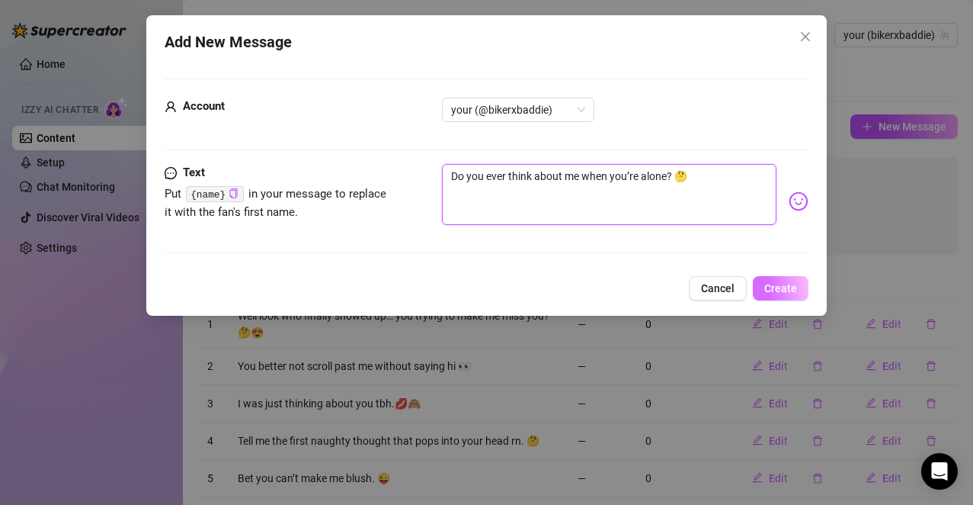
type textarea "Do you ever think about me when you’re alone? 🤔"
click at [784, 288] on span "Create" at bounding box center [781, 288] width 33 height 12
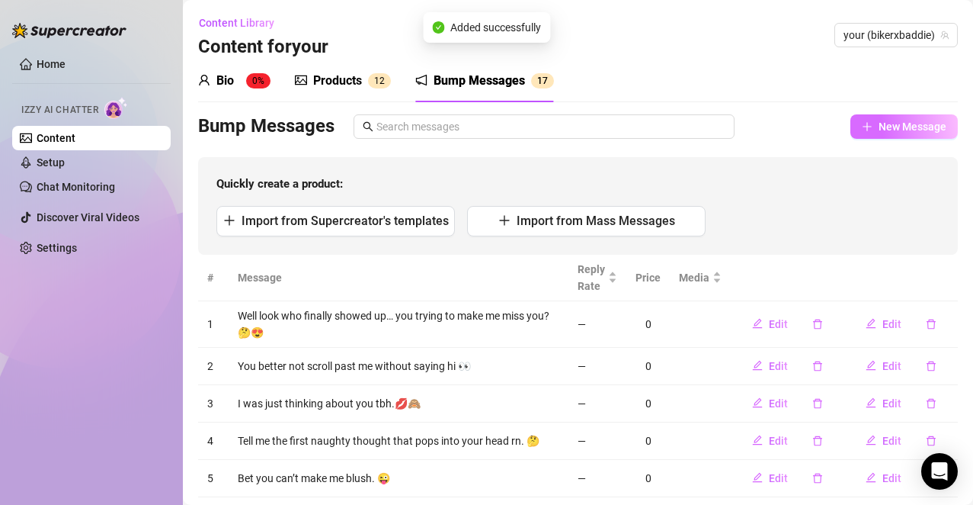
click at [880, 122] on span "New Message" at bounding box center [913, 126] width 68 height 12
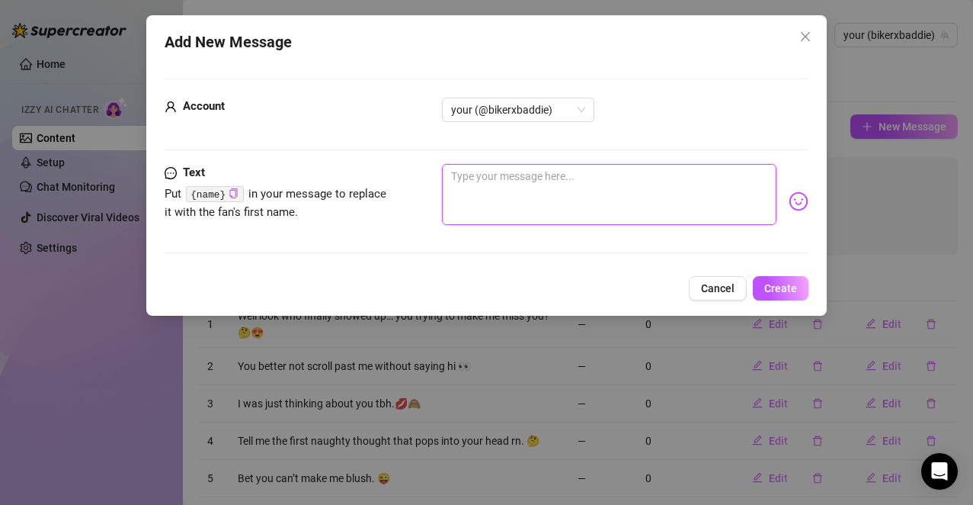
click at [697, 193] on textarea at bounding box center [609, 194] width 335 height 61
paste textarea "Tell me how hard you’d go on me rn."
type textarea "Tell me how hard you’d go on me rn."
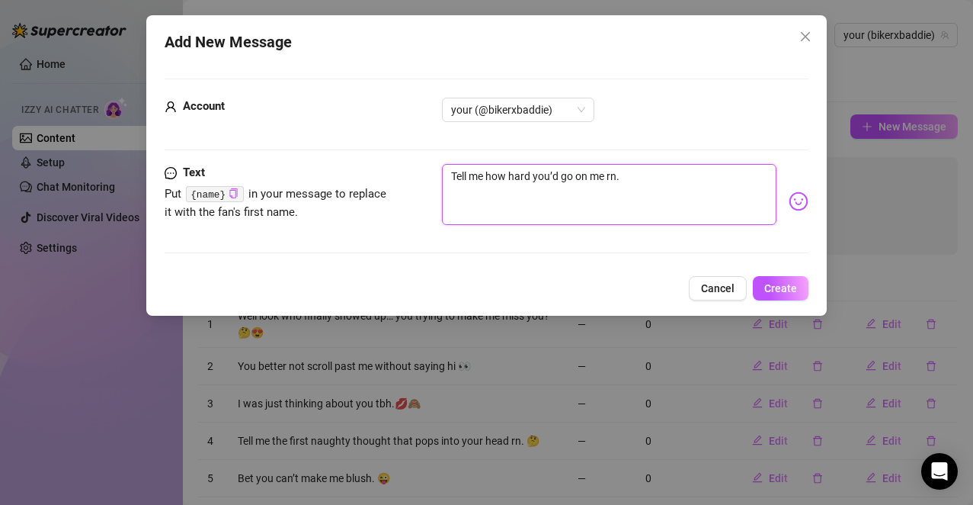
type textarea "Tell me how hard you’d go on me rn."
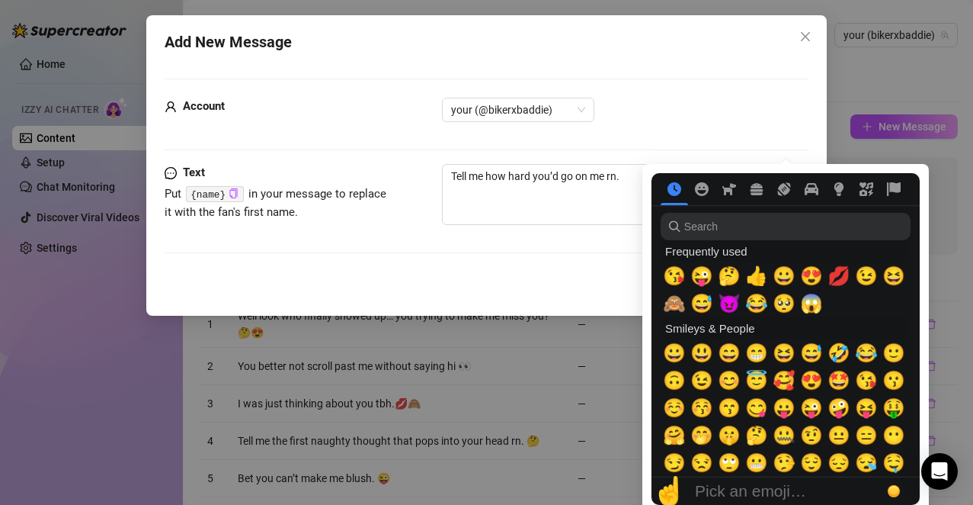
click at [790, 204] on body "Home Izzy AI Chatter Content Setup Chat Monitoring Discover Viral Videos Settin…" at bounding box center [486, 252] width 973 height 505
click at [729, 298] on span "😈" at bounding box center [729, 303] width 23 height 21
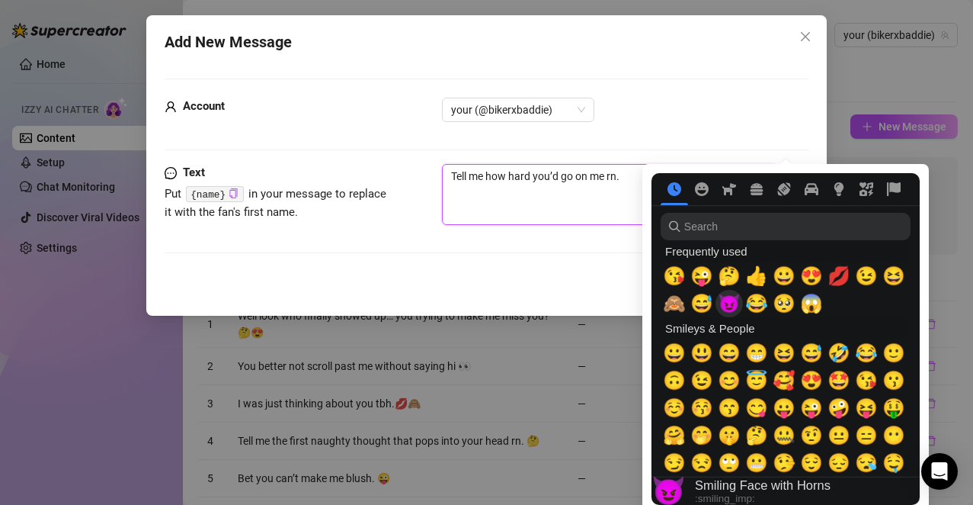
type textarea "Tell me how hard you’d go on me rn. 😈"
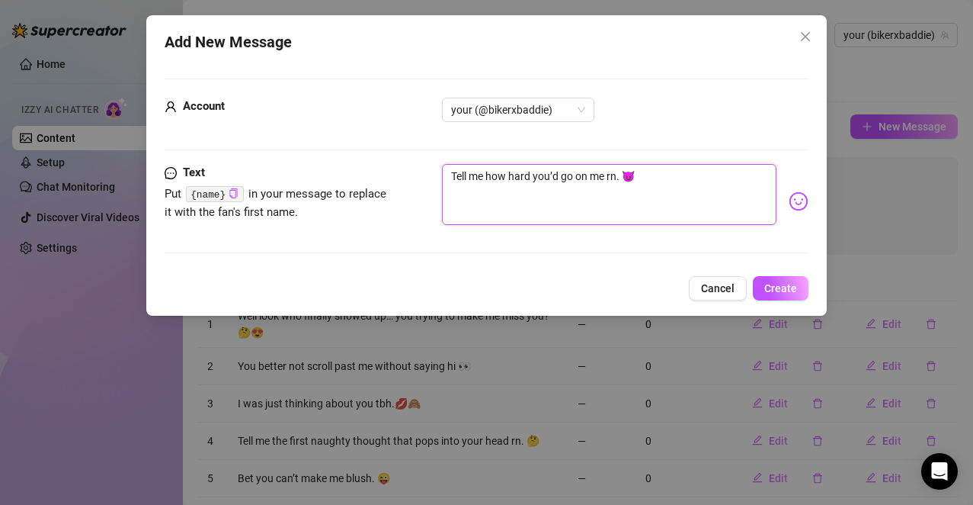
type textarea "Tell me how hard you’d go on me rn."
click at [788, 201] on nav at bounding box center [786, 189] width 268 height 32
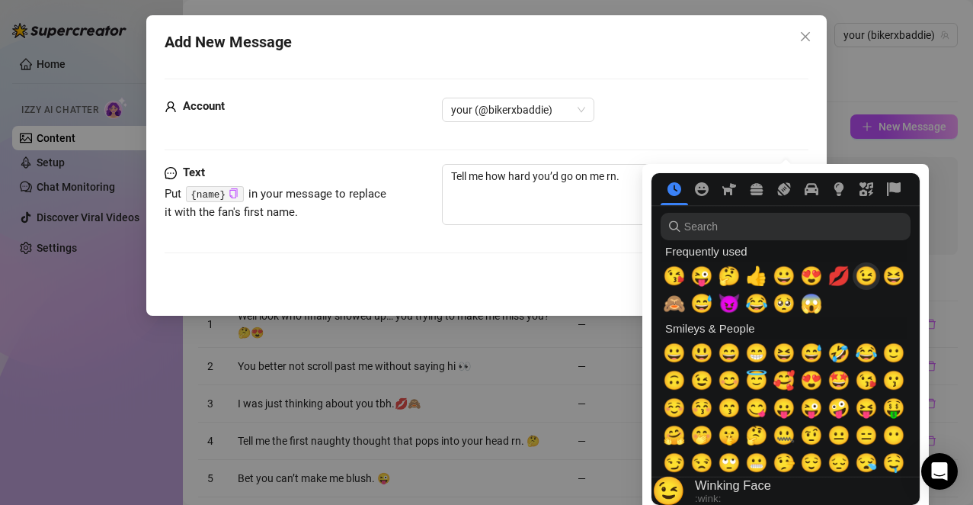
click at [872, 274] on span "😉" at bounding box center [866, 275] width 23 height 21
type textarea "Tell me how hard you’d go on me rn. 😉"
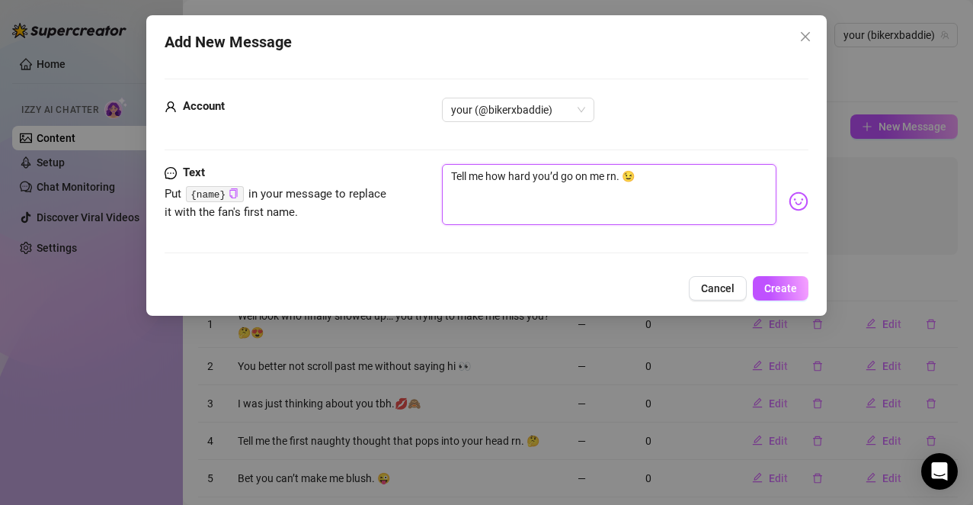
click at [623, 199] on textarea "Tell me how hard you’d go on me rn. 😉" at bounding box center [609, 194] width 335 height 61
click at [658, 184] on textarea "Tell me how hard you’d go on me rn. 😉" at bounding box center [609, 194] width 335 height 61
type textarea "Tell me how hard you’d go on me rn. 😉"
click at [762, 281] on button "Create" at bounding box center [781, 288] width 56 height 24
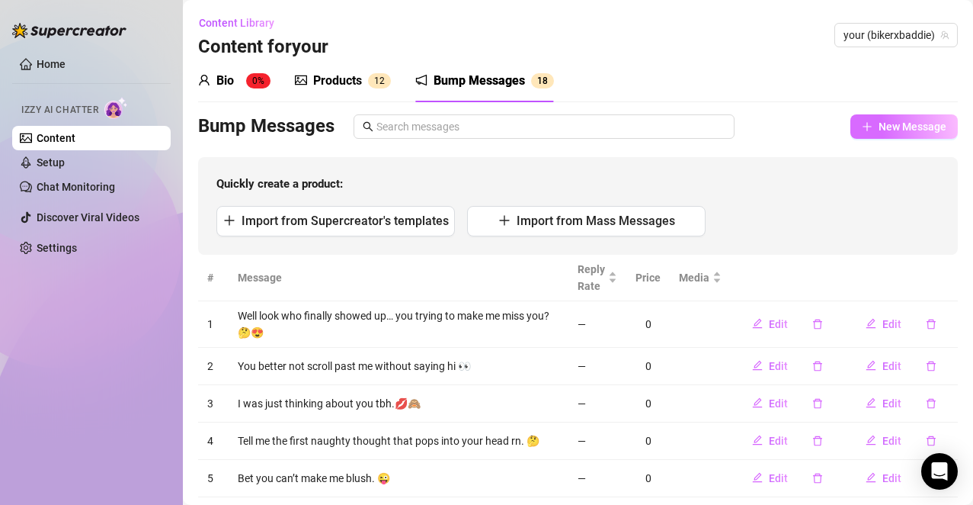
click at [897, 120] on span "New Message" at bounding box center [913, 126] width 68 height 12
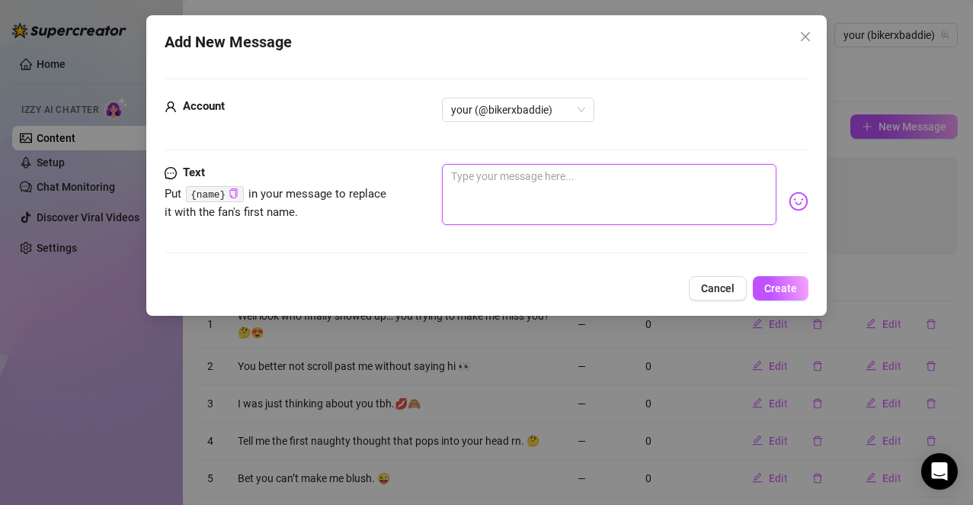
click at [564, 197] on textarea at bounding box center [609, 194] width 335 height 61
paste textarea "What if I sent you something and made you promise to finish with me?"
type textarea "What if I sent you something and made you promise to finish with me?"
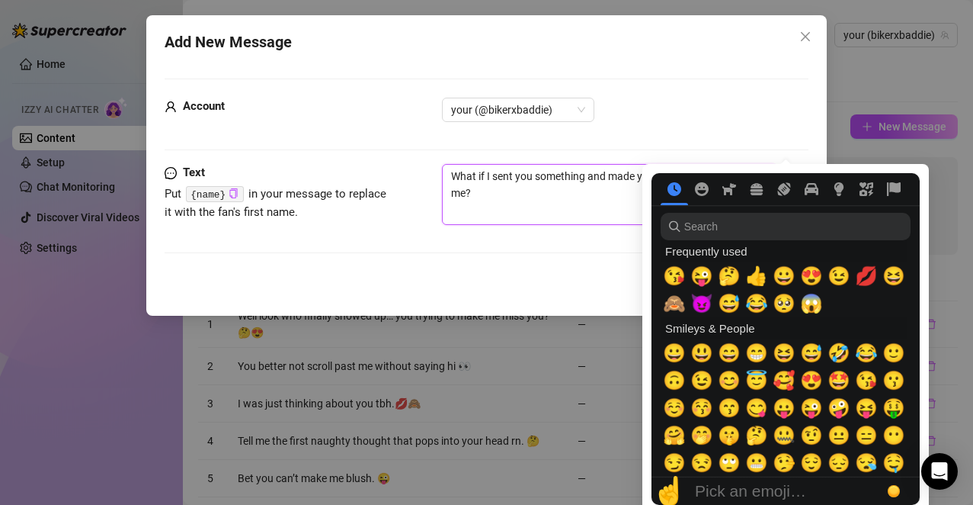
type textarea "What if I sent you something and made you promise to finish with me?"
click at [782, 201] on nav at bounding box center [786, 189] width 268 height 32
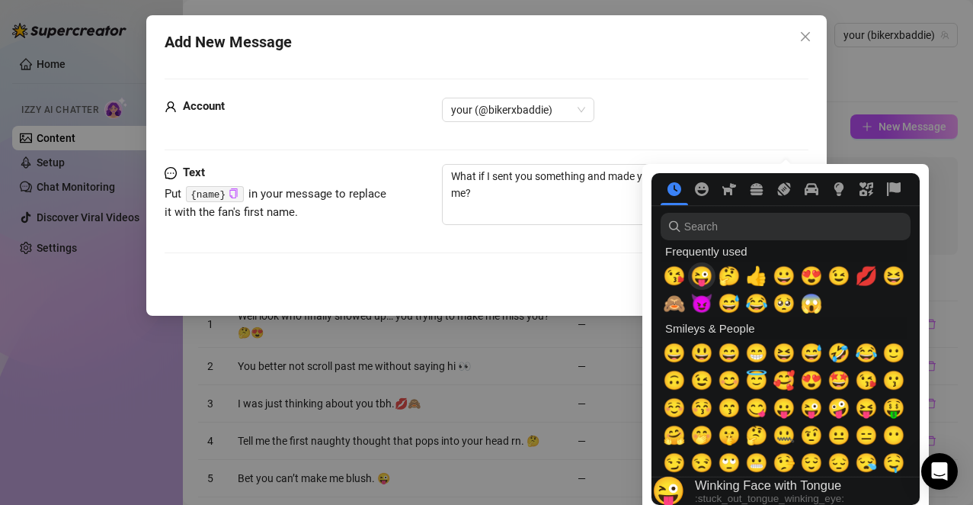
click at [707, 276] on span "😜" at bounding box center [702, 275] width 23 height 21
type textarea "What if I sent you something and made you promise to finish with me? 😜"
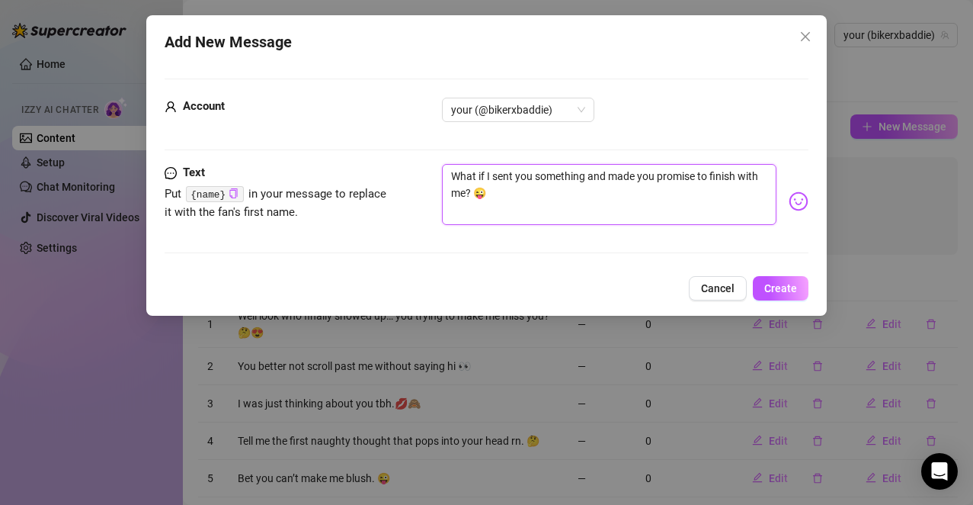
click at [521, 202] on textarea "What if I sent you something and made you promise to finish with me? 😜" at bounding box center [609, 194] width 335 height 61
type textarea "What if I sent you something and made you promise to finish with me? 😜"
click at [776, 287] on span "Create" at bounding box center [781, 288] width 33 height 12
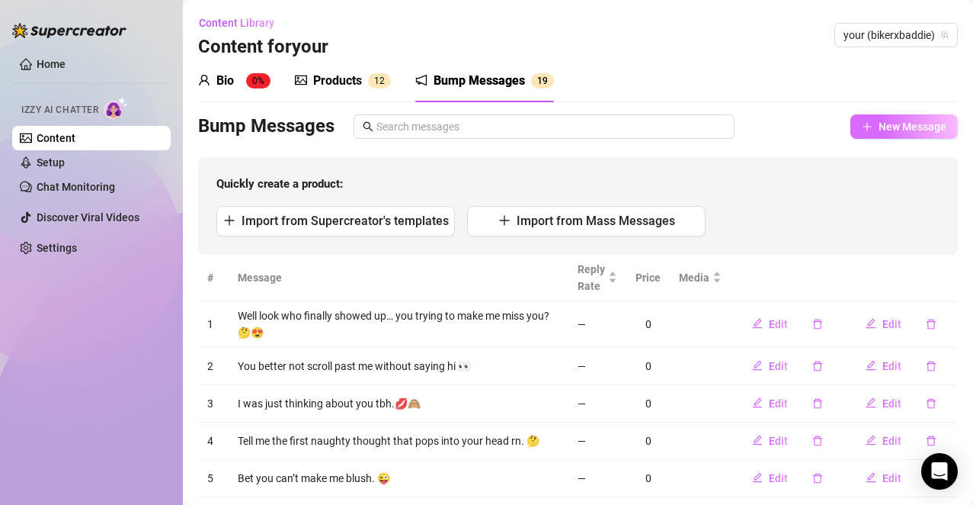
click at [879, 125] on span "New Message" at bounding box center [913, 126] width 68 height 12
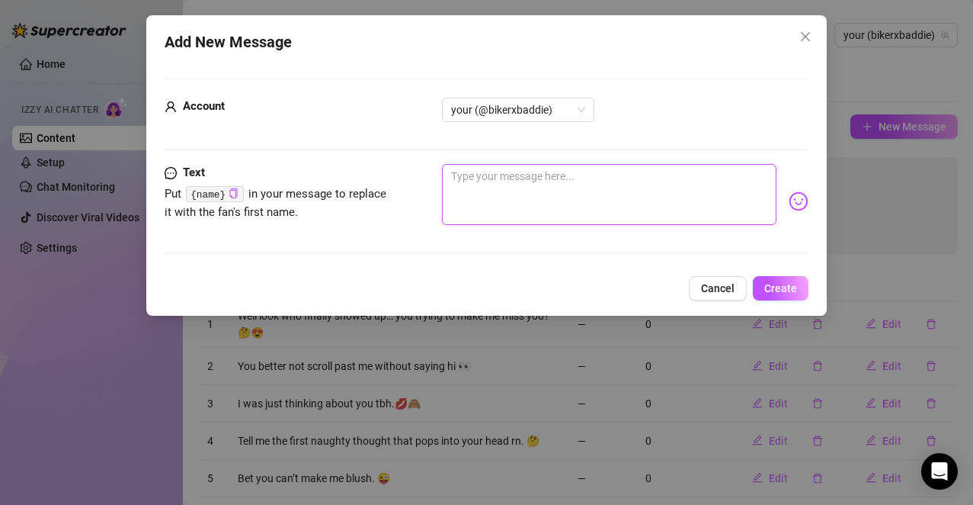
click at [556, 204] on textarea at bounding box center [609, 194] width 335 height 61
paste textarea "If you don’t say hi, I’m blocking you (jk… maybe)."
type textarea "If you don’t say hi, I’m blocking you (jk… maybe)."
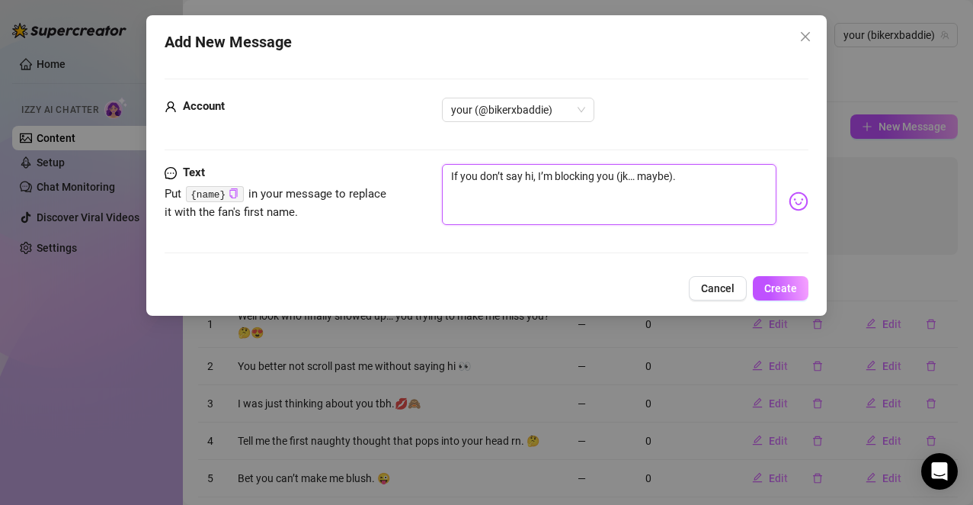
type textarea "If you don’t say hi, I’m blocking you (jk… maybe)."
click at [789, 205] on img at bounding box center [799, 201] width 20 height 20
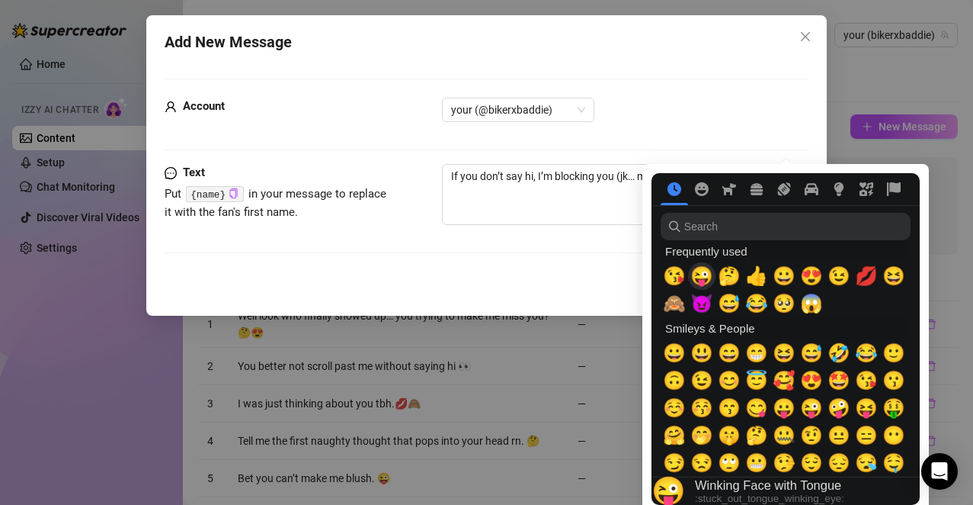
click at [695, 274] on span "😜" at bounding box center [702, 275] width 23 height 21
type textarea "If you don’t say hi, I’m blocking you (jk… maybe). 😜"
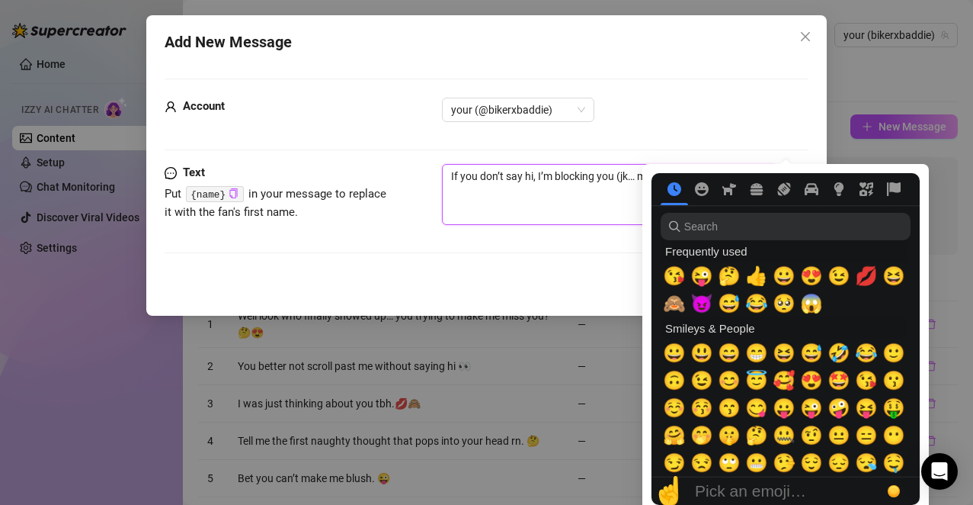
click at [592, 198] on textarea "If you don’t say hi, I’m blocking you (jk… maybe). 😜" at bounding box center [609, 194] width 335 height 61
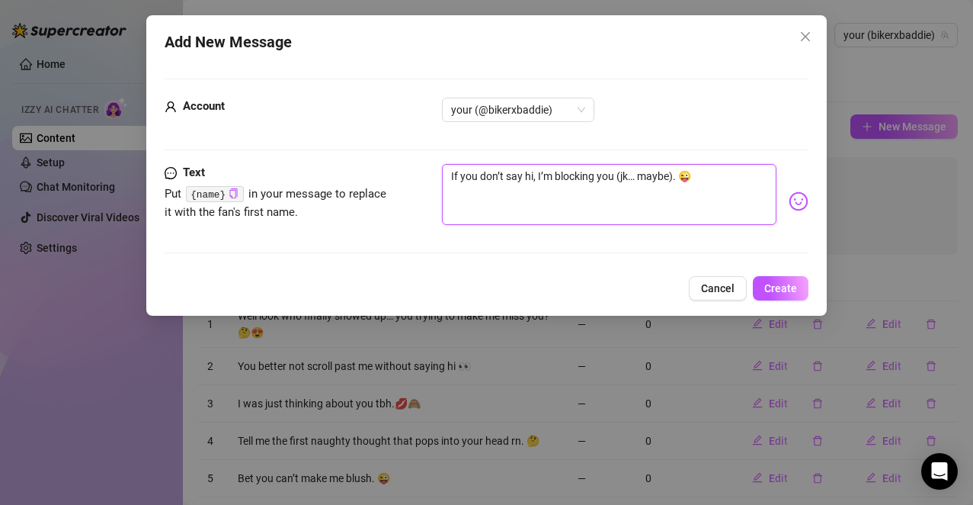
click at [737, 184] on textarea "If you don’t say hi, I’m blocking you (jk… maybe). 😜" at bounding box center [609, 194] width 335 height 61
type textarea "If you don’t say hi, I’m blocking you (jk… maybe). 😜"
click at [797, 285] on span "Create" at bounding box center [781, 288] width 33 height 12
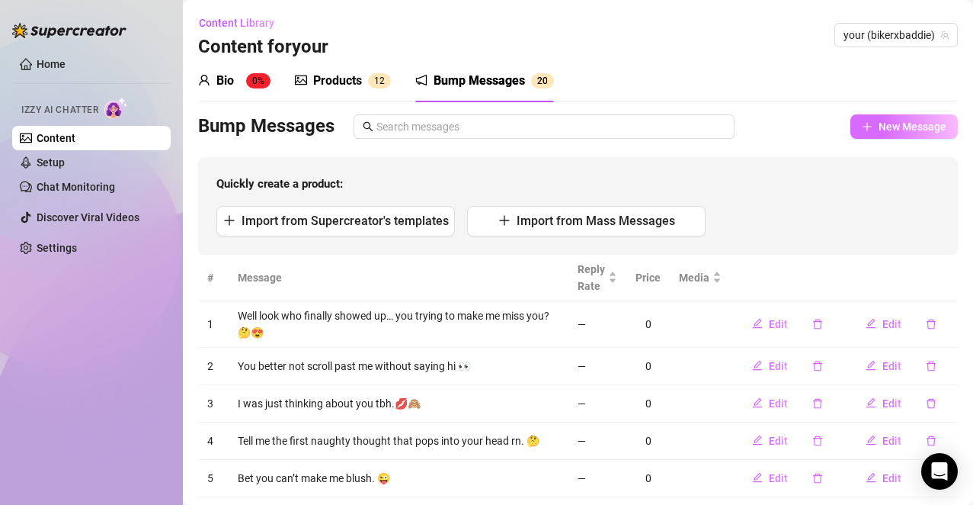
click at [879, 127] on span "New Message" at bounding box center [913, 126] width 68 height 12
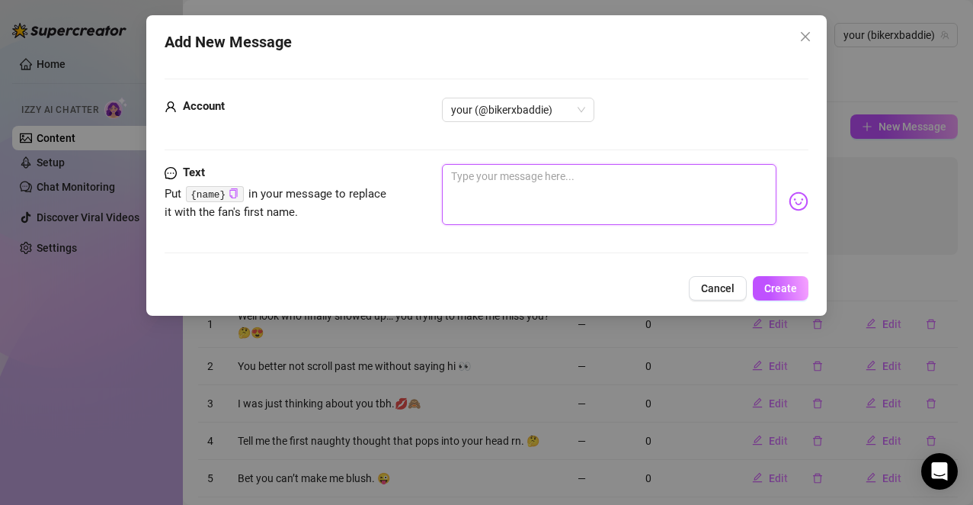
click at [522, 191] on textarea at bounding box center [609, 194] width 335 height 61
paste textarea "If I called you daddy, would you behave or get worse?"
type textarea "If I called you daddy, would you behave or get worse?"
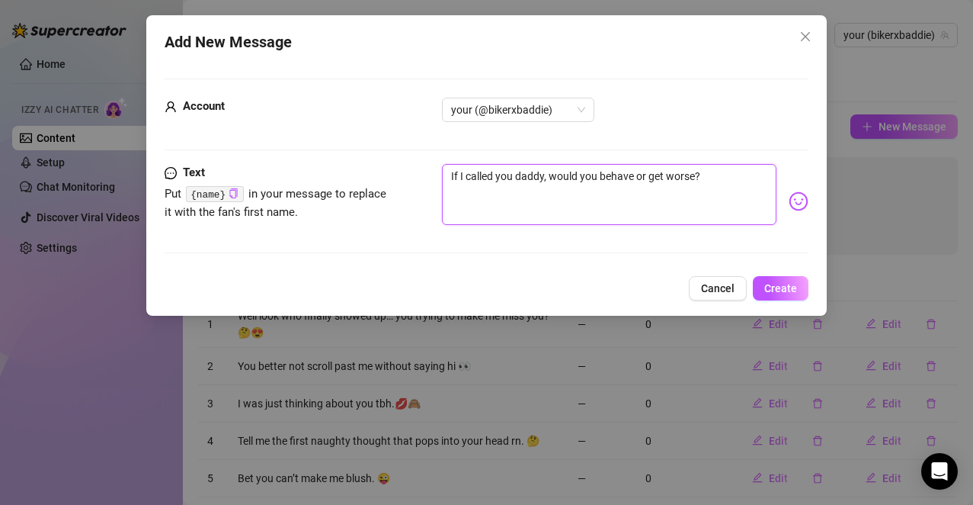
type textarea "If I called you daddy, would you behave or get worse?"
click at [789, 197] on img at bounding box center [799, 201] width 20 height 20
click at [0, 0] on nav at bounding box center [0, 0] width 0 height 0
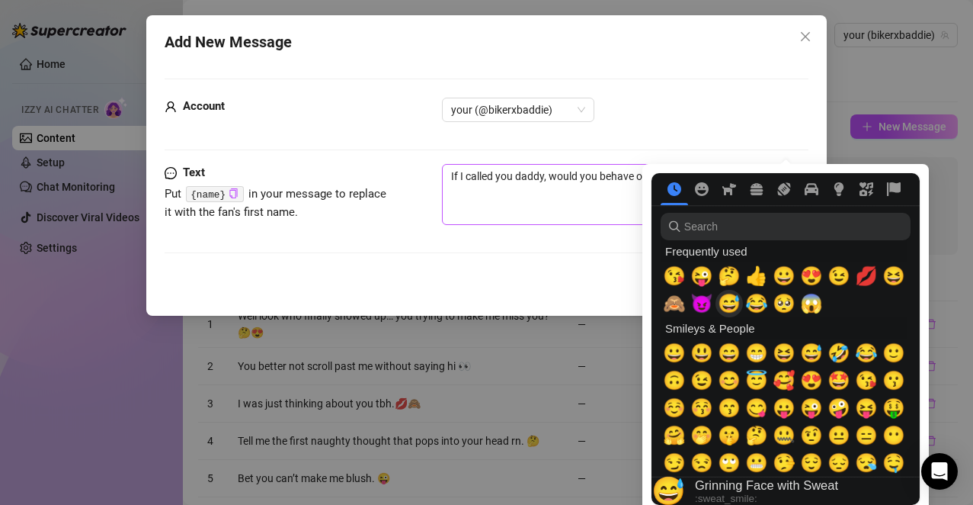
click at [706, 299] on span "😈" at bounding box center [702, 303] width 23 height 21
type textarea "If I called you daddy, would you behave or get worse? 😈"
click at [637, 194] on textarea "If I called you daddy, would you behave or get worse? 😈" at bounding box center [609, 194] width 335 height 61
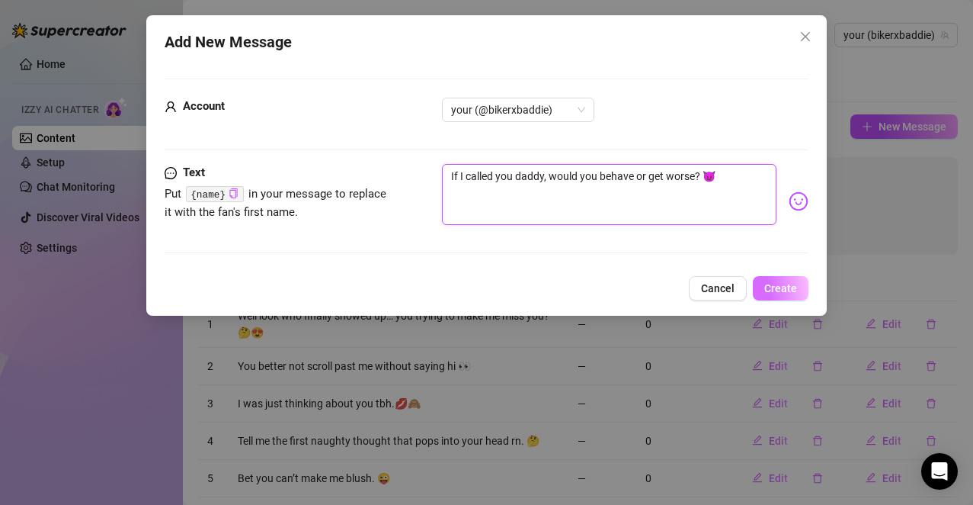
type textarea "If I called you daddy, would you behave or get worse? 😈"
click at [784, 290] on span "Create" at bounding box center [781, 288] width 33 height 12
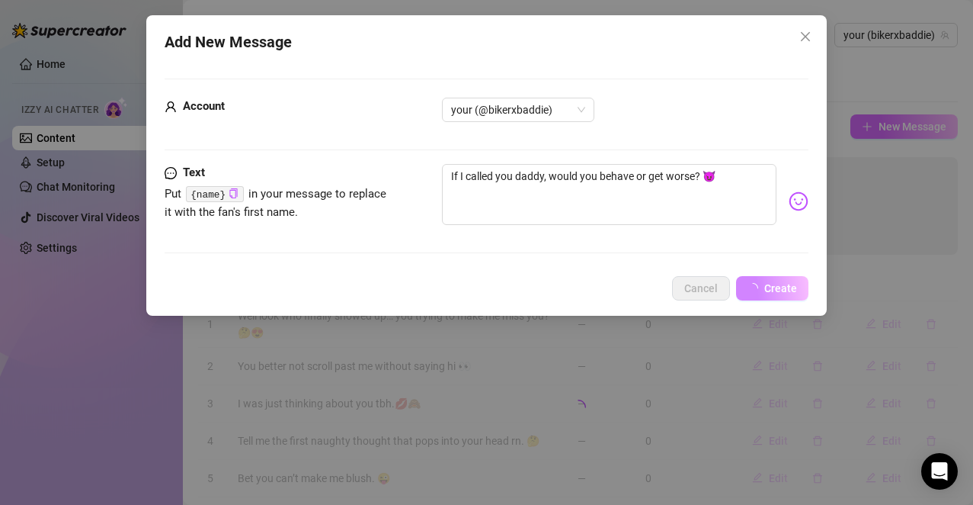
click at [893, 132] on span "New Message" at bounding box center [913, 126] width 68 height 12
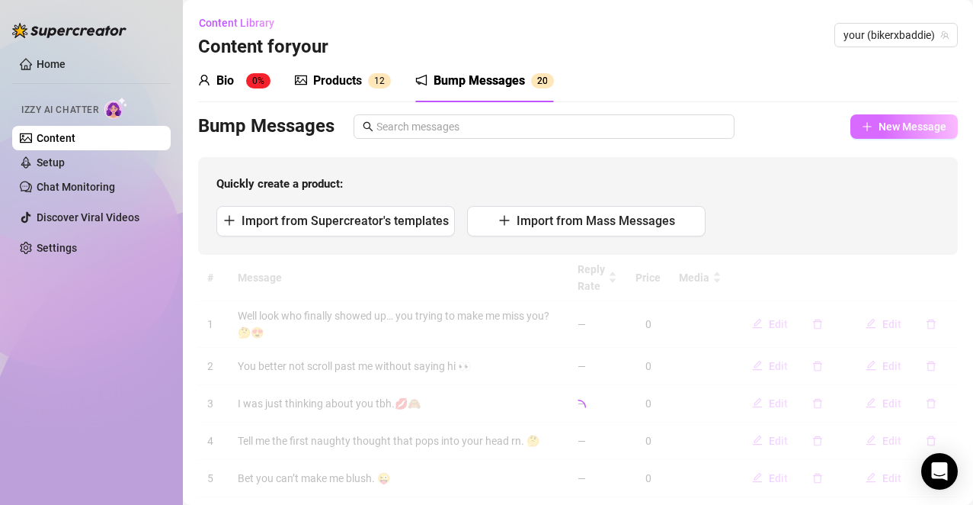
type textarea "Type your message here..."
click at [868, 130] on div "Add New Message Account 84972649 Text Put {name} in your message to replace it …" at bounding box center [486, 252] width 973 height 505
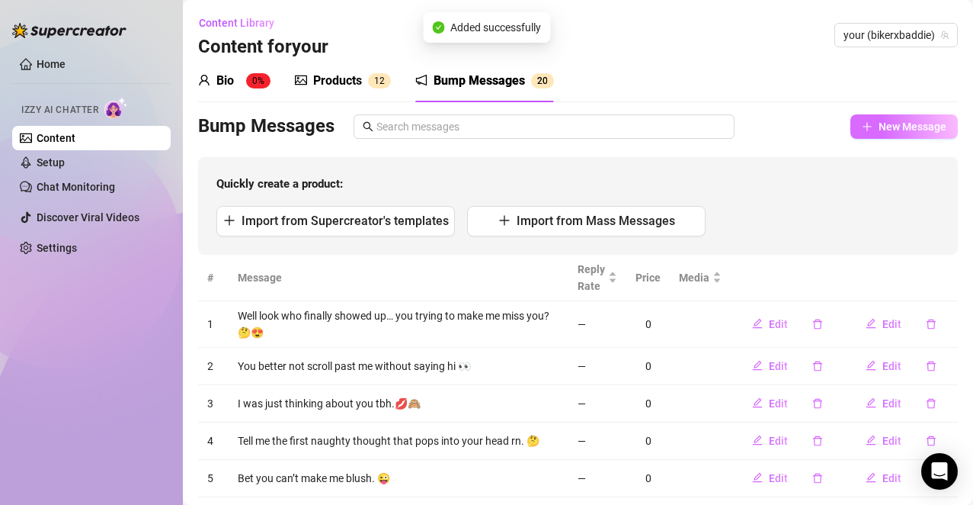
click at [879, 130] on span "New Message" at bounding box center [913, 126] width 68 height 12
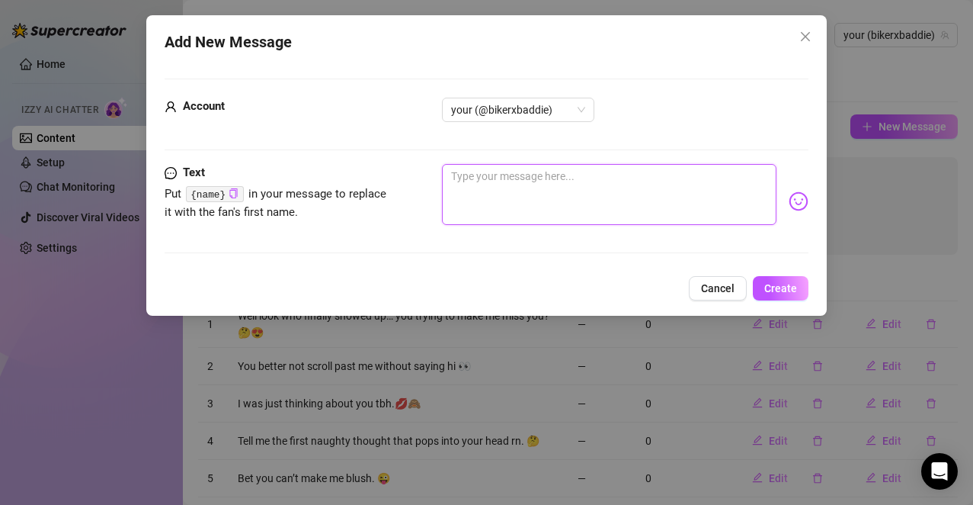
click at [542, 202] on textarea at bounding box center [609, 194] width 335 height 61
click at [542, 201] on textarea at bounding box center [609, 194] width 335 height 61
paste textarea "I keep picturing you grabbing my hips."
type textarea "I keep picturing you grabbing my hips."
click at [673, 197] on textarea "I keep picturing you grabbing my hips." at bounding box center [609, 194] width 335 height 61
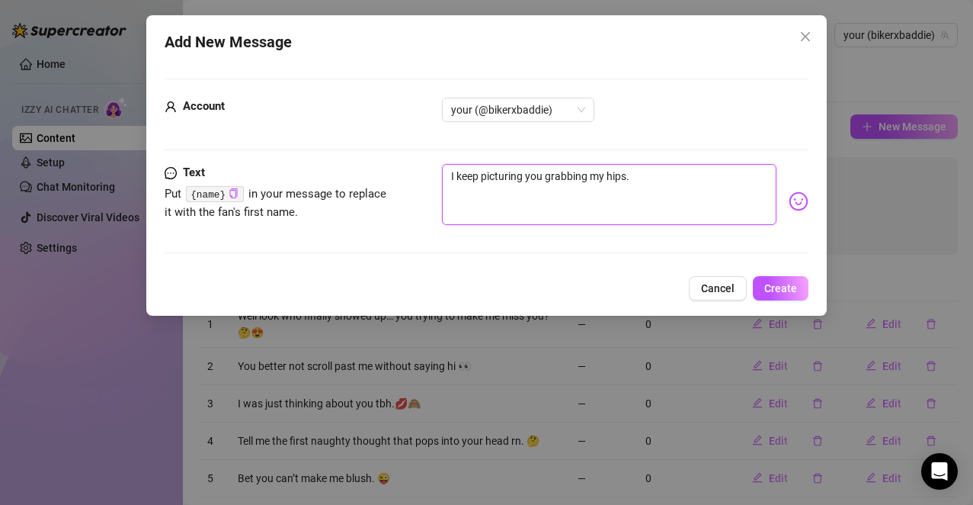
type textarea "I keep picturing you grabbing my hips."
click at [790, 201] on img at bounding box center [799, 201] width 20 height 20
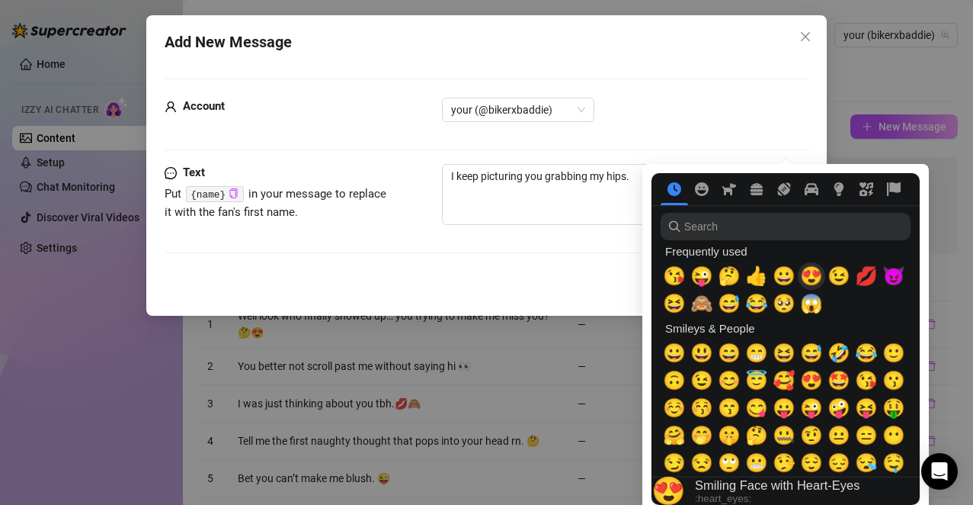
click at [810, 274] on span "😍" at bounding box center [811, 275] width 23 height 21
type textarea "I keep picturing you grabbing my hips. 😍"
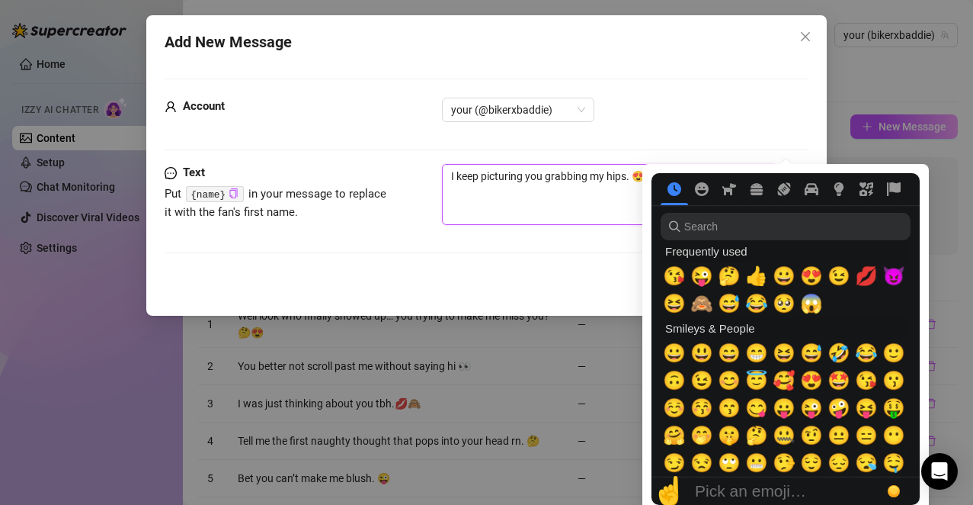
click at [602, 204] on textarea "I keep picturing you grabbing my hips. 😍" at bounding box center [609, 194] width 335 height 61
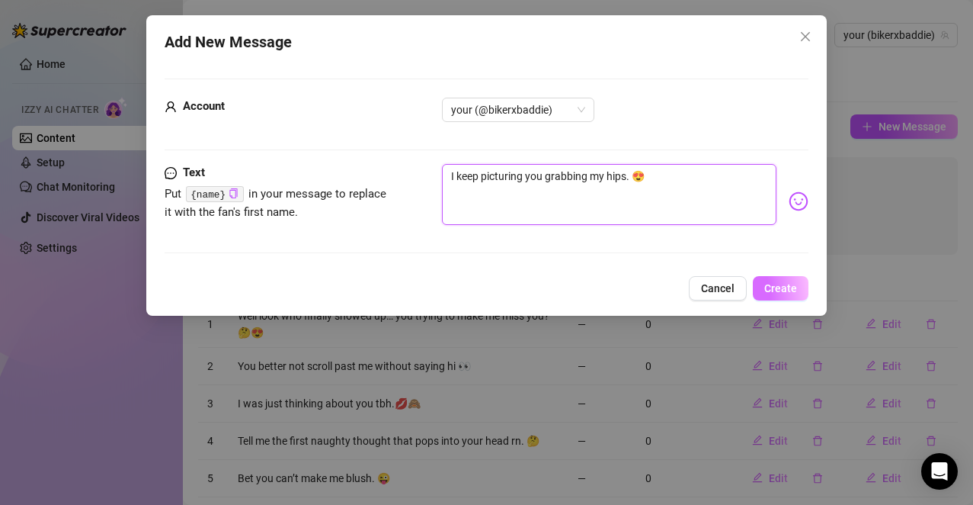
type textarea "I keep picturing you grabbing my hips. 😍"
click at [780, 289] on span "Create" at bounding box center [781, 288] width 33 height 12
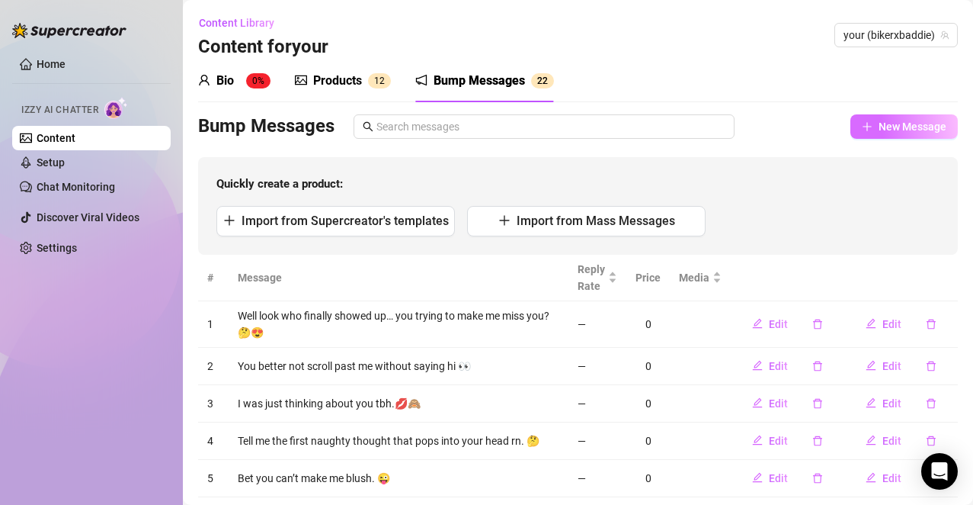
click at [883, 127] on span "New Message" at bounding box center [913, 126] width 68 height 12
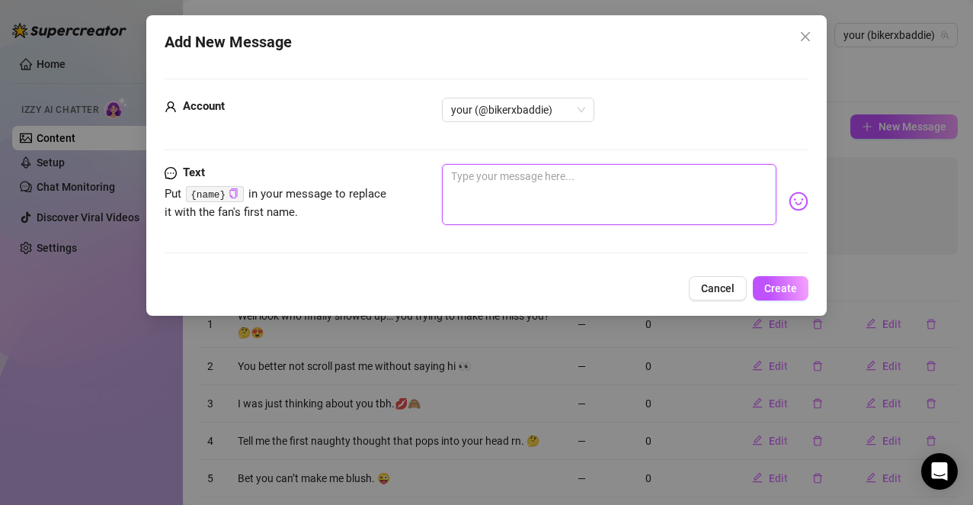
click at [630, 187] on textarea at bounding box center [609, 194] width 335 height 61
paste textarea "You’d lose your mind if you saw how wet I am rn."
type textarea "You’d lose your mind if you saw how wet I am rn."
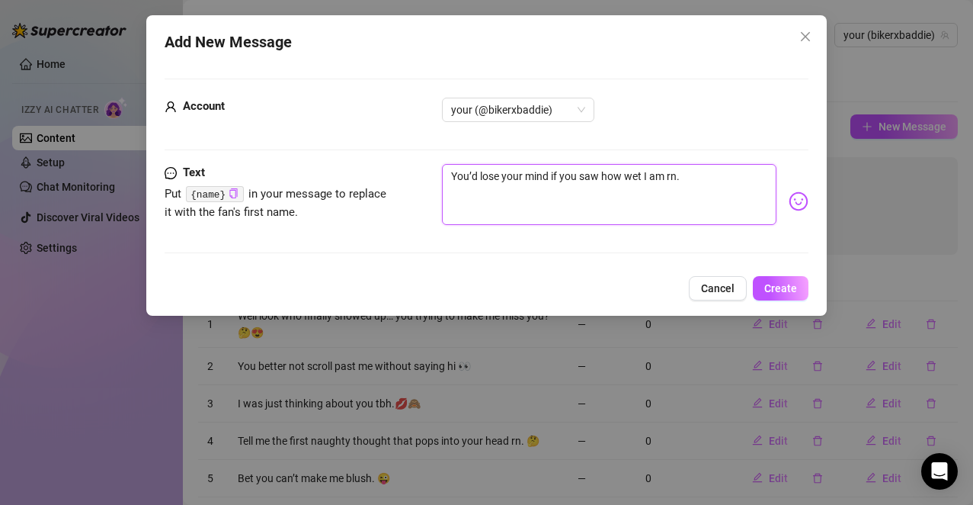
type textarea "You’d lose your mind if you saw how wet I am rn."
click at [789, 199] on img at bounding box center [799, 201] width 20 height 20
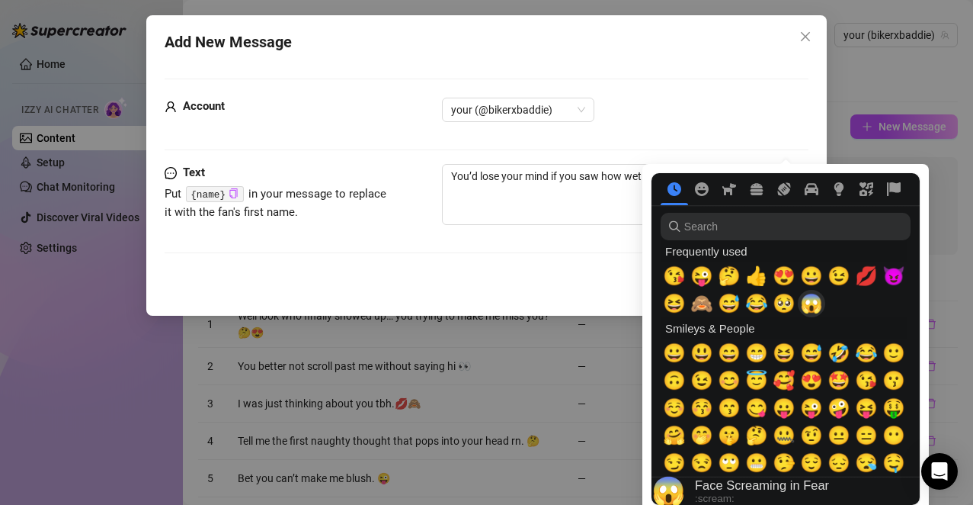
click at [838, 274] on span "😉" at bounding box center [839, 275] width 23 height 21
type textarea "You’d lose your mind if you saw how wet I am rn. 😉"
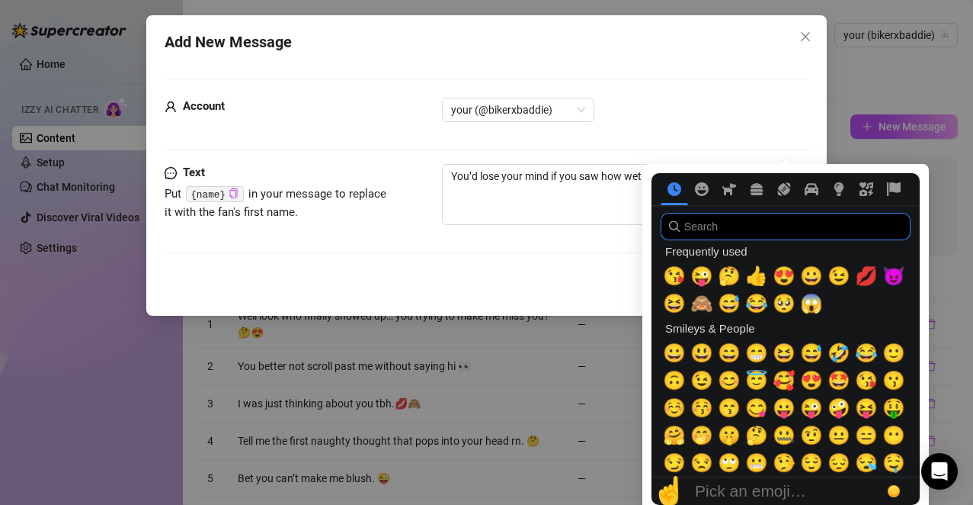
click at [781, 223] on input "search" at bounding box center [786, 226] width 250 height 27
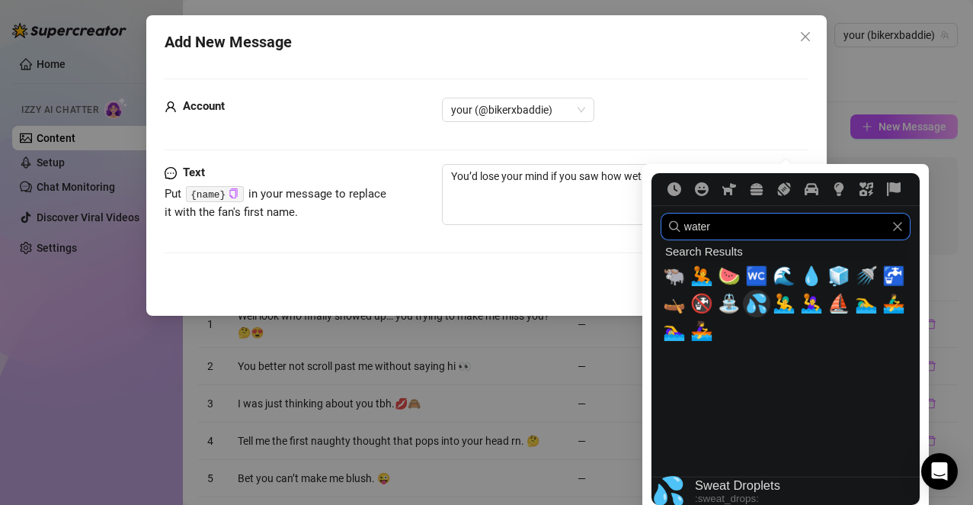
click at [758, 309] on span "💦" at bounding box center [757, 303] width 23 height 21
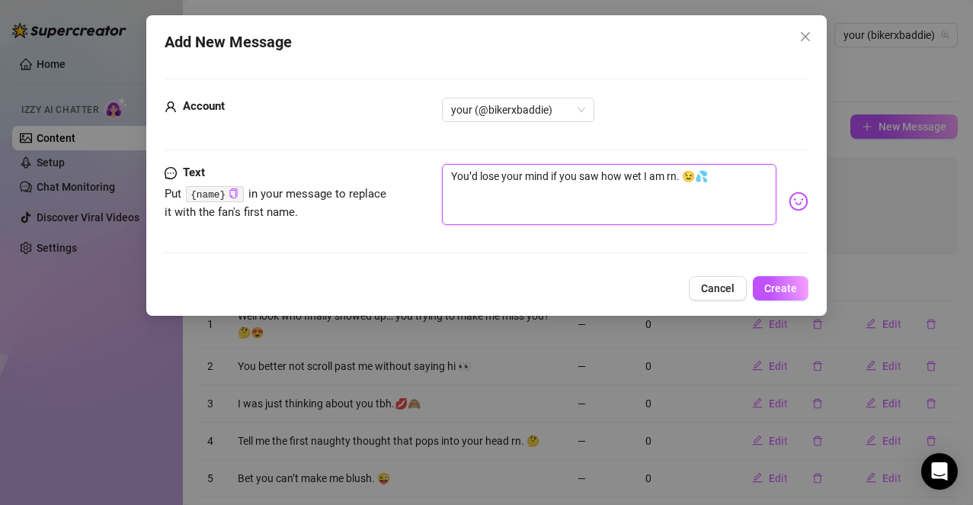
click at [582, 211] on textarea "You’d lose your mind if you saw how wet I am rn. 😉💦" at bounding box center [609, 194] width 335 height 61
click at [773, 284] on span "Create" at bounding box center [781, 288] width 33 height 12
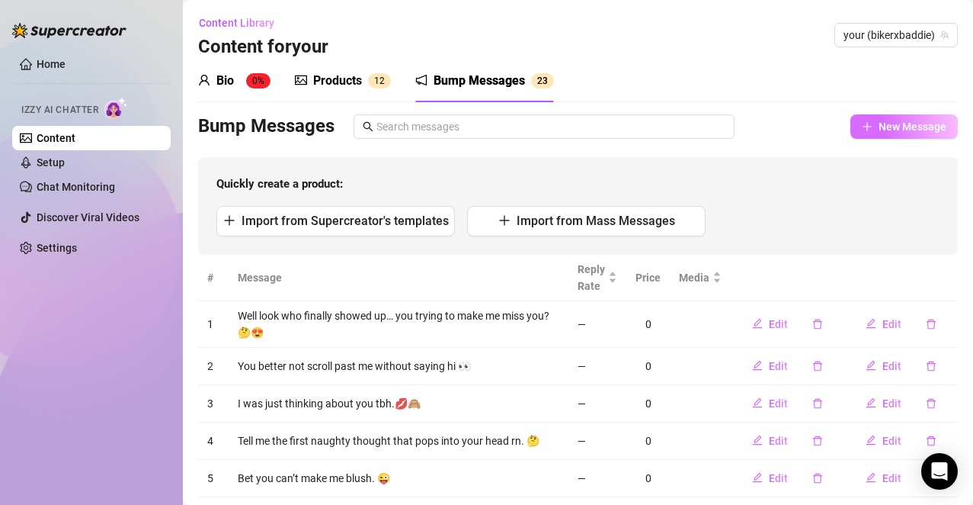
click at [892, 126] on span "New Message" at bounding box center [913, 126] width 68 height 12
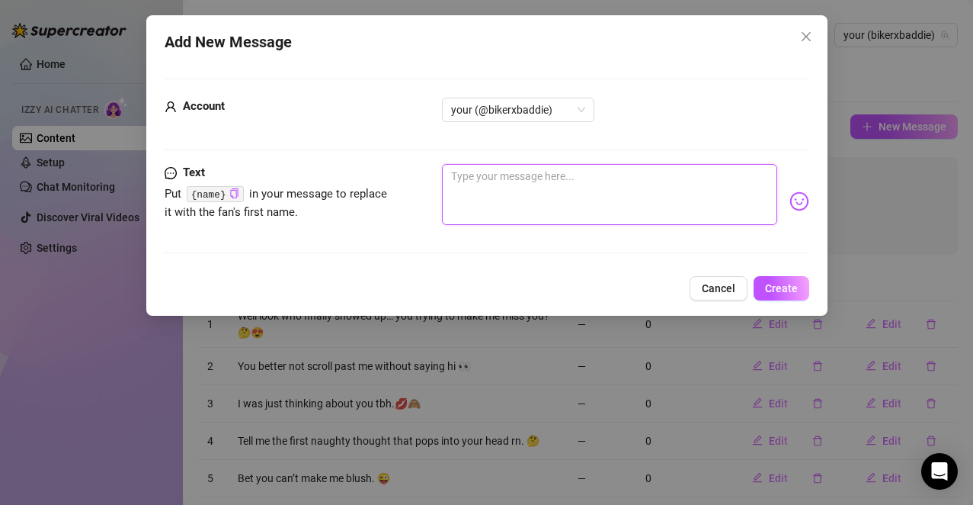
click at [636, 197] on textarea at bounding box center [609, 194] width 335 height 61
paste textarea "Do you want me sweet… or begging?"
click at [789, 204] on img at bounding box center [799, 201] width 20 height 20
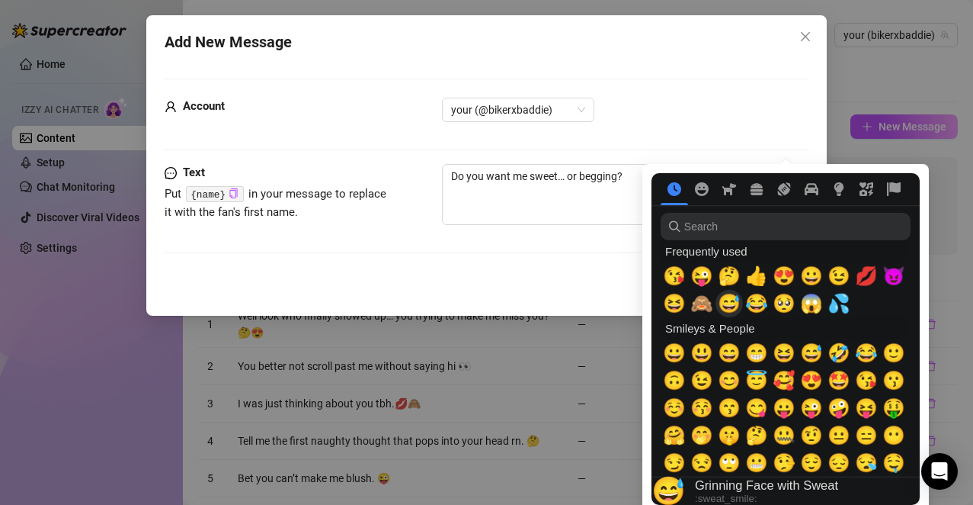
click at [725, 301] on span "😅" at bounding box center [729, 303] width 23 height 21
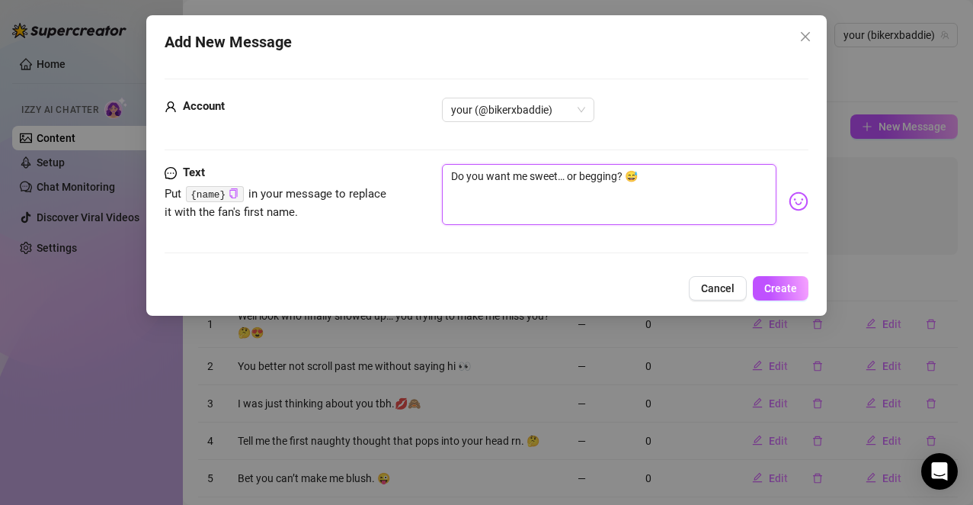
click at [566, 198] on textarea "Do you want me sweet… or begging? 😅" at bounding box center [609, 194] width 335 height 61
click at [775, 287] on span "Create" at bounding box center [781, 288] width 33 height 12
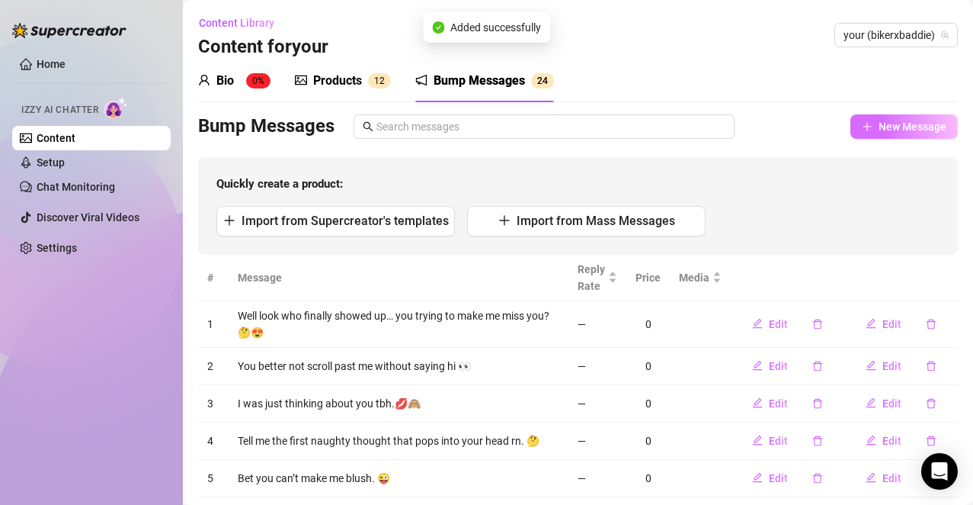
click at [879, 131] on span "New Message" at bounding box center [913, 126] width 68 height 12
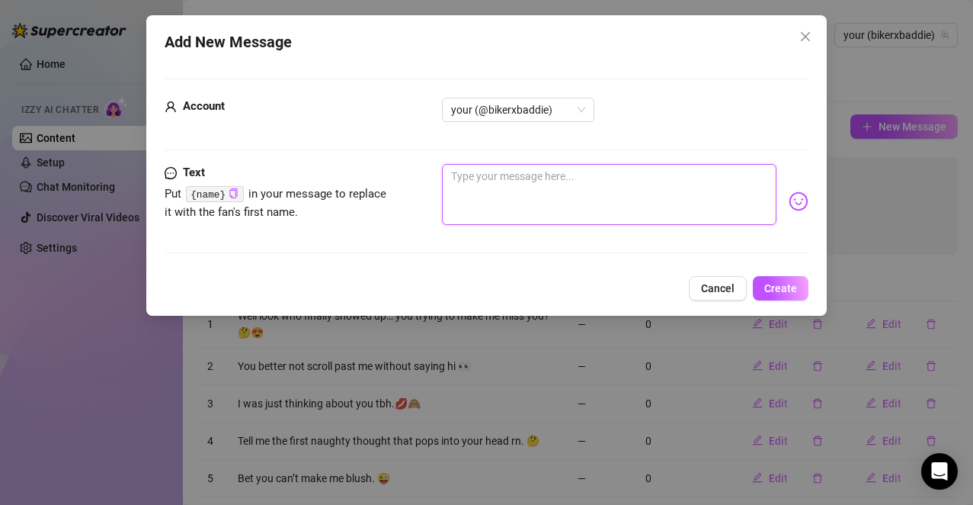
click at [616, 184] on textarea at bounding box center [609, 194] width 335 height 61
paste textarea "My mouth is craving something, guess what 😏"
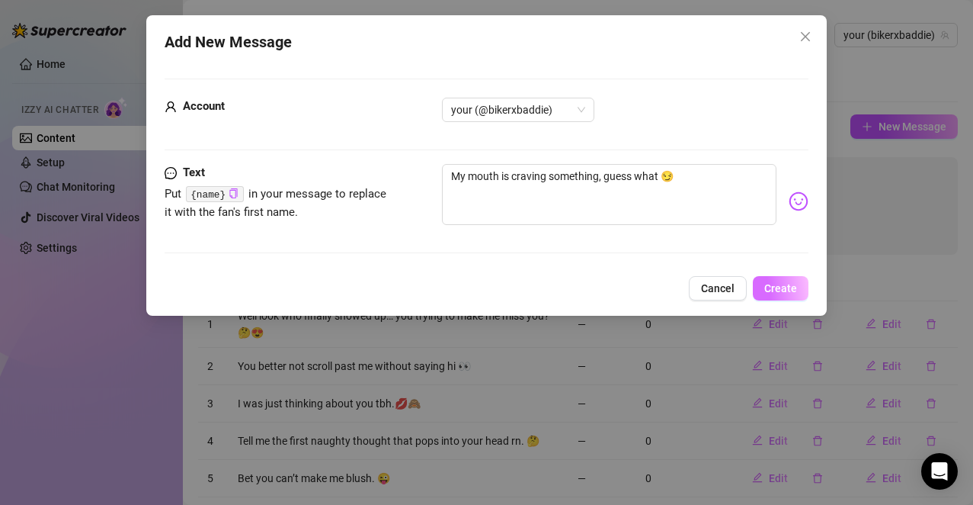
click at [769, 282] on span "Create" at bounding box center [781, 288] width 33 height 12
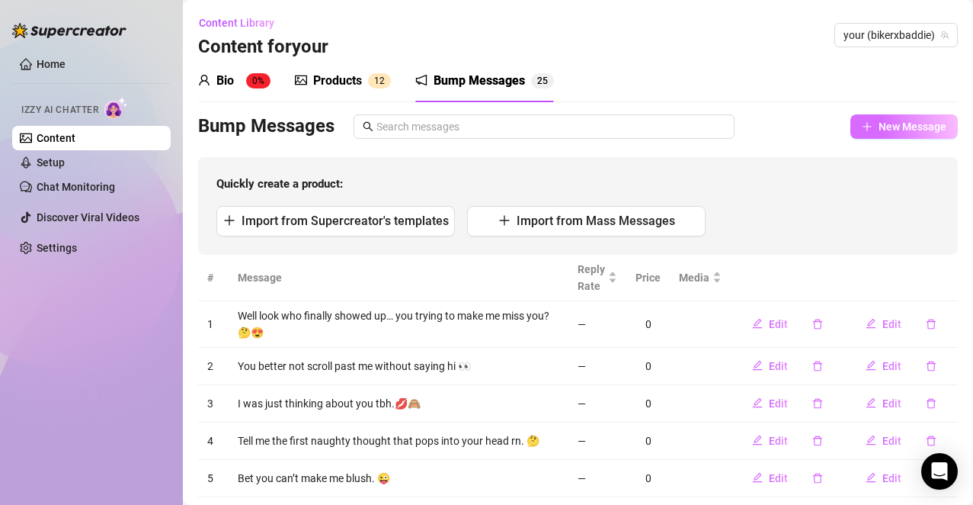
click at [895, 127] on span "New Message" at bounding box center [913, 126] width 68 height 12
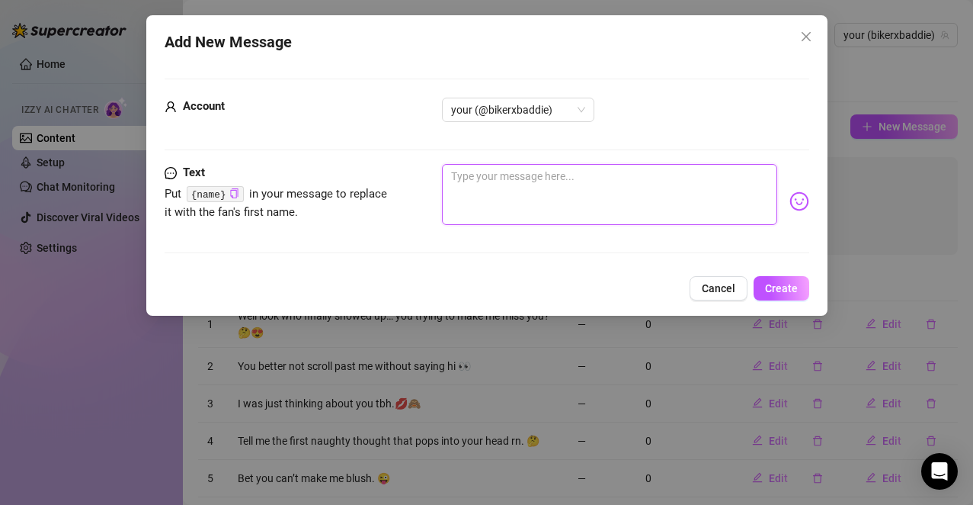
click at [627, 184] on textarea at bounding box center [609, 194] width 335 height 61
paste textarea "Wanna know the dirtiest thing I’ve done this week?"
click at [789, 204] on img at bounding box center [799, 201] width 20 height 20
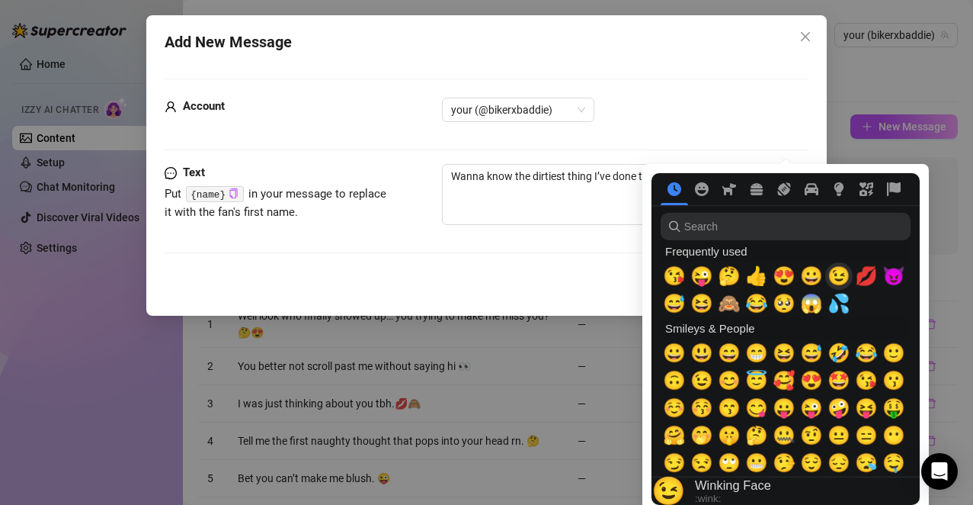
click at [840, 281] on span "😉" at bounding box center [839, 275] width 23 height 21
click at [863, 272] on span "💋" at bounding box center [866, 275] width 23 height 21
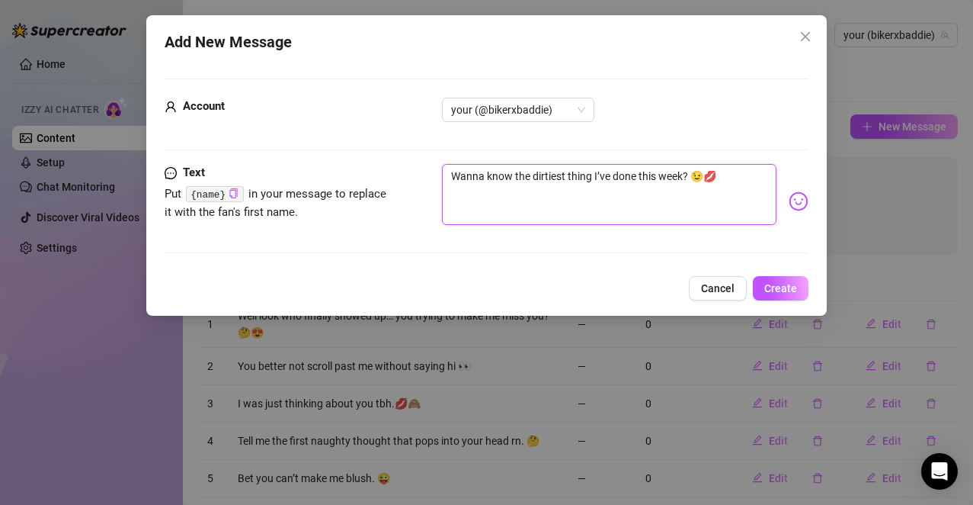
click at [573, 190] on textarea "Wanna know the dirtiest thing I’ve done this week? 😉💋" at bounding box center [609, 194] width 335 height 61
click at [793, 284] on span "Create" at bounding box center [781, 288] width 33 height 12
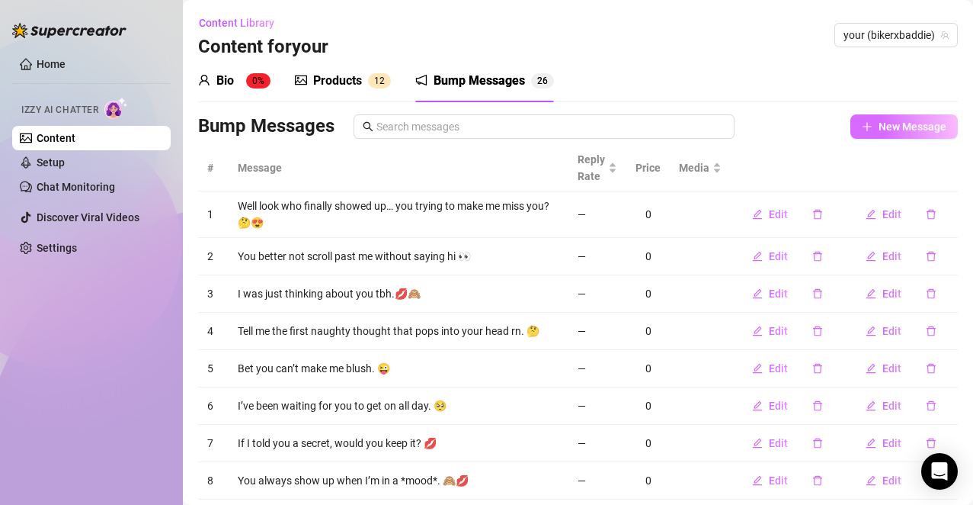
click at [898, 135] on button "New Message" at bounding box center [904, 126] width 107 height 24
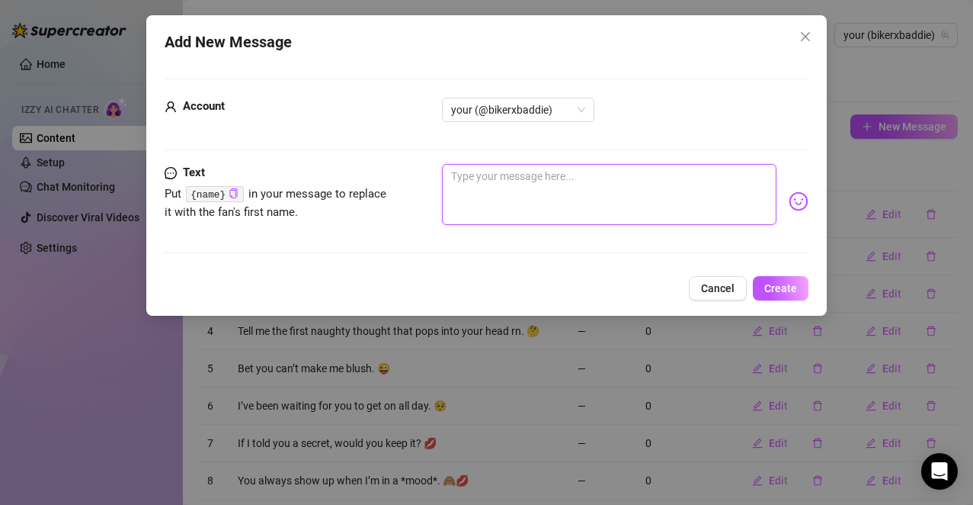
click at [578, 189] on textarea at bounding box center [609, 194] width 335 height 61
paste textarea "I swear my toy isn’t as good as you’d be."
click at [789, 202] on img at bounding box center [799, 201] width 20 height 20
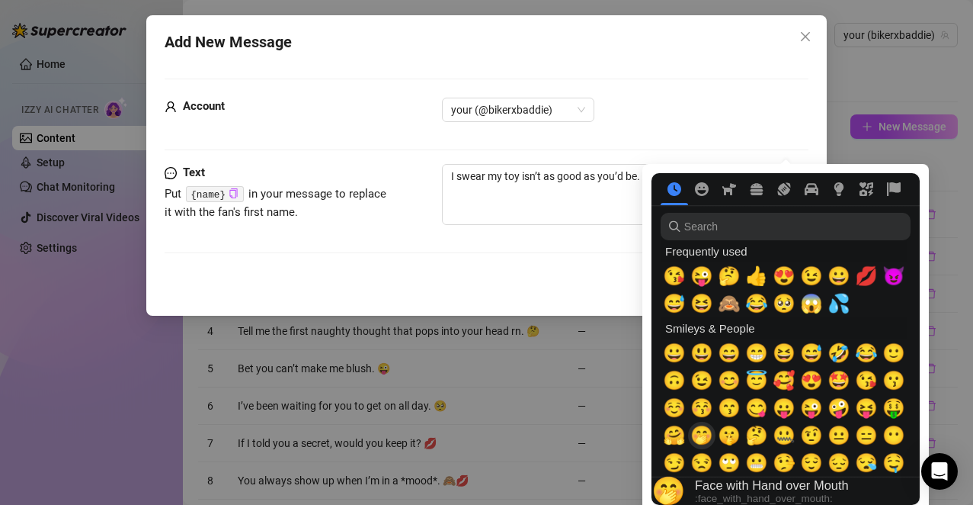
click at [704, 434] on span "🤭" at bounding box center [702, 435] width 23 height 21
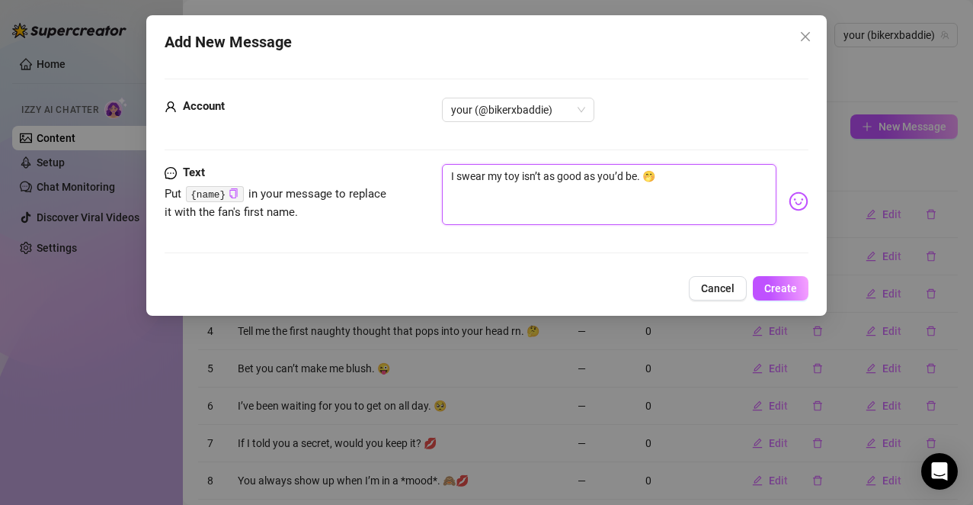
click at [572, 197] on textarea "I swear my toy isn’t as good as you’d be. 🤭" at bounding box center [609, 194] width 335 height 61
click at [774, 290] on span "Create" at bounding box center [781, 288] width 33 height 12
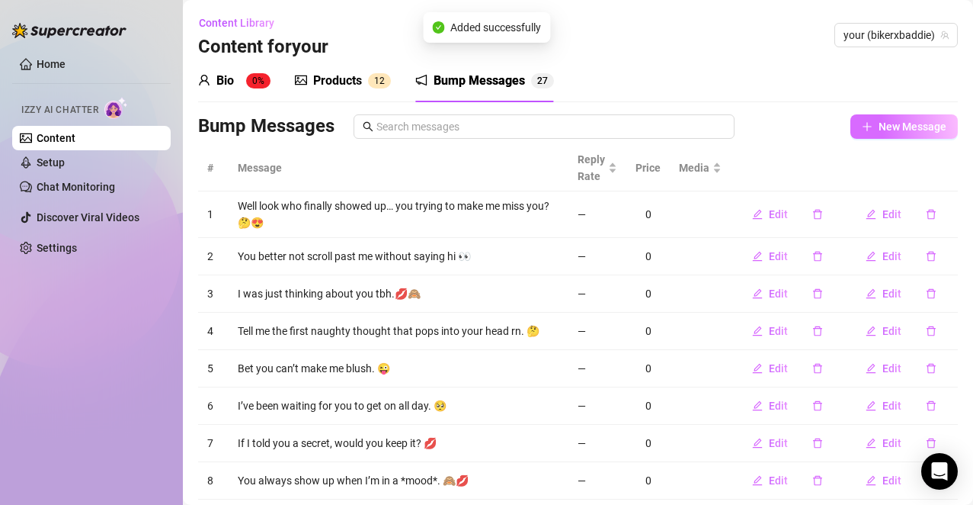
click at [892, 136] on button "New Message" at bounding box center [904, 126] width 107 height 24
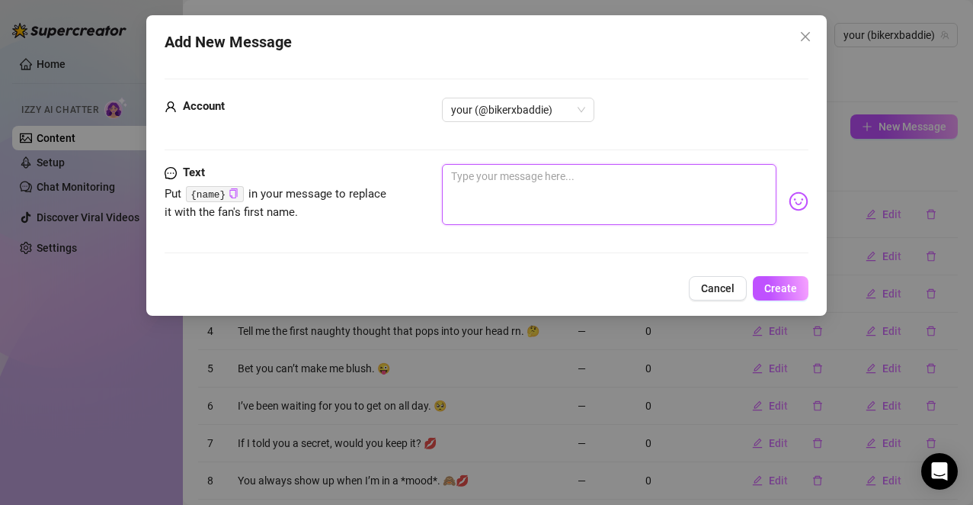
drag, startPoint x: 537, startPoint y: 197, endPoint x: 576, endPoint y: 204, distance: 39.5
click at [577, 208] on textarea at bounding box center [609, 194] width 335 height 61
paste textarea "If I sent you a vid, would you last more than 2 minutes?"
click at [792, 202] on img at bounding box center [799, 201] width 20 height 20
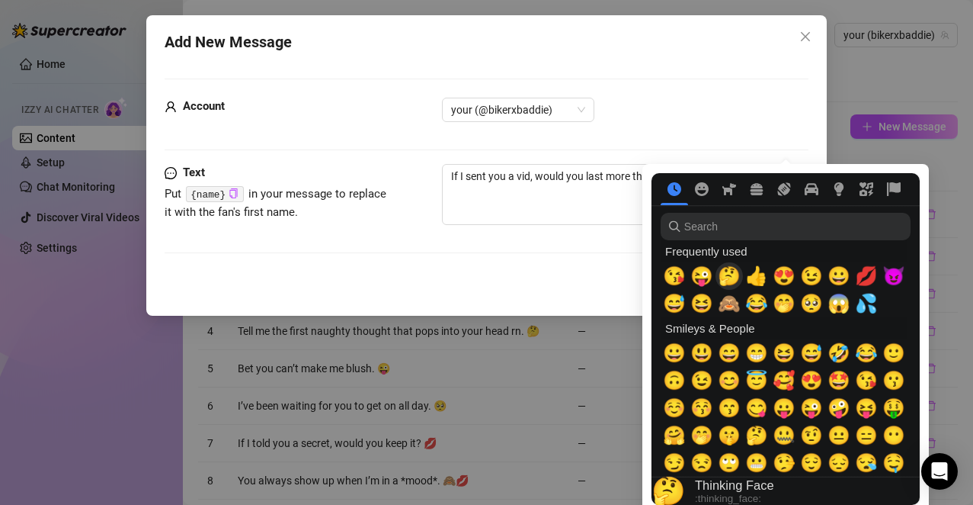
click at [733, 276] on span "🤔" at bounding box center [729, 275] width 23 height 21
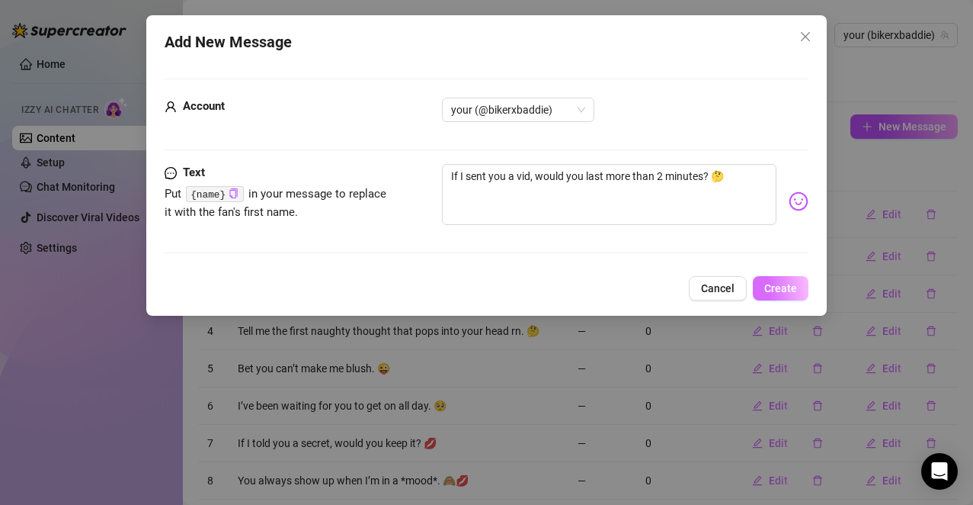
click at [777, 292] on span "Create" at bounding box center [781, 288] width 33 height 12
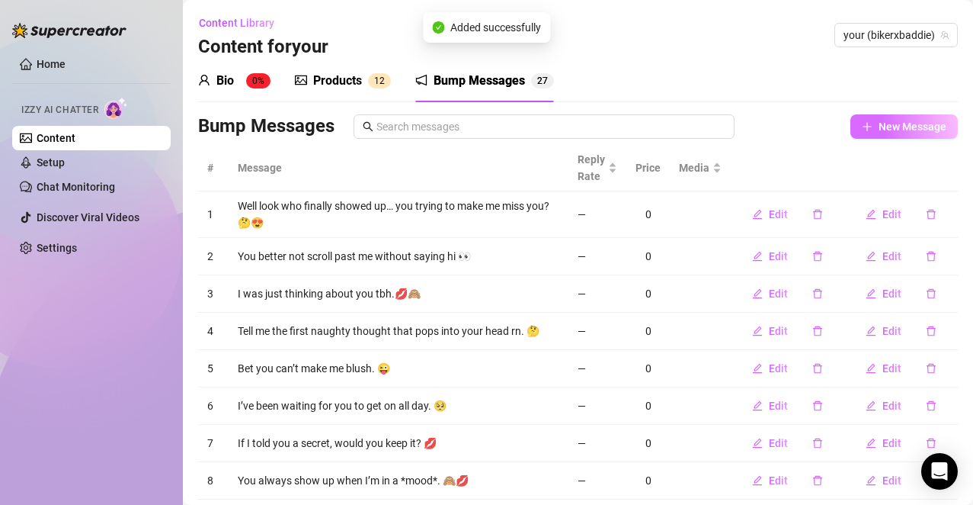
click at [864, 128] on button "New Message" at bounding box center [904, 126] width 107 height 24
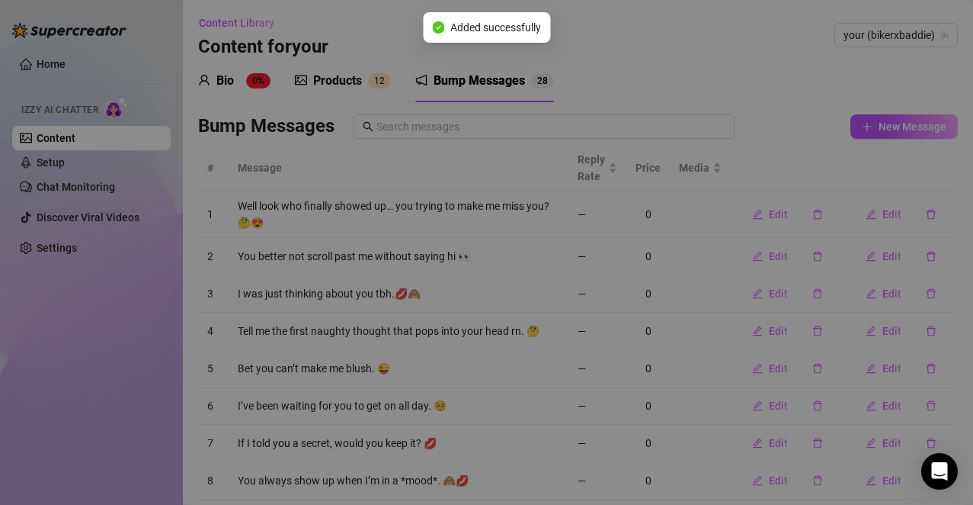
click at [604, 191] on div "Add New Message Account your (@bikerxbaddie) Text Put {name} in your message to…" at bounding box center [486, 252] width 973 height 505
click at [551, 178] on th "Message" at bounding box center [399, 168] width 340 height 46
click at [499, 186] on th "Message" at bounding box center [399, 168] width 340 height 46
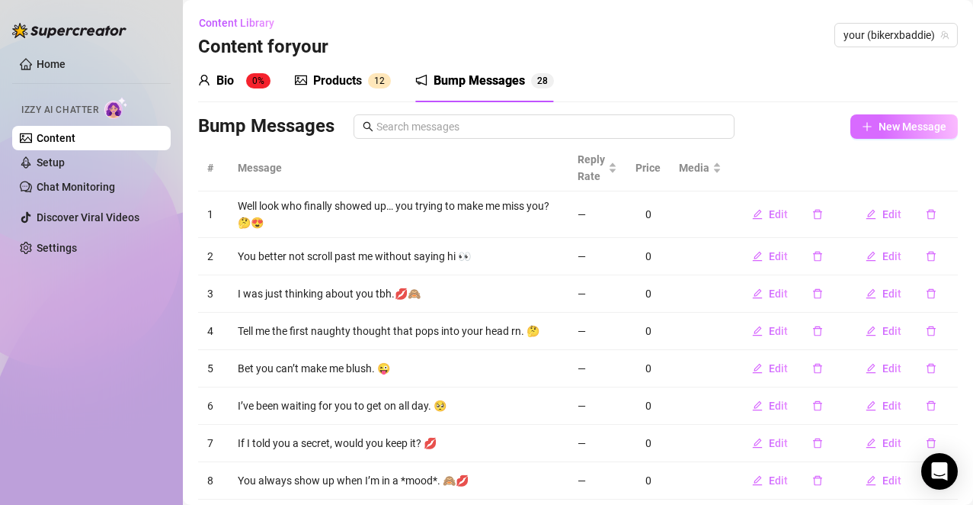
click at [887, 127] on span "New Message" at bounding box center [913, 126] width 68 height 12
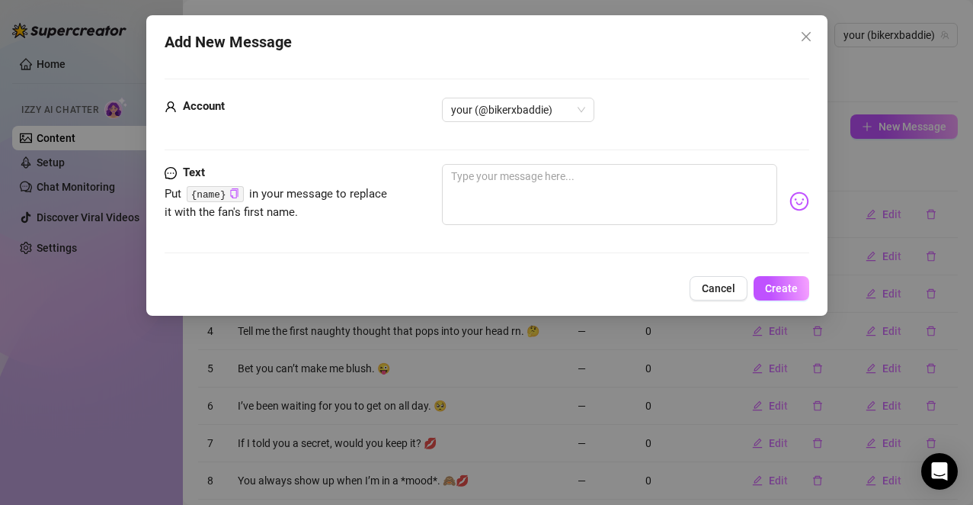
click at [547, 186] on div "Add New Message Account your (@bikerxbaddie) Text Put {name} in your message to…" at bounding box center [486, 252] width 973 height 505
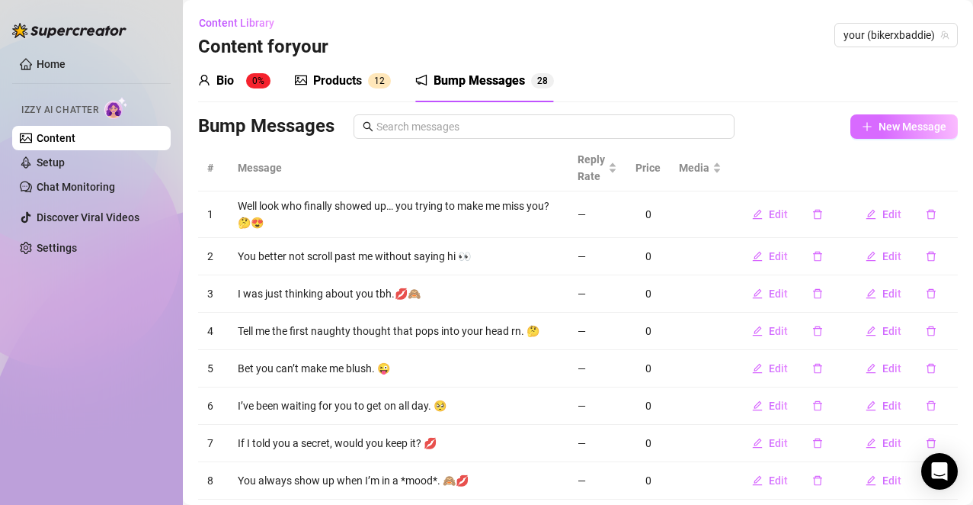
click at [879, 131] on span "New Message" at bounding box center [913, 126] width 68 height 12
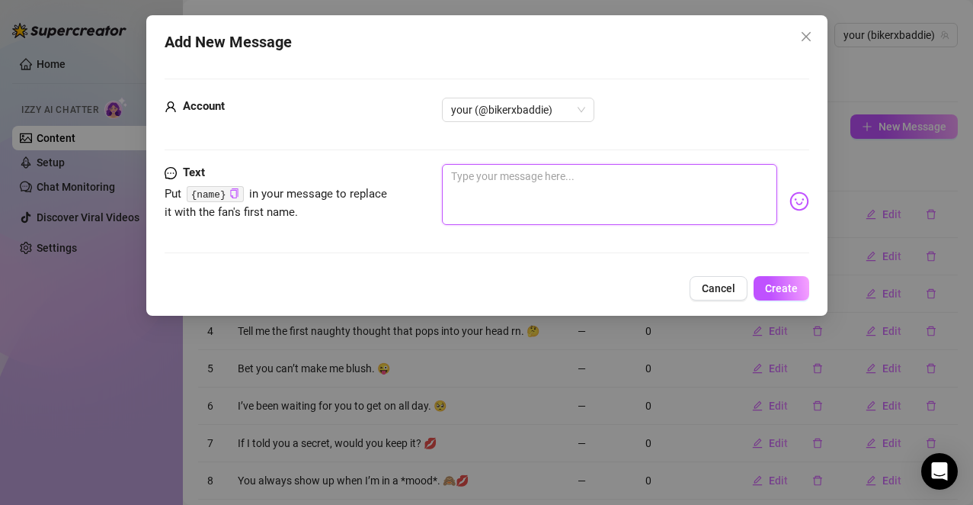
click at [544, 176] on textarea at bounding box center [609, 194] width 335 height 61
paste textarea "Think you could make me scream your name?"
click at [789, 204] on img at bounding box center [799, 201] width 20 height 20
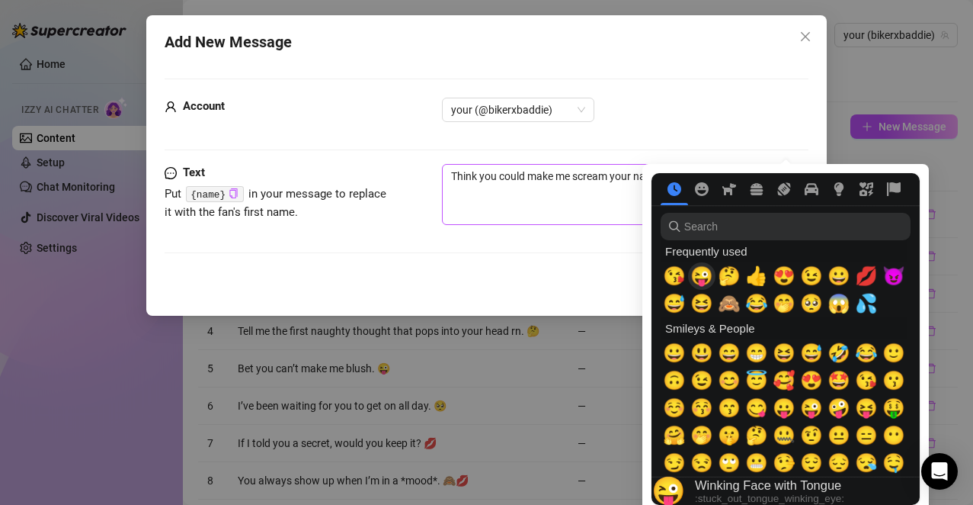
click at [704, 280] on span "😜" at bounding box center [702, 275] width 23 height 21
click at [814, 276] on span "😉" at bounding box center [811, 275] width 23 height 21
click at [630, 201] on textarea "Think you could make me scream your name? 😜😉" at bounding box center [609, 194] width 335 height 61
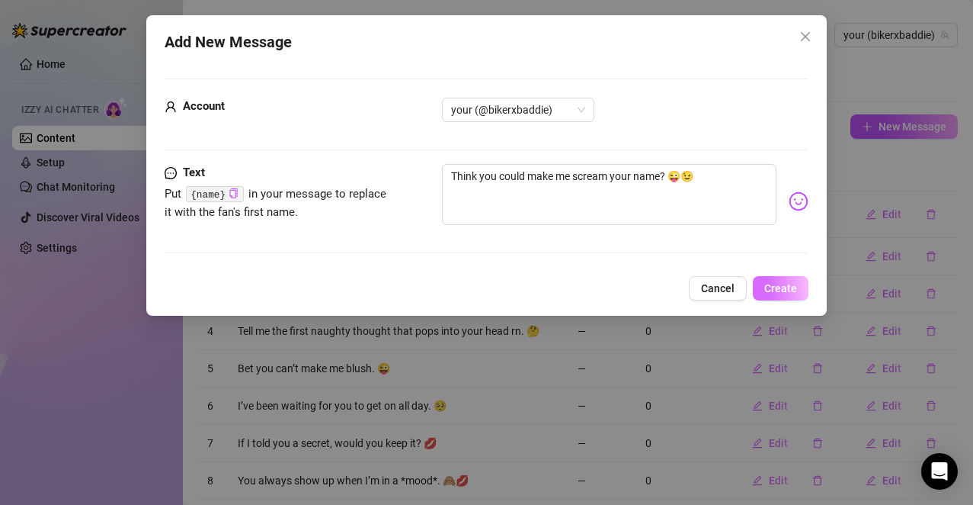
click at [774, 287] on span "Create" at bounding box center [781, 288] width 33 height 12
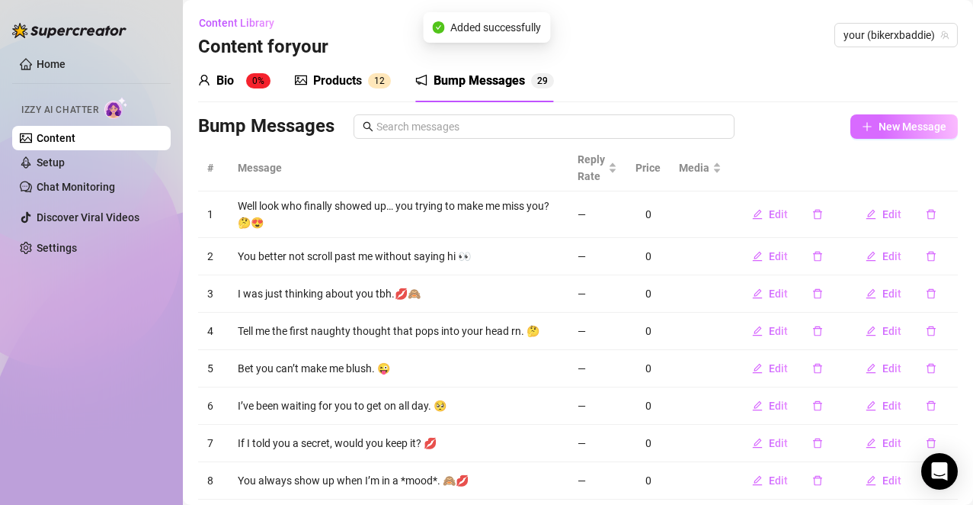
click at [893, 130] on span "New Message" at bounding box center [913, 126] width 68 height 12
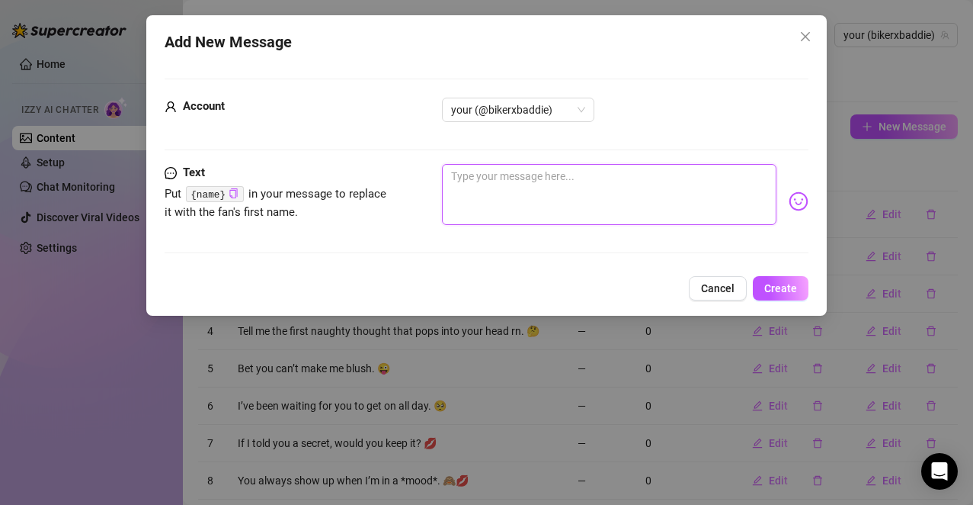
click at [593, 178] on textarea at bounding box center [609, 194] width 335 height 61
paste textarea "I don’t say it enough, but I’m glad you’re here with me."
click at [789, 198] on img at bounding box center [799, 201] width 20 height 20
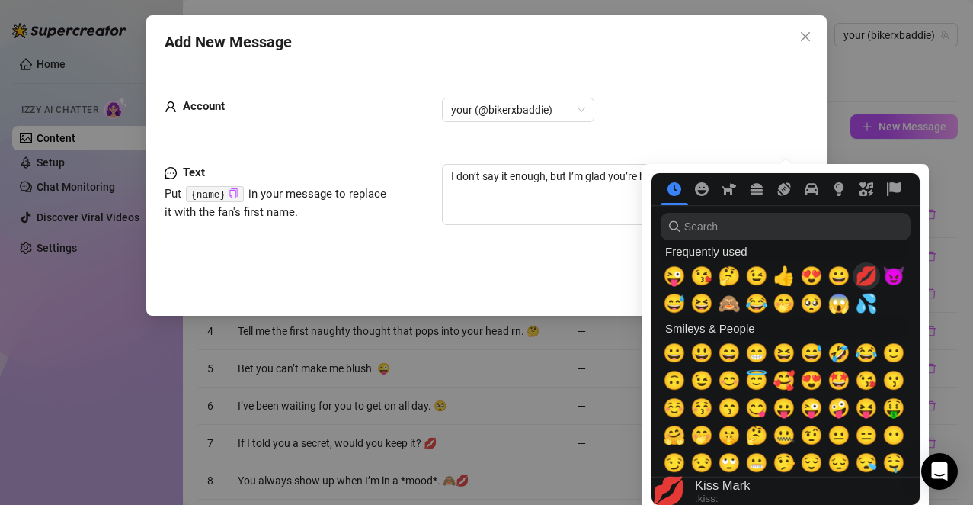
click at [871, 279] on span "💋" at bounding box center [866, 275] width 23 height 21
click at [701, 281] on span "😘" at bounding box center [702, 275] width 23 height 21
click at [587, 195] on textarea "I don’t say it enough, but I’m glad you’re here with me. 💋😘" at bounding box center [609, 194] width 335 height 61
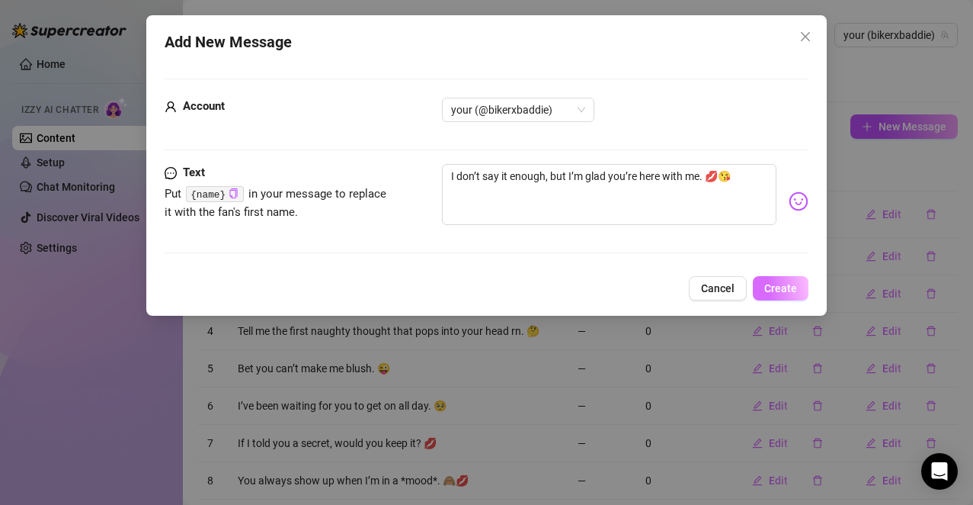
click at [784, 289] on span "Create" at bounding box center [781, 288] width 33 height 12
